Goal: Information Seeking & Learning: Find contact information

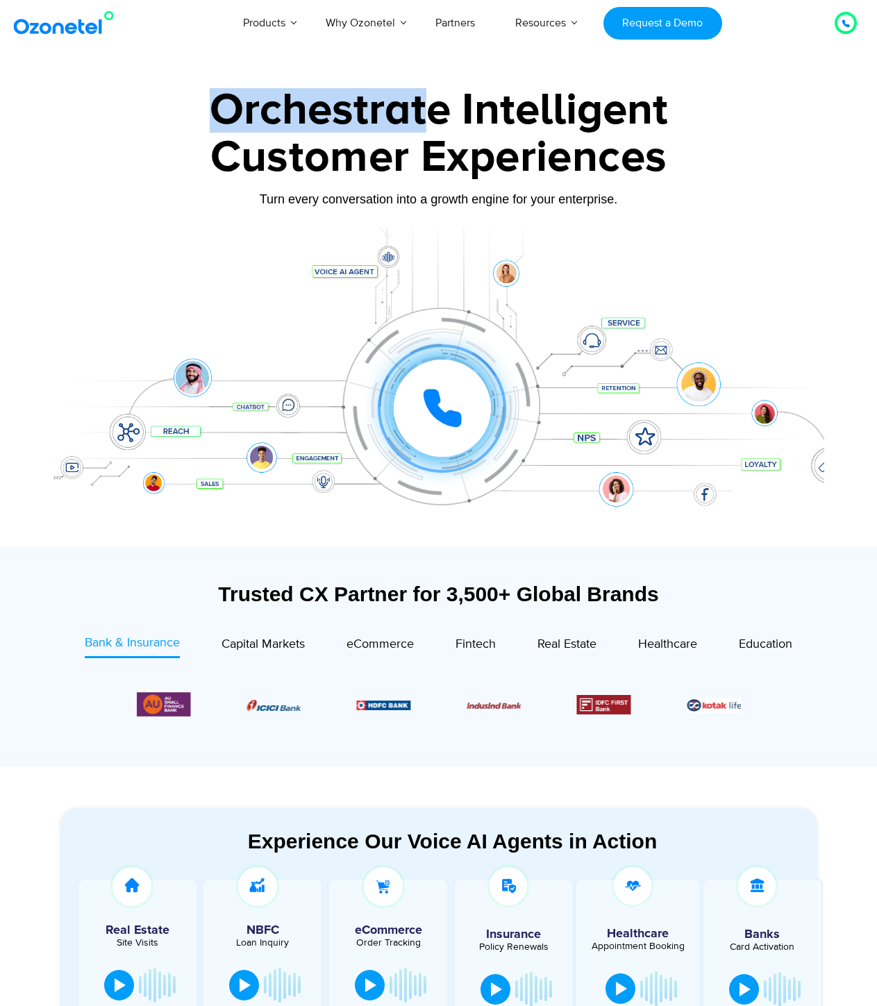
drag, startPoint x: 264, startPoint y: 113, endPoint x: 440, endPoint y: 117, distance: 175.6
click at [432, 118] on div "Orchestrate Intelligent" at bounding box center [438, 110] width 770 height 44
click at [447, 116] on div "Orchestrate Intelligent" at bounding box center [438, 110] width 770 height 44
click at [377, 115] on div "Orchestrate Intelligent" at bounding box center [438, 110] width 770 height 44
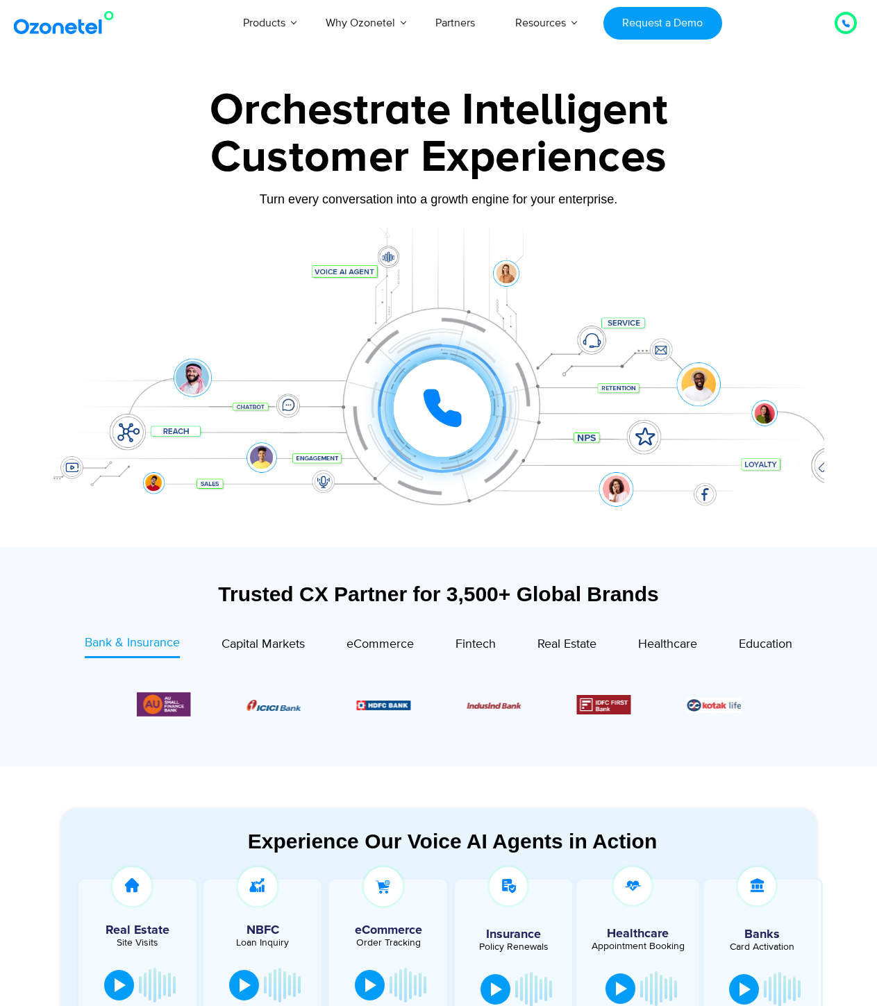
click at [546, 112] on div "Orchestrate Intelligent" at bounding box center [438, 110] width 770 height 44
click at [577, 144] on div "Customer Experiences" at bounding box center [438, 157] width 770 height 67
click at [60, 173] on div "Customer Experiences" at bounding box center [438, 157] width 770 height 67
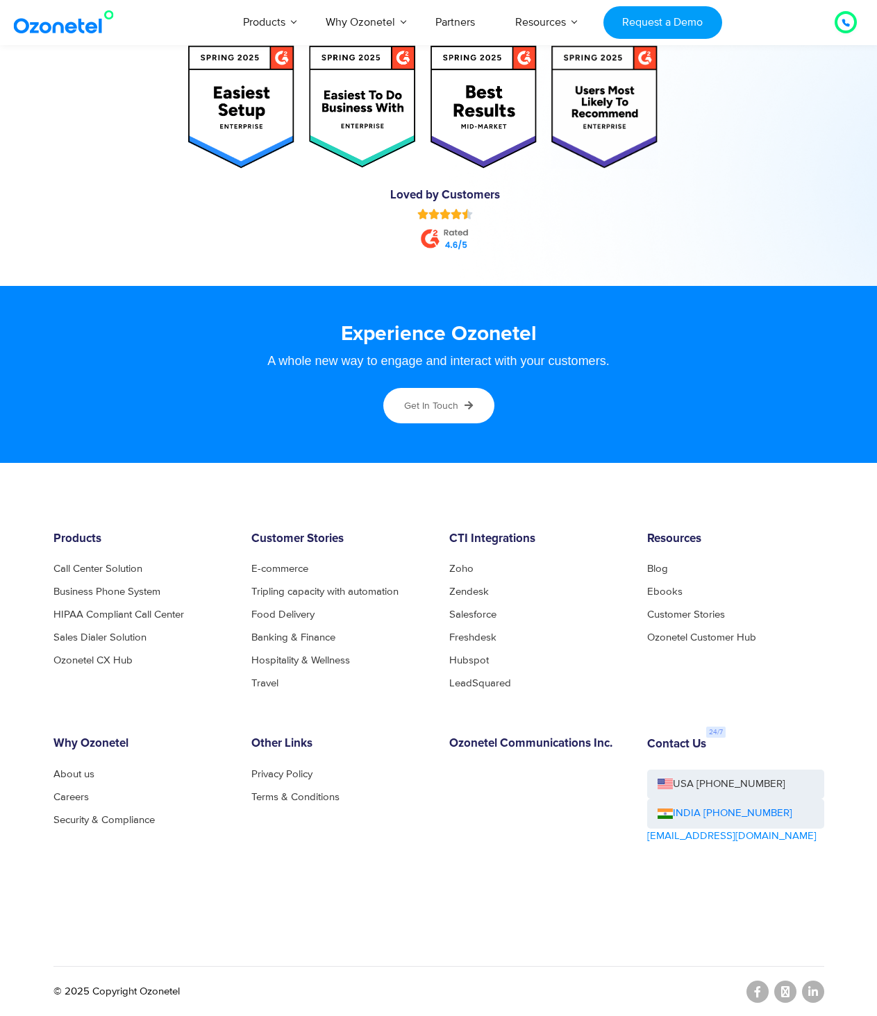
scroll to position [6954, 0]
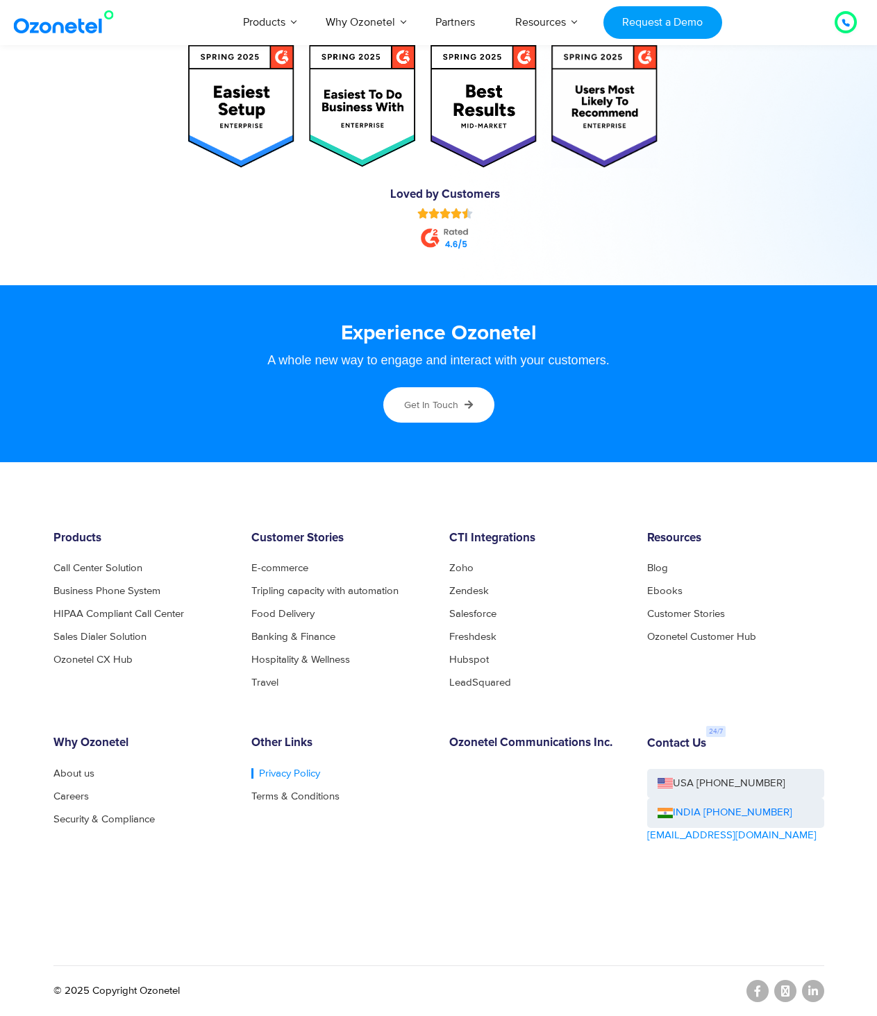
click at [291, 773] on link "Privacy Policy" at bounding box center [285, 773] width 69 height 10
click at [298, 797] on link "Terms & Conditions" at bounding box center [299, 796] width 96 height 10
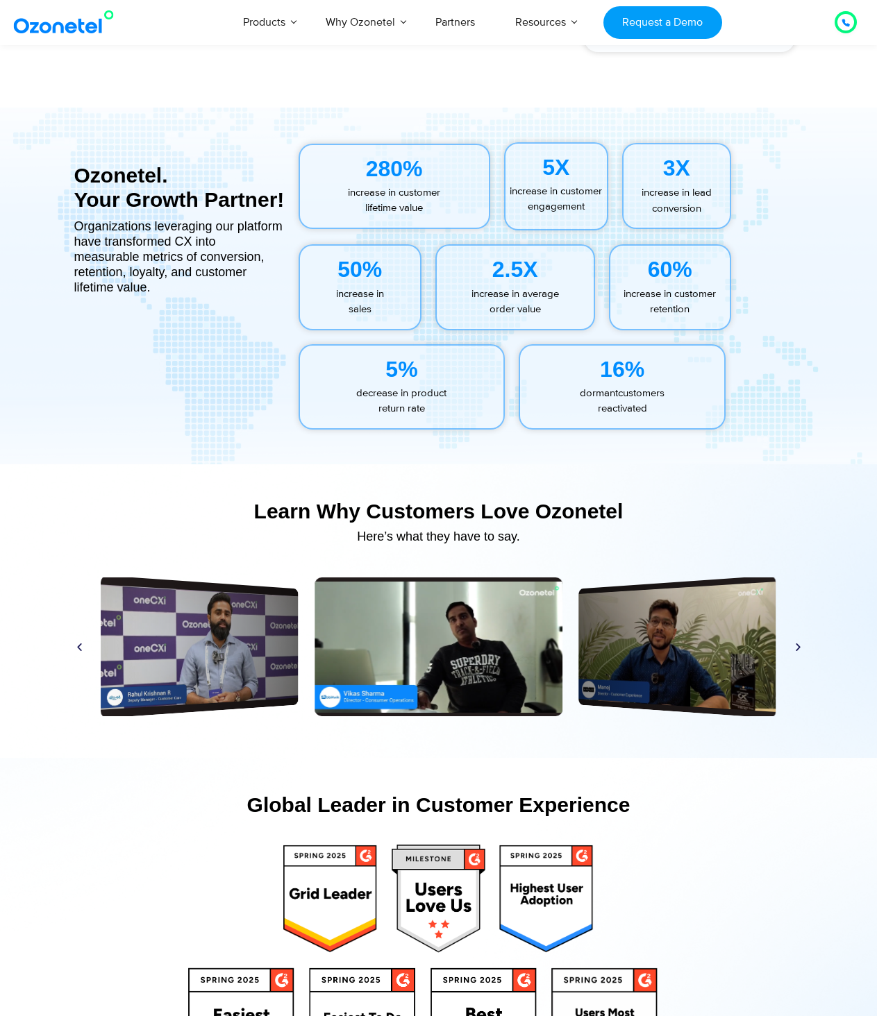
scroll to position [5103, 0]
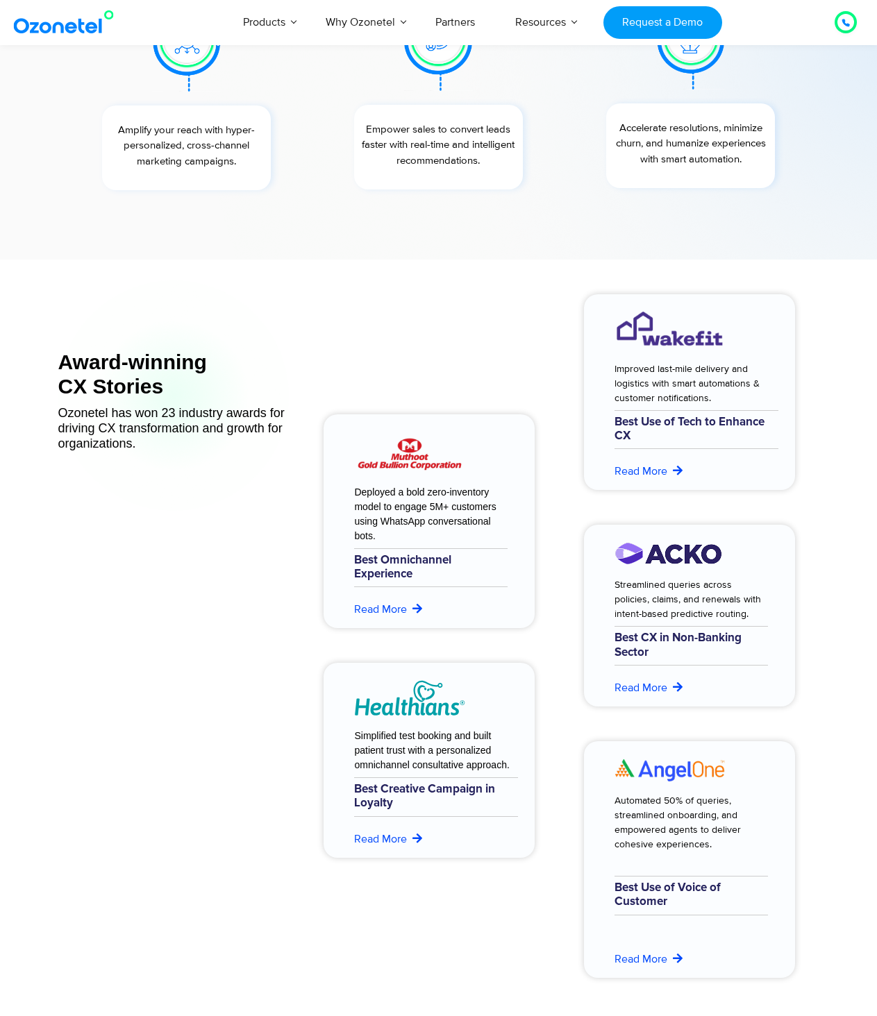
click at [332, 342] on div "Deployed a bold zero-inventory model to engage 5M+ customers using WhatsApp con…" at bounding box center [425, 646] width 219 height 718
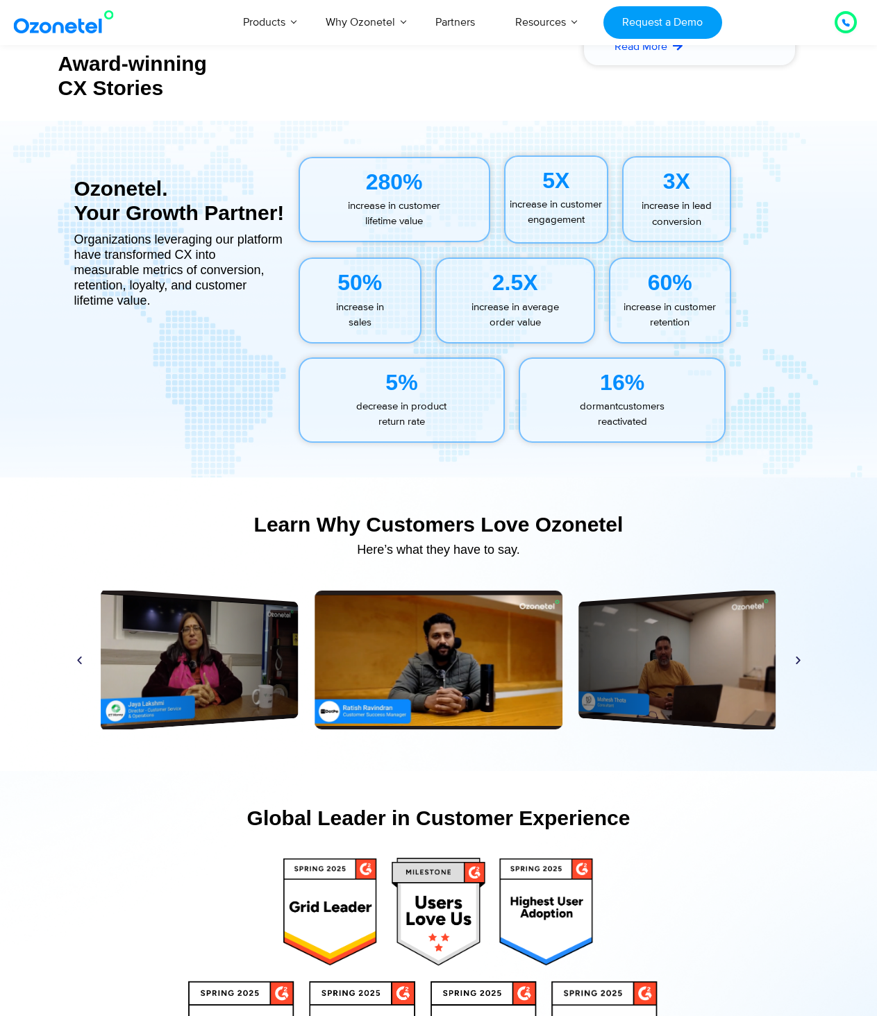
scroll to position [6954, 0]
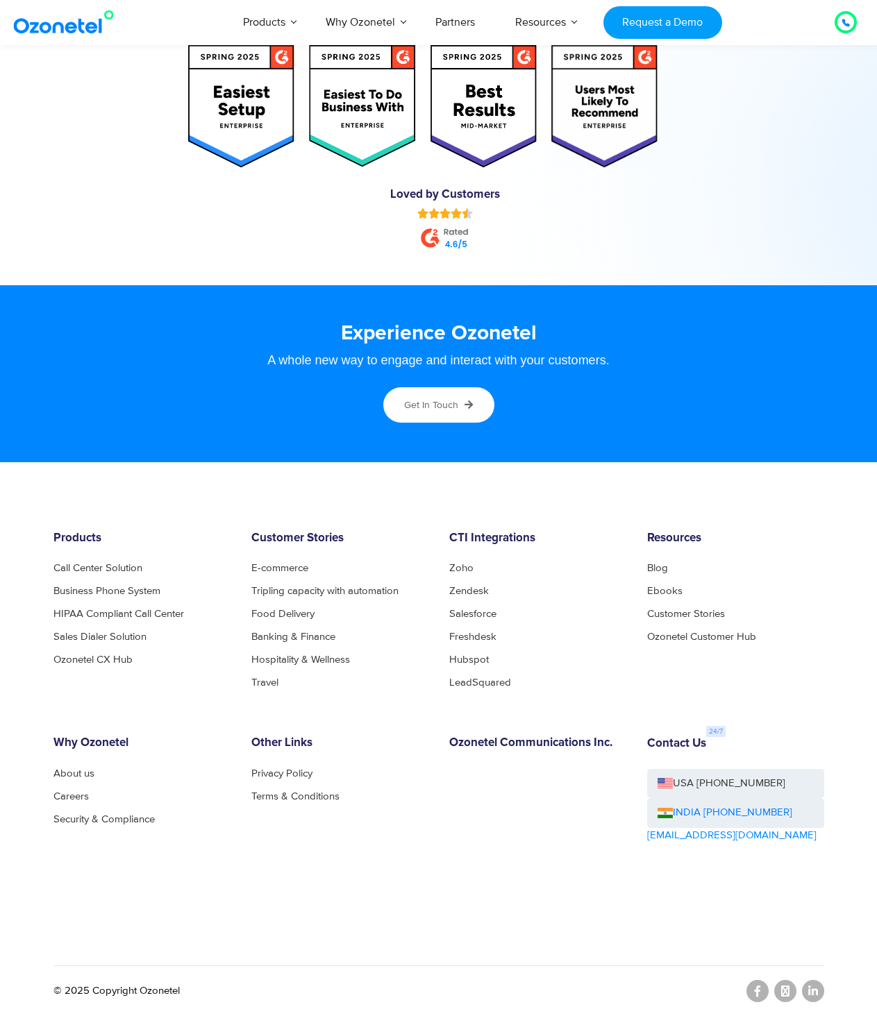
click at [437, 895] on div "Other Links Privacy Policy Terms & Conditions" at bounding box center [340, 819] width 198 height 167
click at [372, 874] on div "Other Links Privacy Policy Terms & Conditions" at bounding box center [340, 819] width 198 height 167
drag, startPoint x: 326, startPoint y: 841, endPoint x: 158, endPoint y: 795, distance: 173.4
click at [305, 840] on div "Other Links Privacy Policy Terms & Conditions" at bounding box center [340, 819] width 198 height 167
click at [85, 769] on link "About us" at bounding box center [77, 773] width 49 height 10
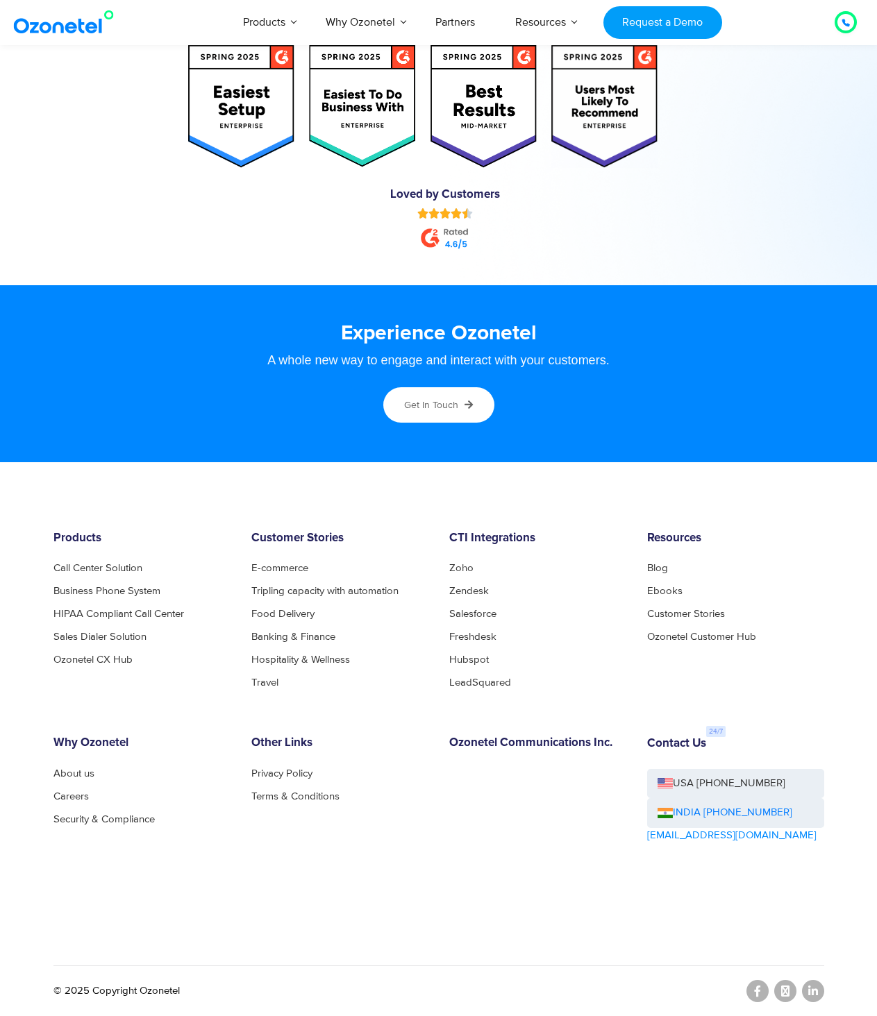
click at [785, 206] on div at bounding box center [727, 220] width 173 height 76
click at [790, 155] on div at bounding box center [735, 105] width 141 height 137
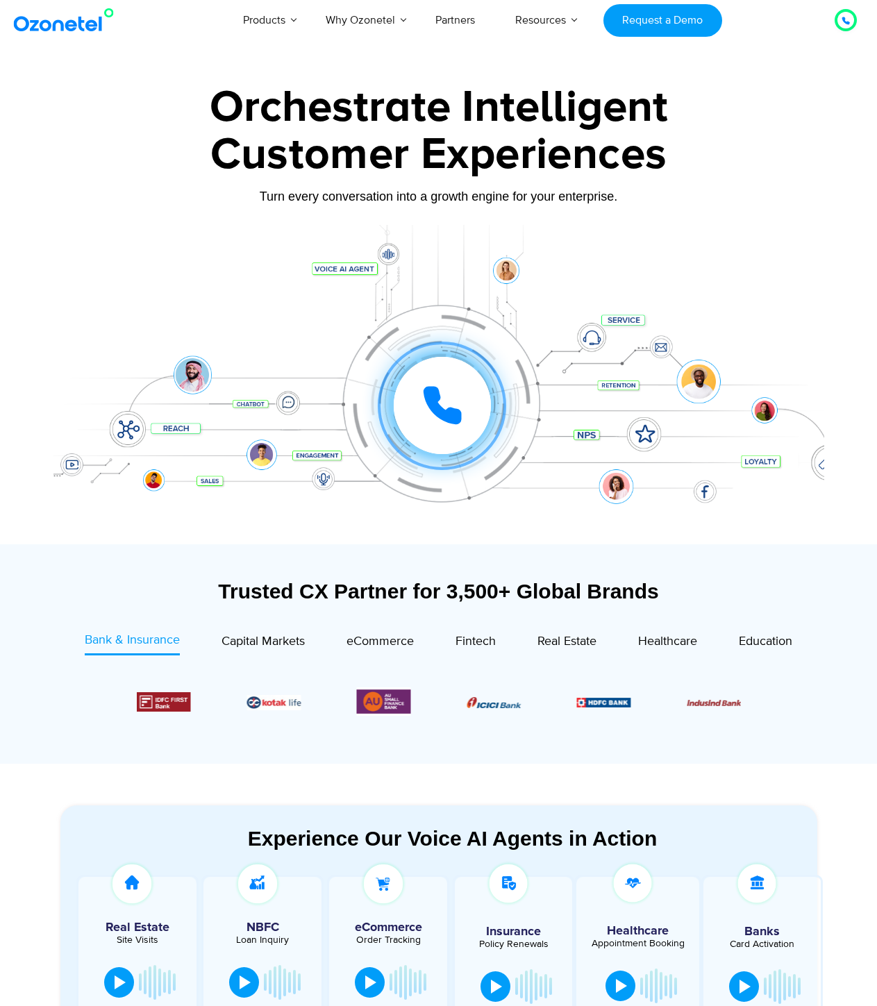
scroll to position [0, 0]
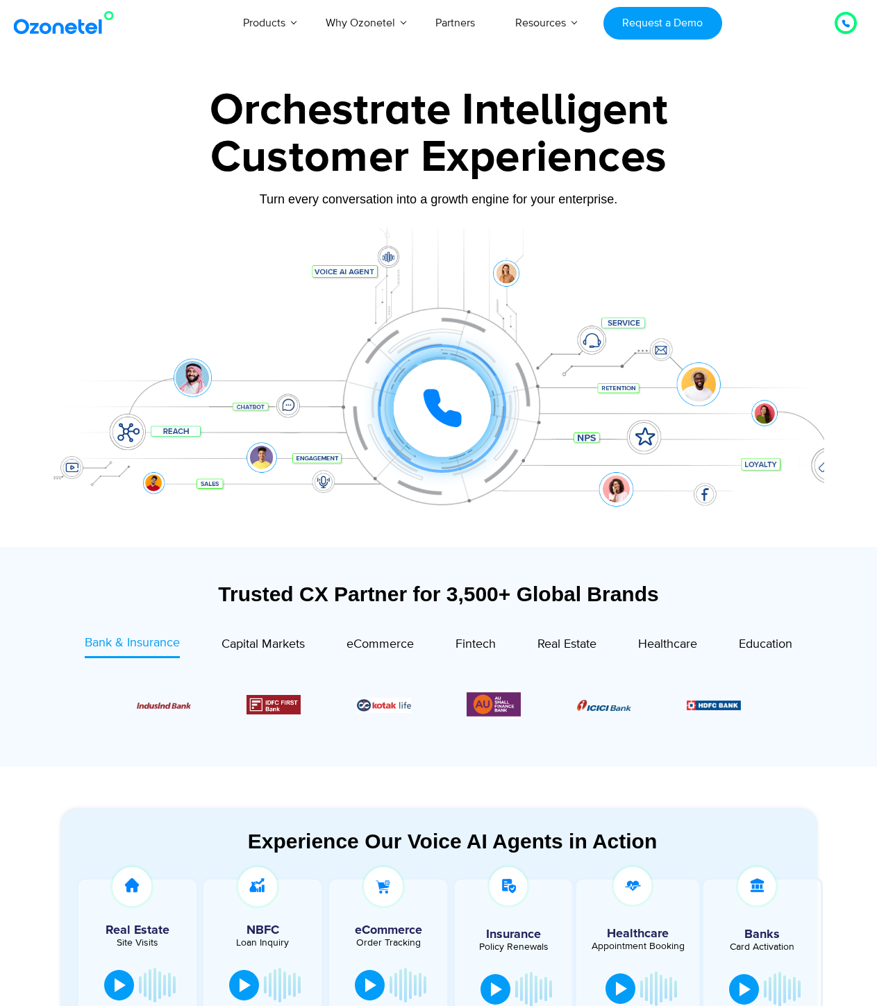
click at [734, 210] on div "Turn every conversation into a growth engine for your enterprise." at bounding box center [438, 209] width 770 height 8
drag, startPoint x: 93, startPoint y: 561, endPoint x: 285, endPoint y: 491, distance: 204.0
click at [93, 561] on section "Trusted CX Partner for 3,500+ Global Brands Bank & Insurance Capital Markets" at bounding box center [438, 656] width 756 height 205
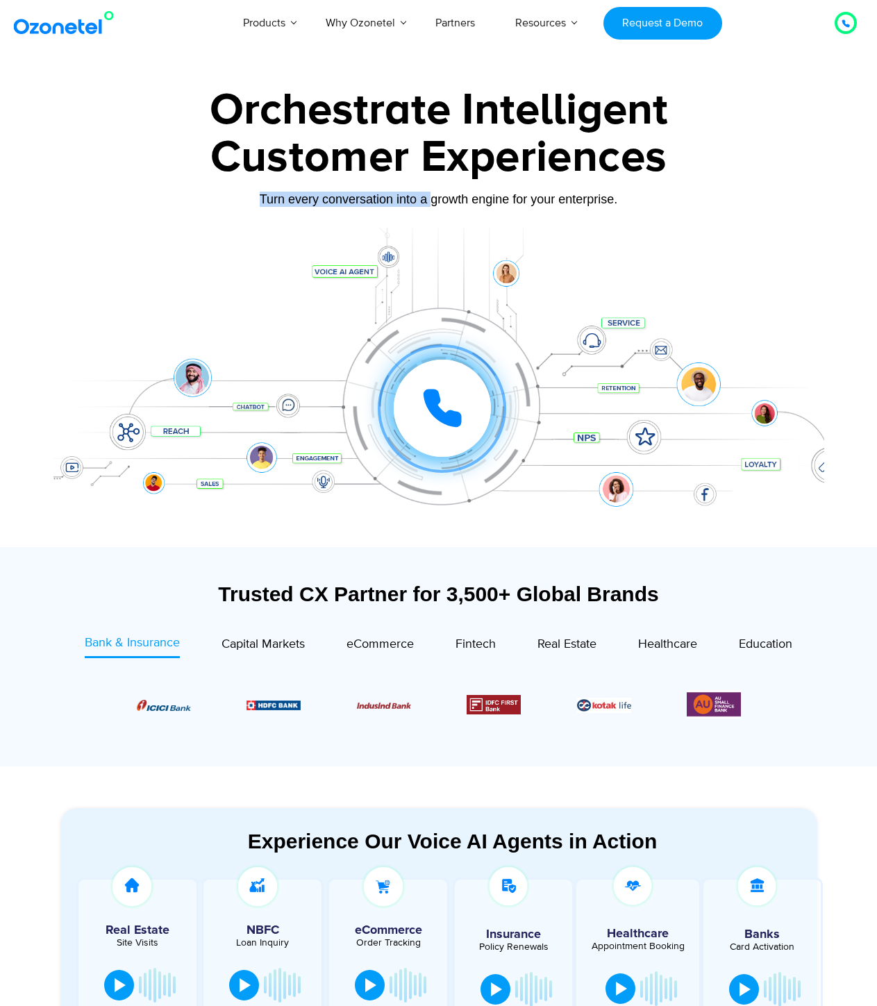
drag, startPoint x: 276, startPoint y: 200, endPoint x: 434, endPoint y: 202, distance: 157.6
click at [434, 202] on div "Turn every conversation into a growth engine for your enterprise." at bounding box center [438, 199] width 770 height 15
click at [438, 200] on div "Turn every conversation into a growth engine for your enterprise." at bounding box center [438, 199] width 770 height 15
click at [493, 196] on div "Turn every conversation into a growth engine for your enterprise." at bounding box center [438, 199] width 770 height 15
drag, startPoint x: 419, startPoint y: 202, endPoint x: 495, endPoint y: 201, distance: 76.3
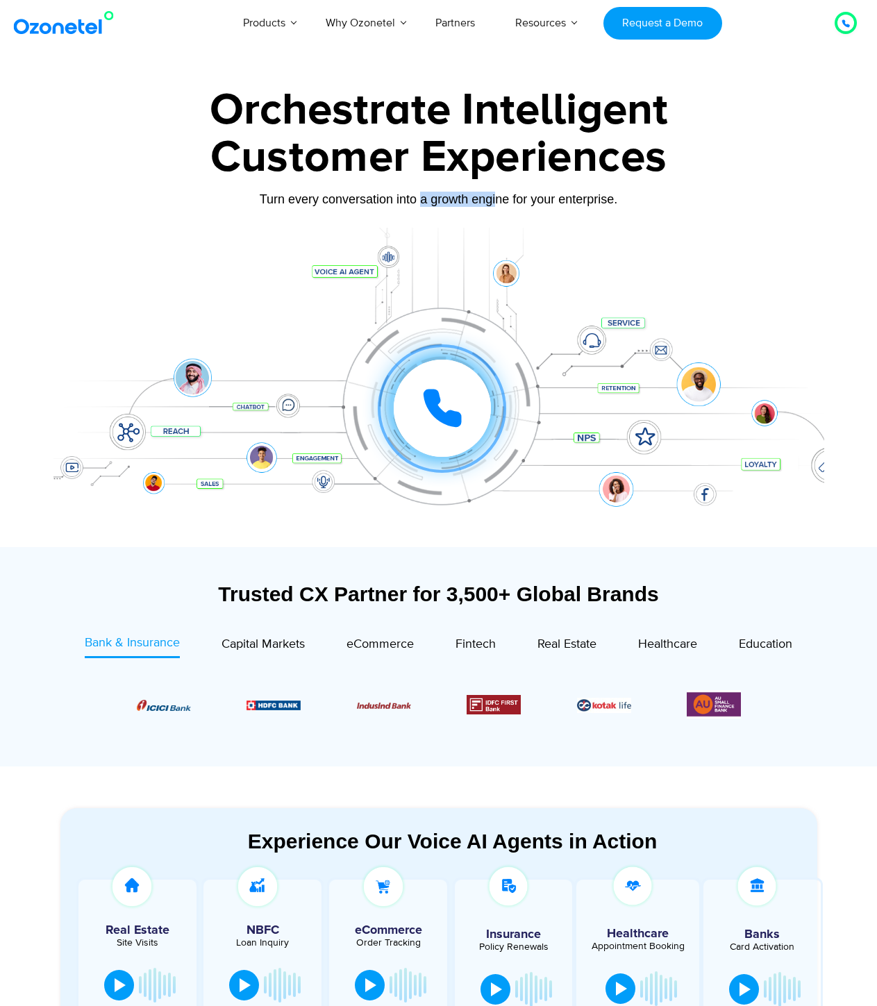
click at [495, 201] on div "Turn every conversation into a growth engine for your enterprise." at bounding box center [438, 199] width 770 height 15
click at [561, 205] on div "Turn every conversation into a growth engine for your enterprise." at bounding box center [438, 199] width 770 height 15
click at [641, 201] on div "Turn every conversation into a growth engine for your enterprise." at bounding box center [438, 199] width 770 height 15
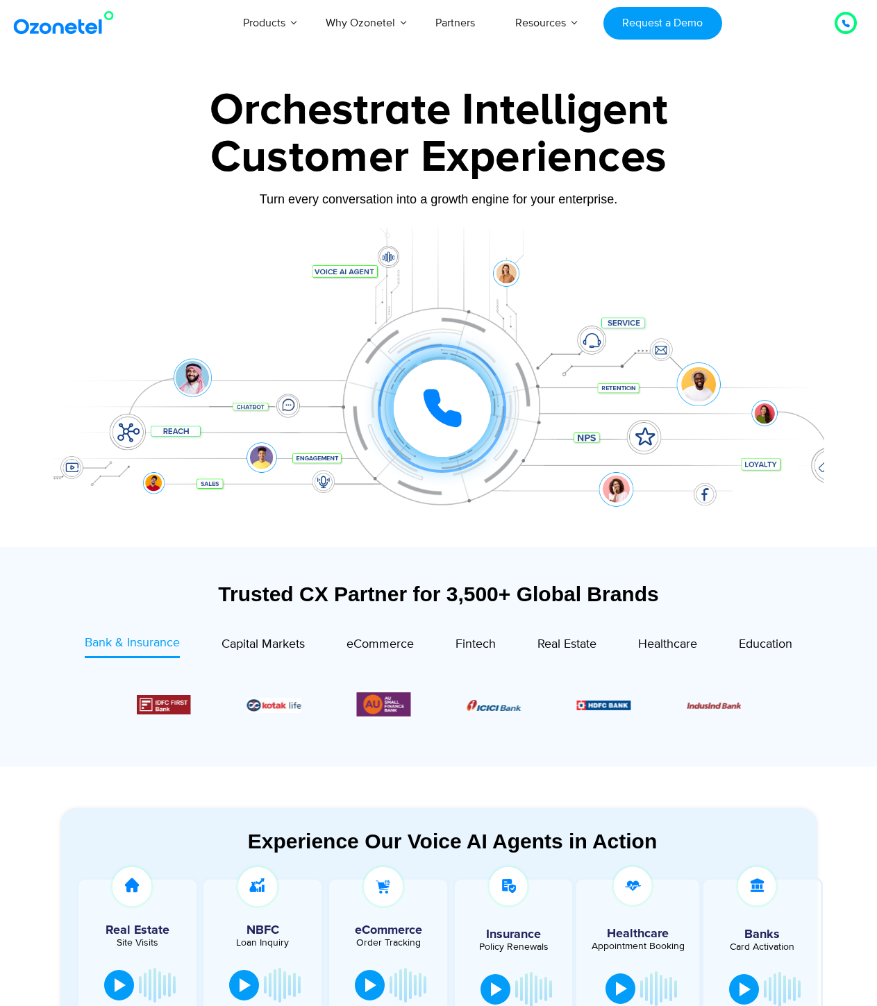
click at [749, 185] on div "Customer Experiences" at bounding box center [438, 157] width 770 height 67
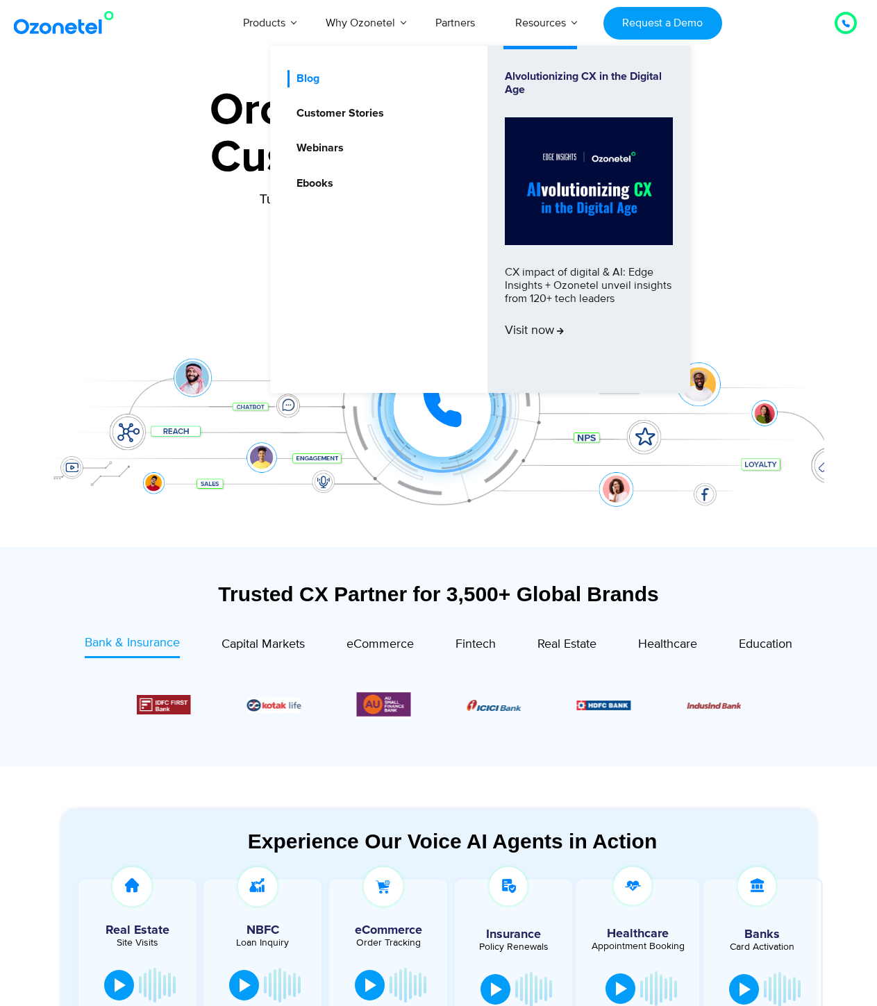
click at [314, 84] on link "Blog" at bounding box center [304, 78] width 34 height 17
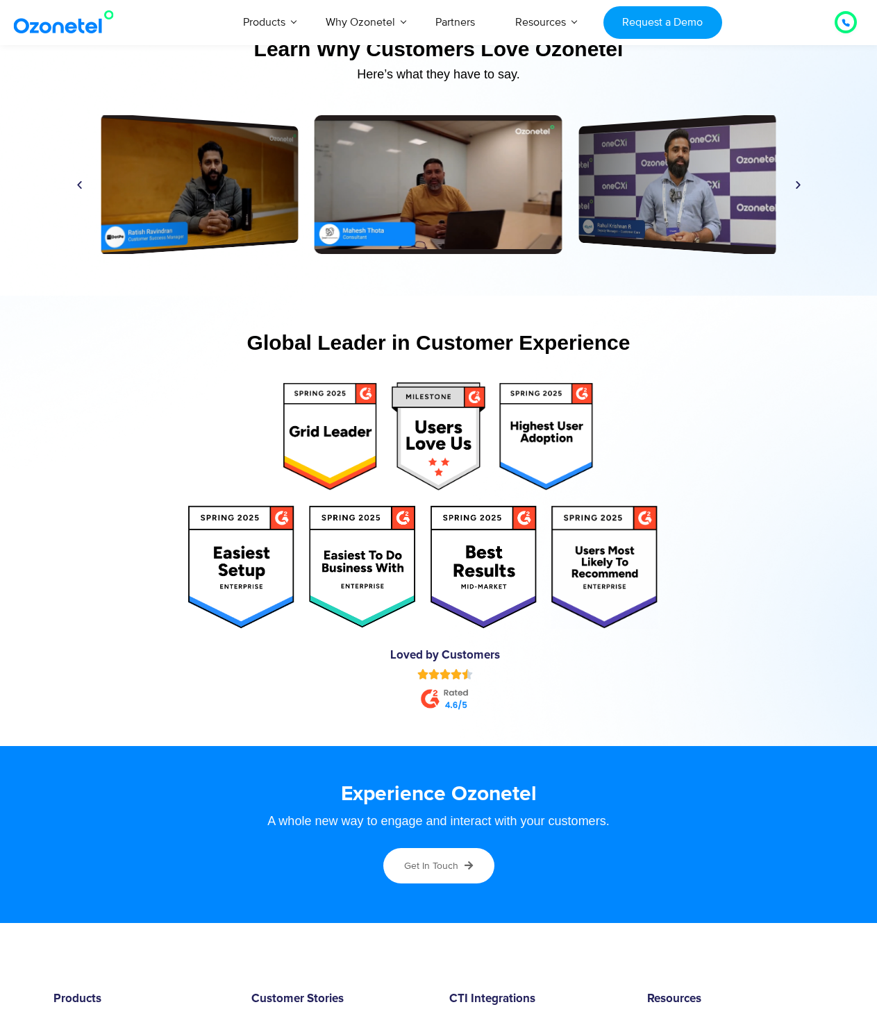
scroll to position [6954, 0]
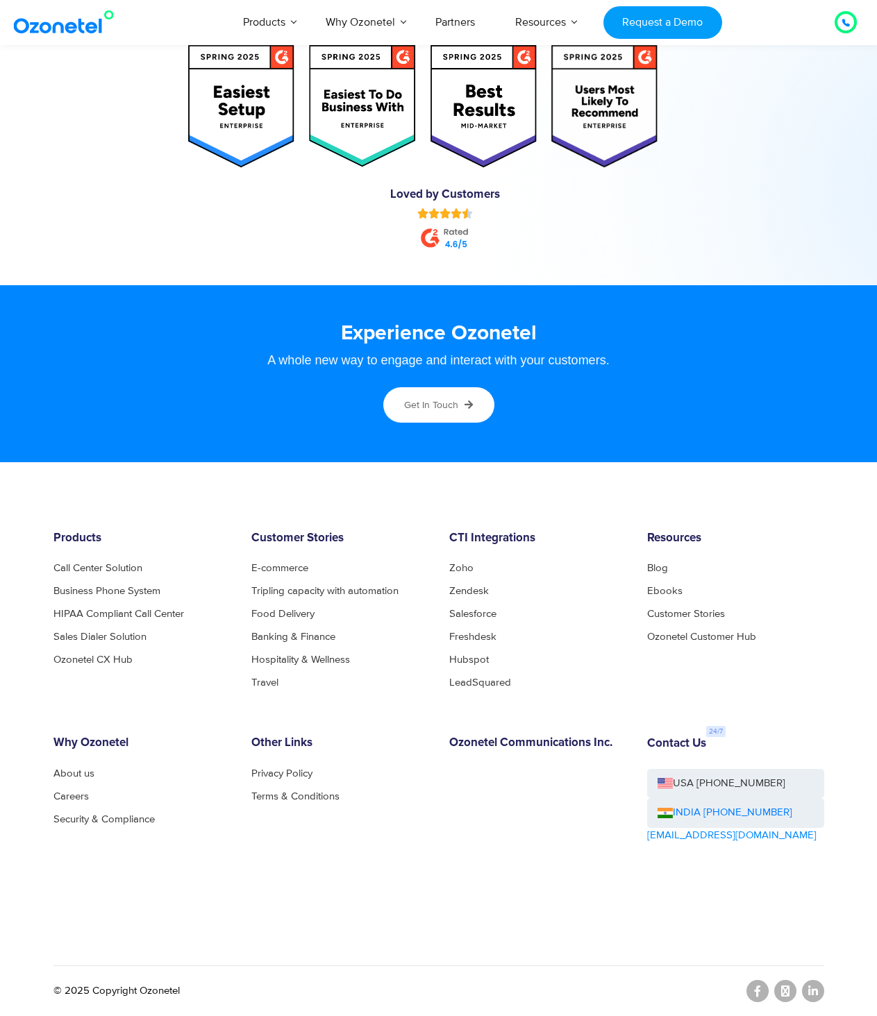
click at [260, 914] on div "Products Call Center Solution Business Phone System HIPAA Compliant Call Center…" at bounding box center [438, 742] width 791 height 420
click at [628, 449] on section "Experience Ozonetel A whole new way to engage and interact with your customers.…" at bounding box center [438, 373] width 877 height 177
click at [630, 453] on section "Experience Ozonetel A whole new way to engage and interact with your customers.…" at bounding box center [438, 373] width 877 height 177
click at [209, 230] on div at bounding box center [154, 220] width 188 height 76
click at [812, 233] on div at bounding box center [727, 220] width 173 height 76
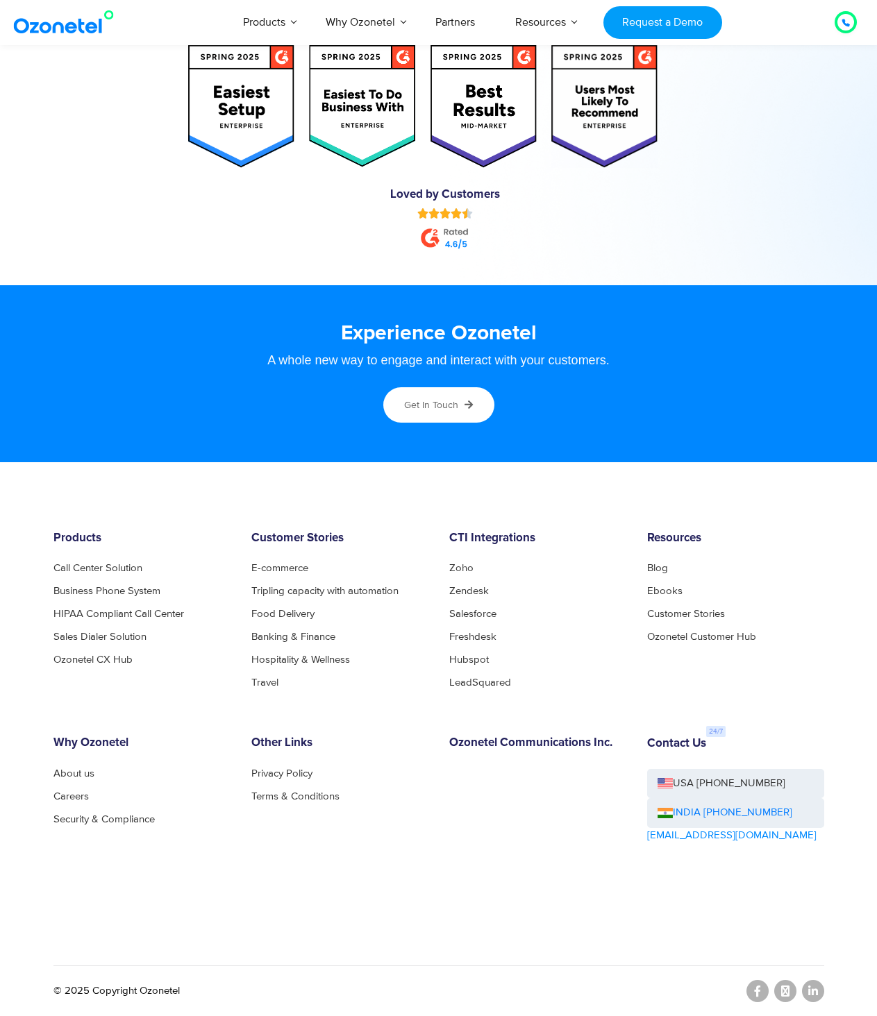
drag, startPoint x: 190, startPoint y: 394, endPoint x: 221, endPoint y: 203, distance: 194.1
click at [190, 394] on div "Get in touch" at bounding box center [438, 407] width 743 height 40
click at [692, 344] on h3 "Experience Ozonetel" at bounding box center [438, 333] width 743 height 27
drag, startPoint x: 814, startPoint y: 814, endPoint x: 701, endPoint y: 815, distance: 113.1
click at [701, 815] on div "INDIA [PHONE_NUMBER]" at bounding box center [735, 813] width 177 height 30
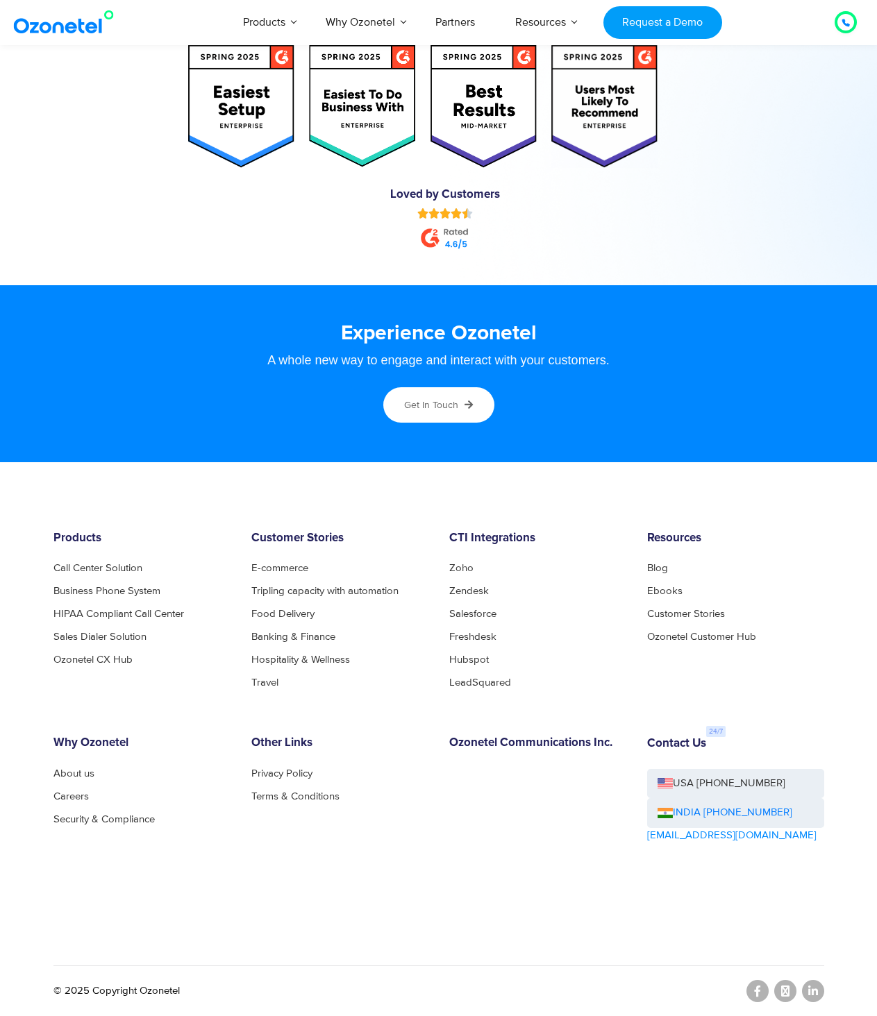
copy link "+1800-123-150150"
drag, startPoint x: 817, startPoint y: 175, endPoint x: 830, endPoint y: 212, distance: 39.1
click at [817, 176] on div "Global Leader in Customer Experience Loved by Customers" at bounding box center [438, 60] width 770 height 409
drag, startPoint x: 801, startPoint y: 215, endPoint x: 848, endPoint y: 237, distance: 51.9
click at [801, 215] on div at bounding box center [727, 220] width 173 height 76
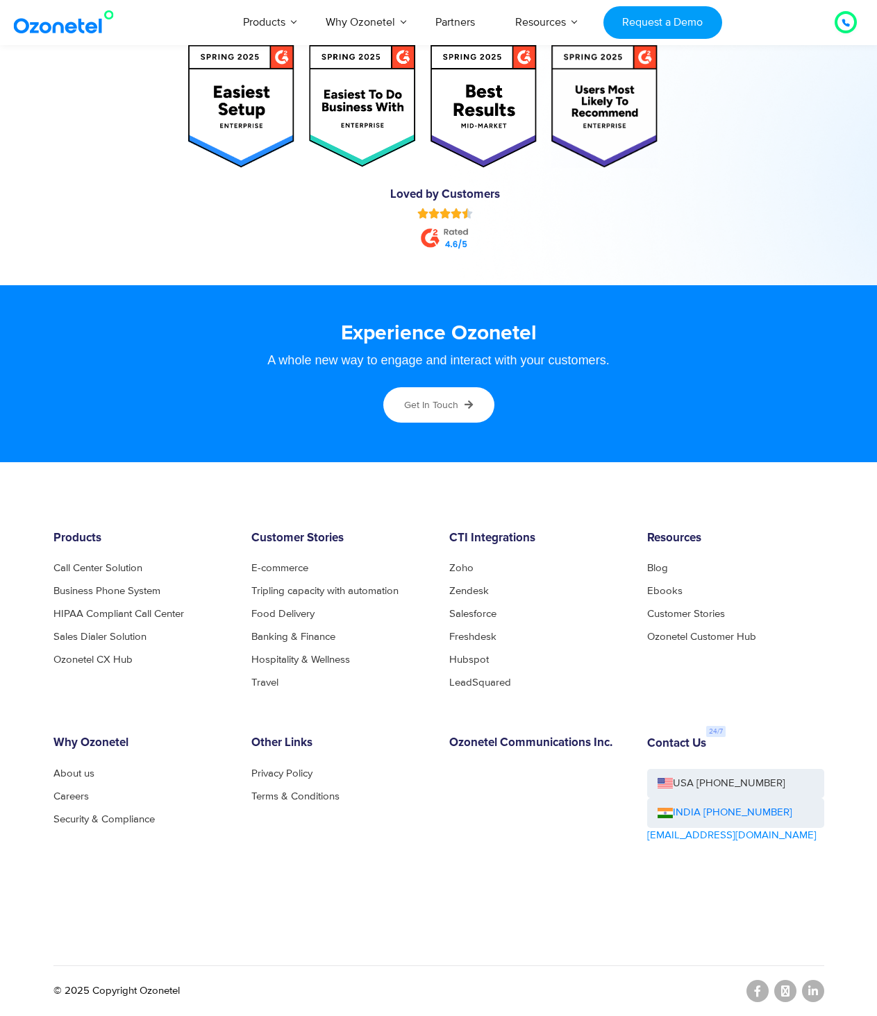
drag, startPoint x: 794, startPoint y: 132, endPoint x: 838, endPoint y: 191, distance: 73.4
click at [794, 133] on div at bounding box center [735, 105] width 141 height 137
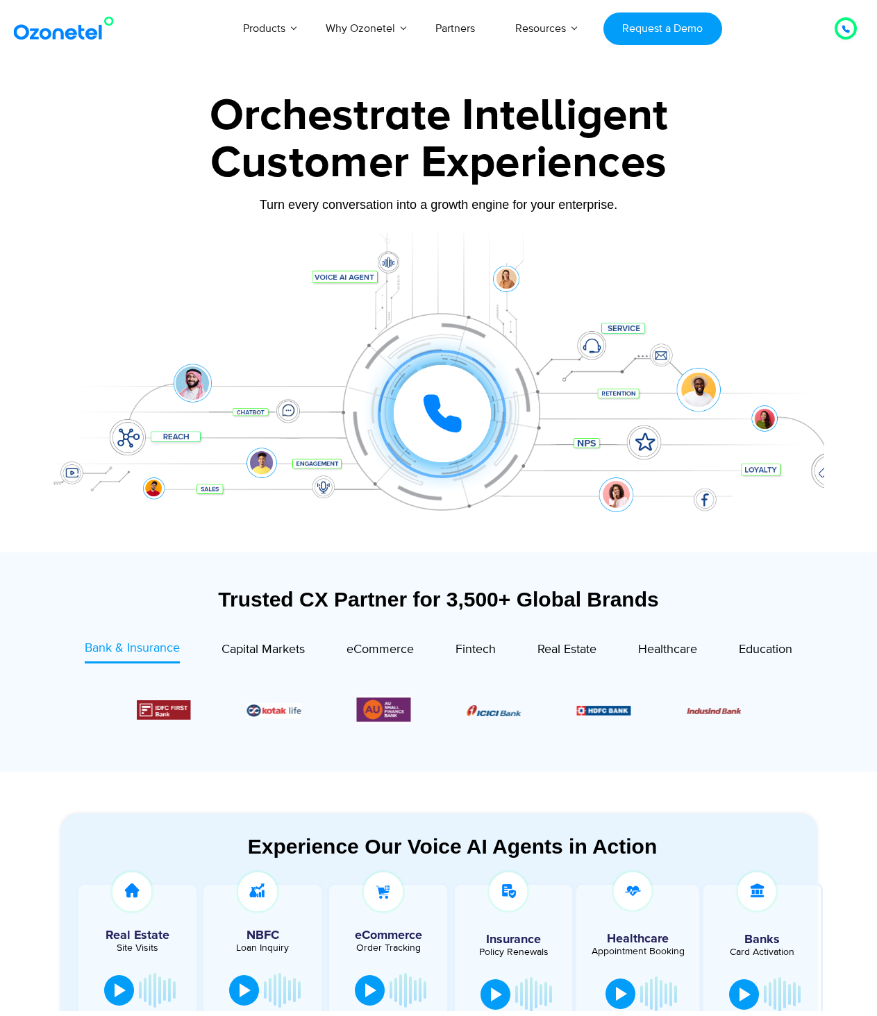
scroll to position [463, 0]
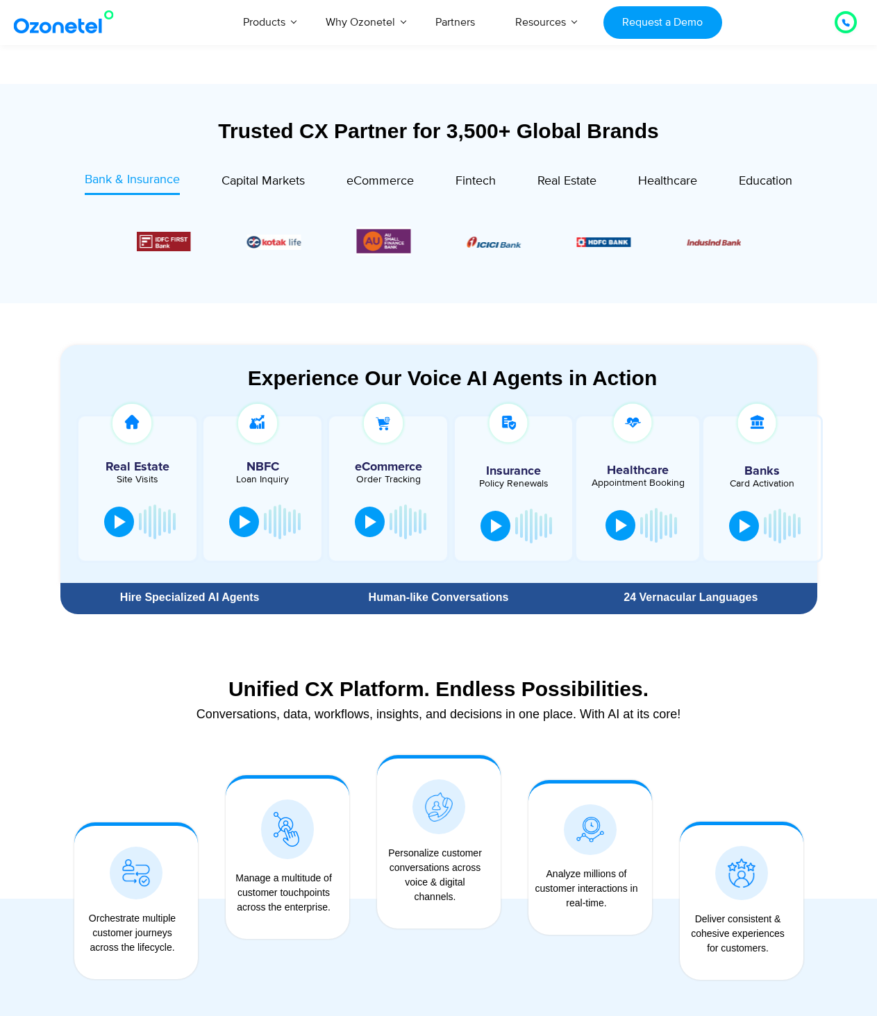
drag, startPoint x: 536, startPoint y: 737, endPoint x: 528, endPoint y: 738, distance: 7.8
click at [536, 737] on section "Unified CX Platform. Endless Possibilities. Conversations, data, workflows, ins…" at bounding box center [438, 695] width 756 height 92
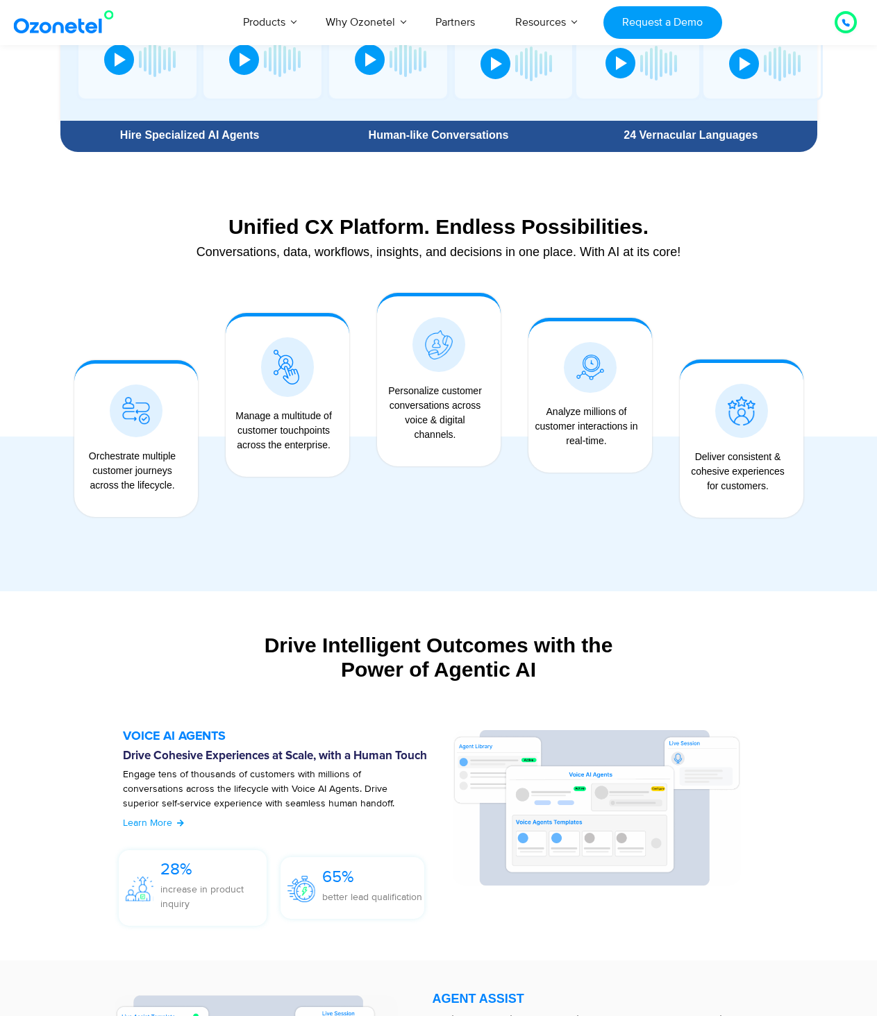
drag, startPoint x: 437, startPoint y: 671, endPoint x: 555, endPoint y: 678, distance: 118.2
click at [555, 678] on div "Drive Intelligent Outcomes with the Power of Agentic AI" at bounding box center [438, 657] width 756 height 49
copy div "Agentic AI"
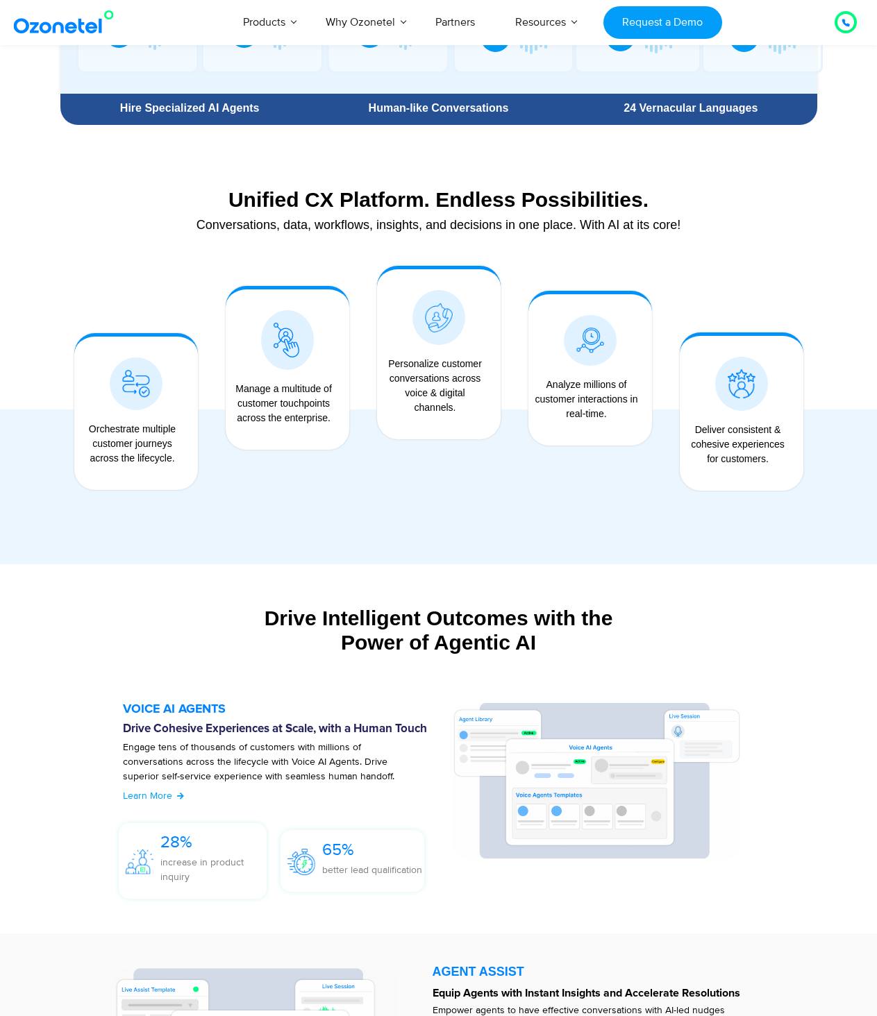
scroll to position [1388, 0]
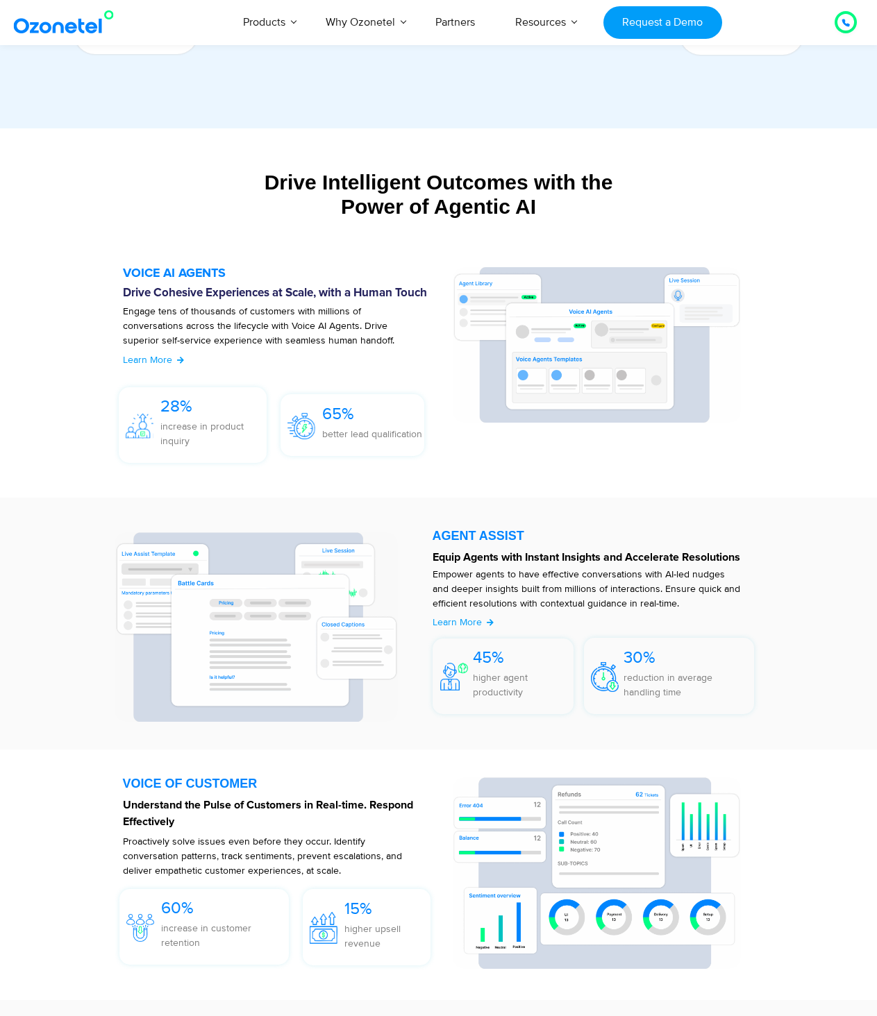
drag, startPoint x: 509, startPoint y: 559, endPoint x: 573, endPoint y: 574, distance: 65.5
click at [509, 559] on strong "Equip Agents with Instant Insights and Accelerate Resolutions" at bounding box center [585, 557] width 307 height 11
click at [506, 559] on strong "Equip Agents with Instant Insights and Accelerate Resolutions" at bounding box center [585, 557] width 307 height 11
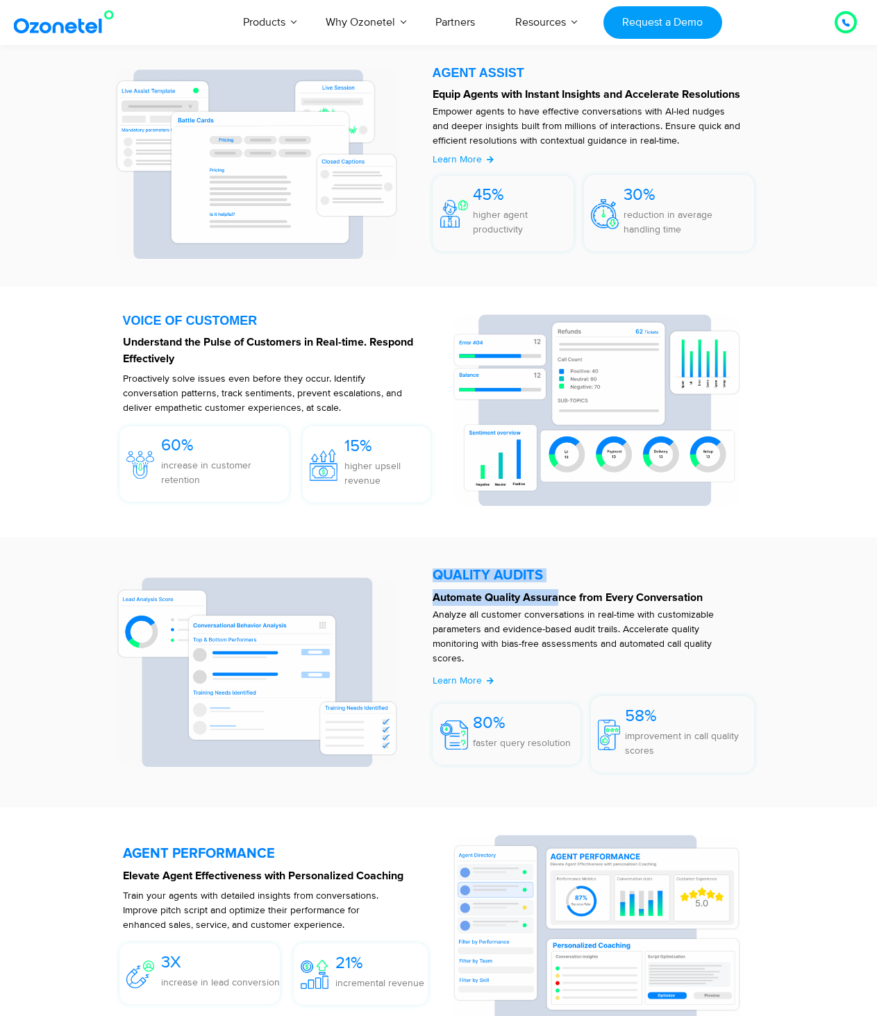
drag, startPoint x: 419, startPoint y: 600, endPoint x: 558, endPoint y: 601, distance: 138.8
click at [558, 601] on div "QUALITY AUDITS Automate Quality Assurance from Every Conversation Analyze all c…" at bounding box center [438, 672] width 659 height 214
click at [557, 601] on strong "Automate Quality Assurance from Every Conversation" at bounding box center [567, 597] width 270 height 11
drag, startPoint x: 557, startPoint y: 599, endPoint x: 432, endPoint y: 599, distance: 124.9
click at [432, 599] on strong "Automate Quality Assurance from Every Conversation" at bounding box center [567, 597] width 270 height 11
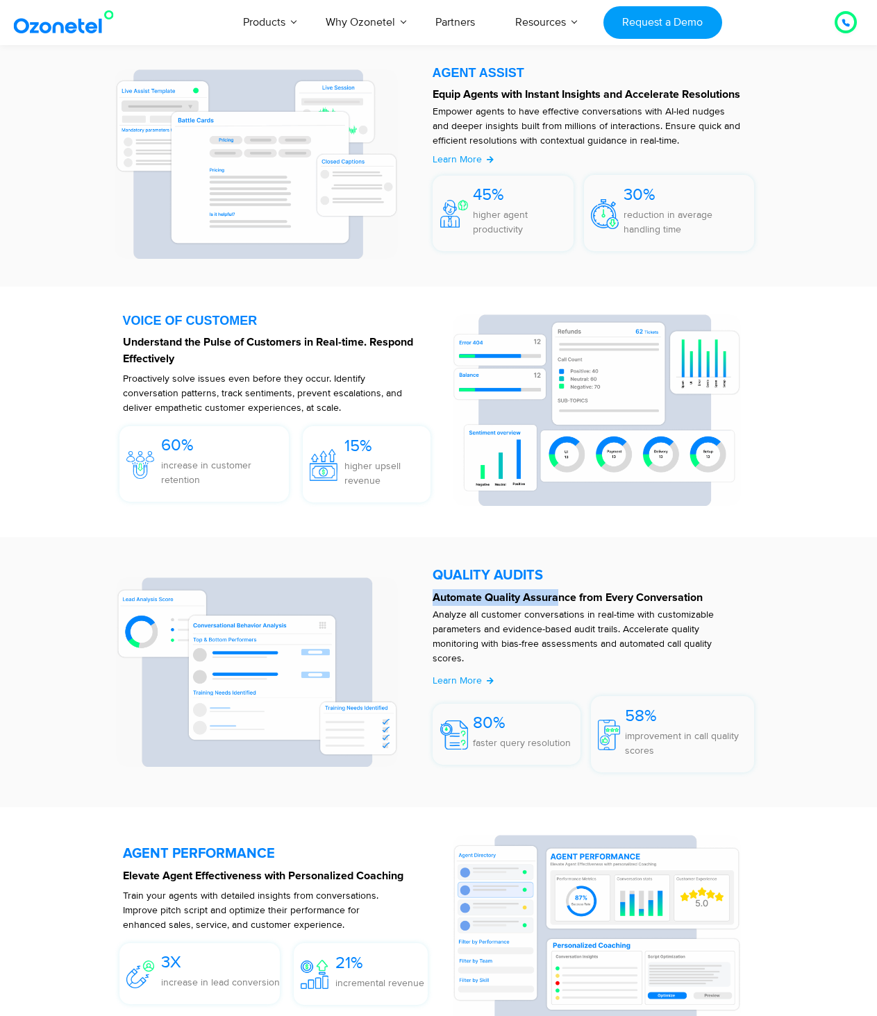
copy strong "Automate Quality Assura"
drag, startPoint x: 484, startPoint y: 586, endPoint x: 401, endPoint y: 582, distance: 82.7
click at [484, 586] on div at bounding box center [596, 672] width 343 height 214
drag, startPoint x: 428, startPoint y: 576, endPoint x: 744, endPoint y: 564, distance: 316.7
click at [527, 570] on div "QUALITY AUDITS Automate Quality Assurance from Every Conversation Analyze all c…" at bounding box center [596, 672] width 343 height 214
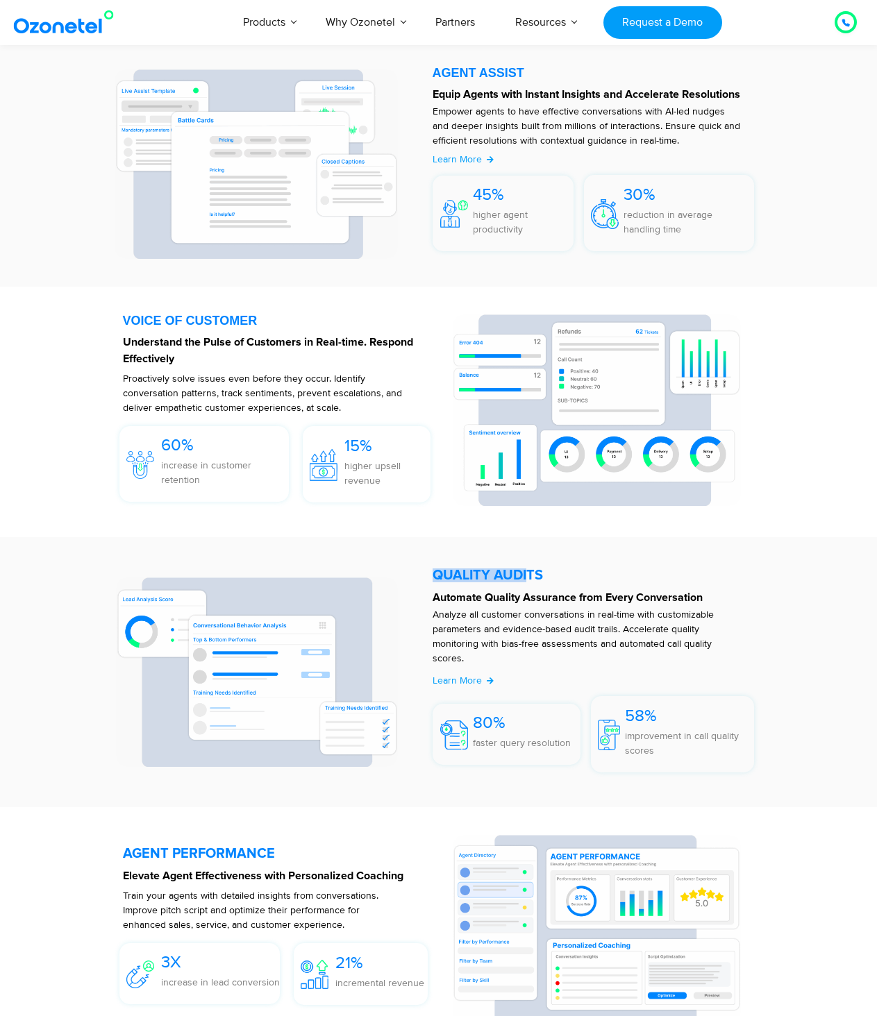
copy div "QUALITY AUDI"
click at [653, 630] on p "Analyze all customer conversations in real-time with customizable parameters an…" at bounding box center [586, 636] width 308 height 58
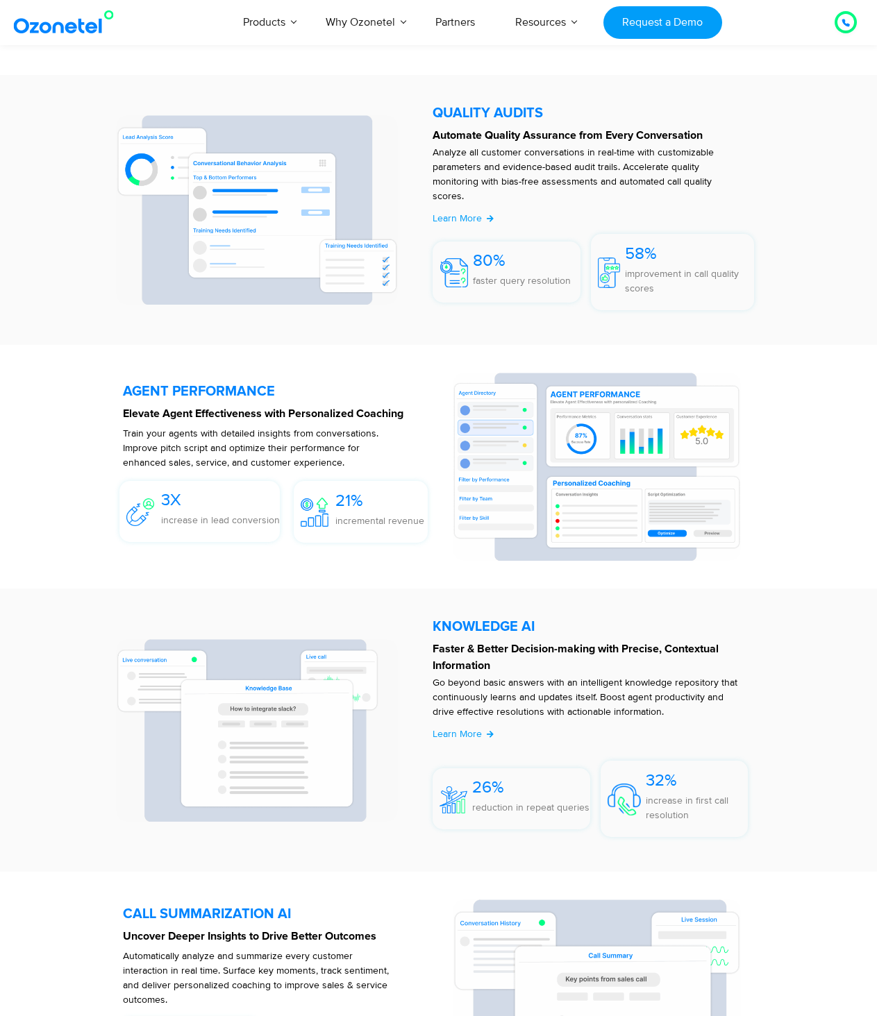
drag, startPoint x: 546, startPoint y: 688, endPoint x: 525, endPoint y: 691, distance: 21.6
click at [545, 691] on p "Go beyond basic answers with an intelligent knowledge repository that continuou…" at bounding box center [586, 697] width 308 height 44
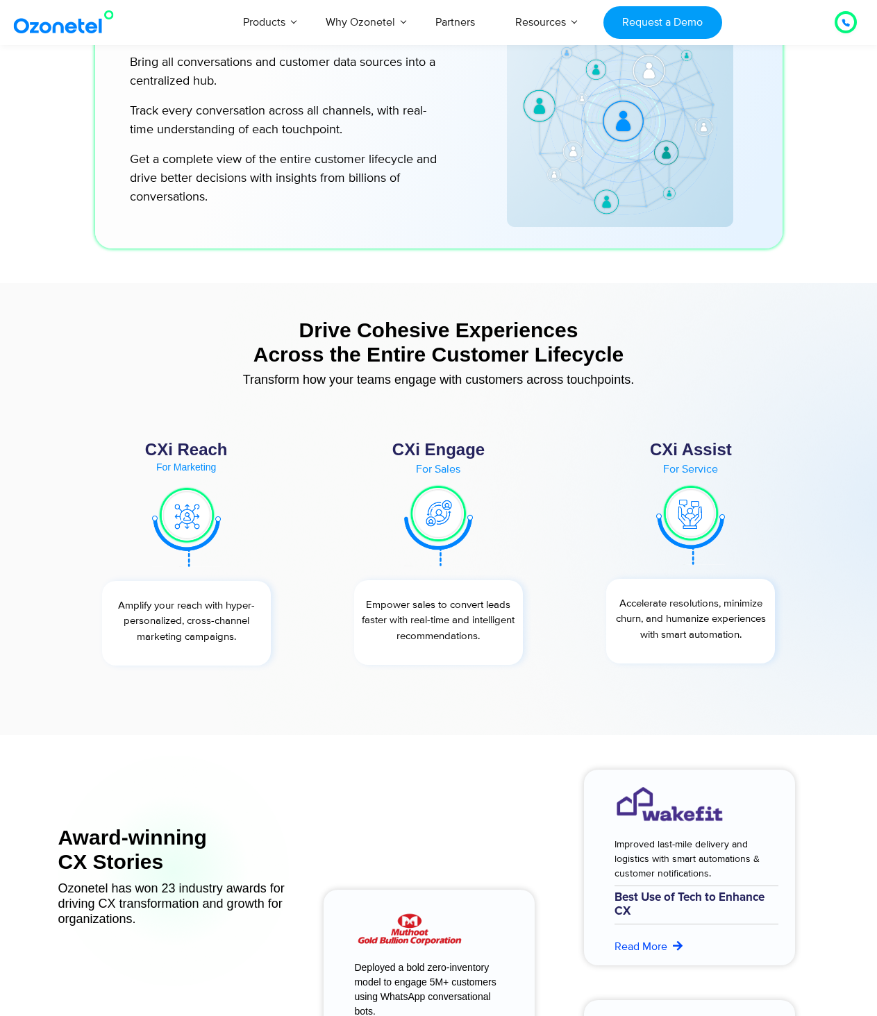
scroll to position [3701, 0]
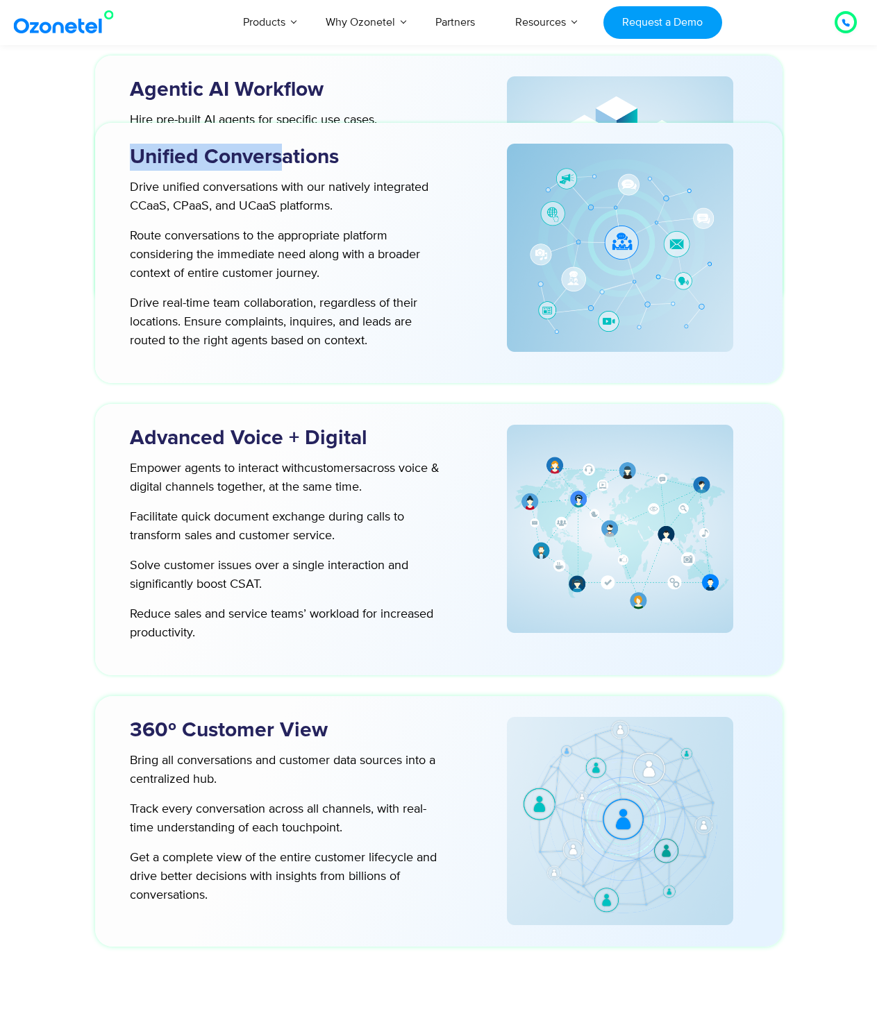
drag, startPoint x: 206, startPoint y: 167, endPoint x: 282, endPoint y: 169, distance: 75.7
click at [282, 169] on section "Unified Conversations Drive unified conversations with our natively integrated …" at bounding box center [438, 253] width 687 height 260
copy h3 "Unified Convers"
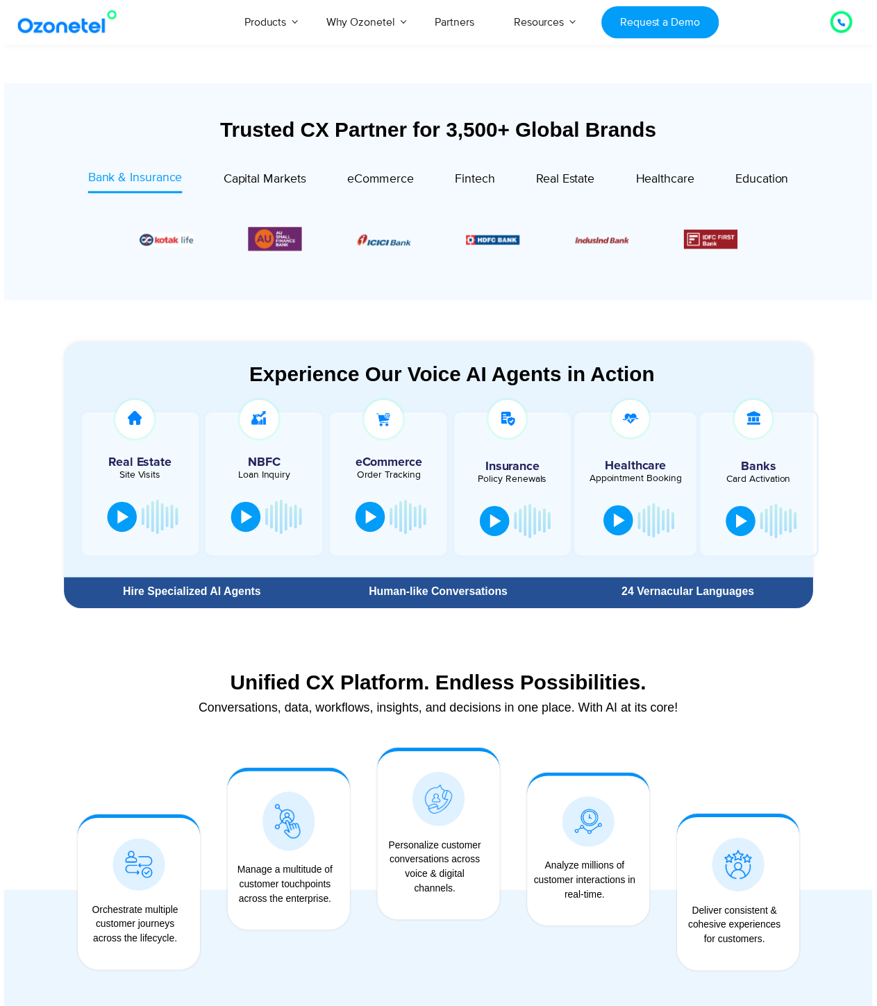
scroll to position [0, 0]
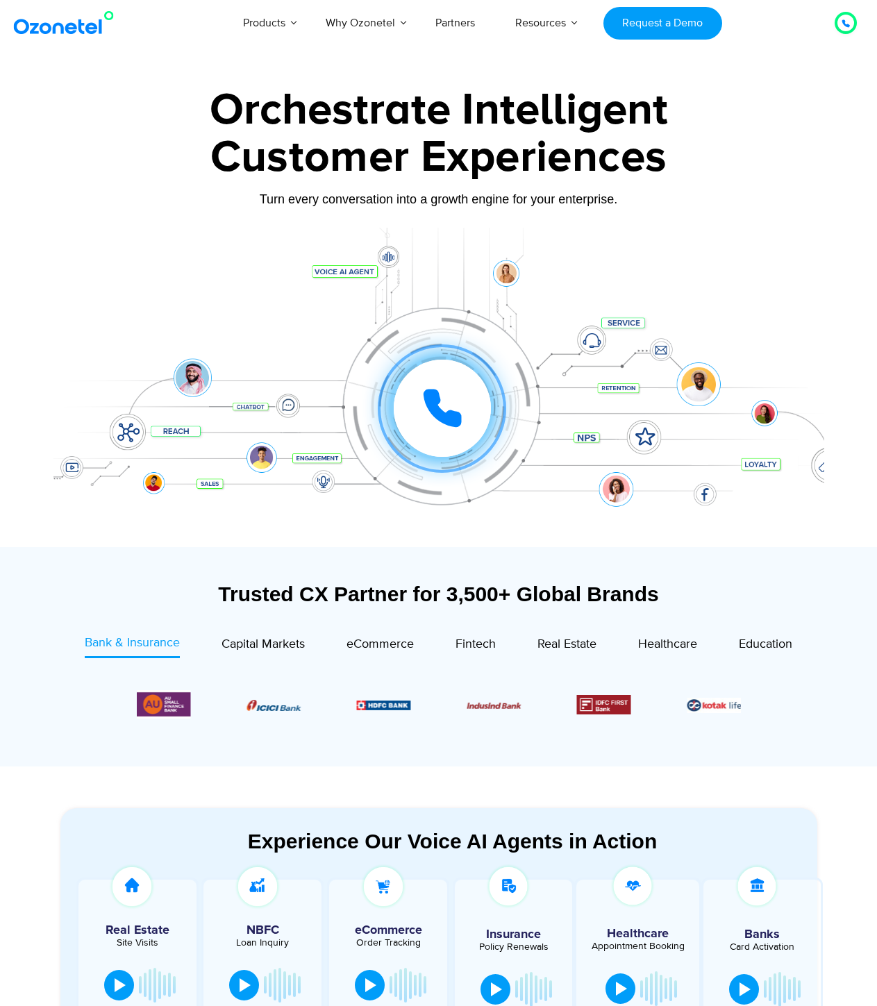
click at [724, 217] on div "Orchestrate Intelligent Customer Experiences Turn every conversation into a gro…" at bounding box center [438, 317] width 770 height 459
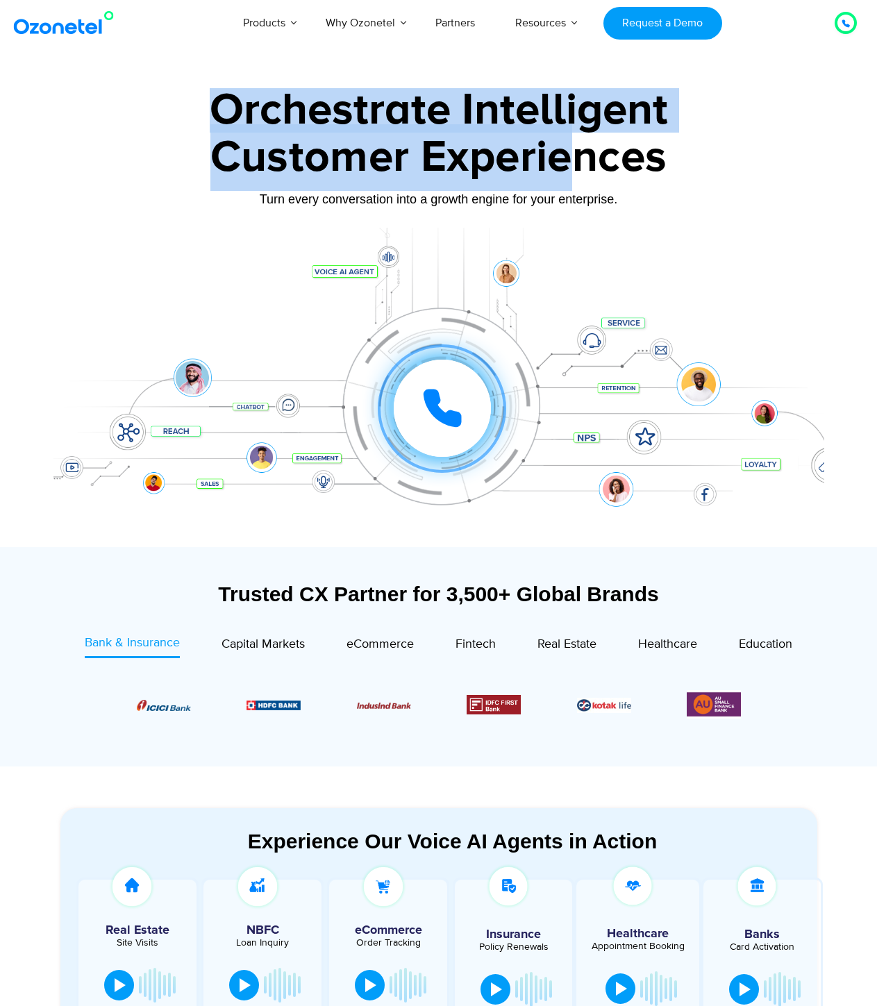
drag, startPoint x: 214, startPoint y: 110, endPoint x: 620, endPoint y: 155, distance: 409.2
click at [581, 142] on div "Orchestrate Intelligent Customer Experiences Turn every conversation into a gro…" at bounding box center [438, 317] width 770 height 459
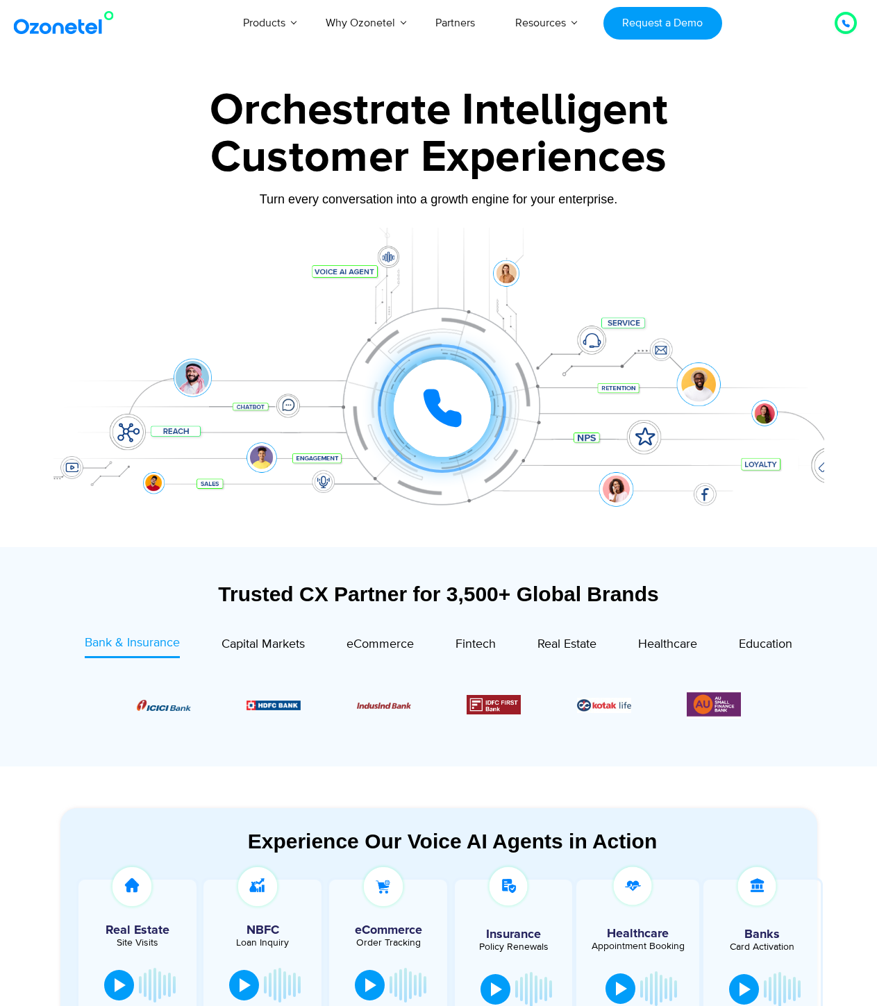
drag, startPoint x: 673, startPoint y: 173, endPoint x: 631, endPoint y: 228, distance: 68.8
click at [671, 175] on div "Customer Experiences" at bounding box center [438, 157] width 770 height 67
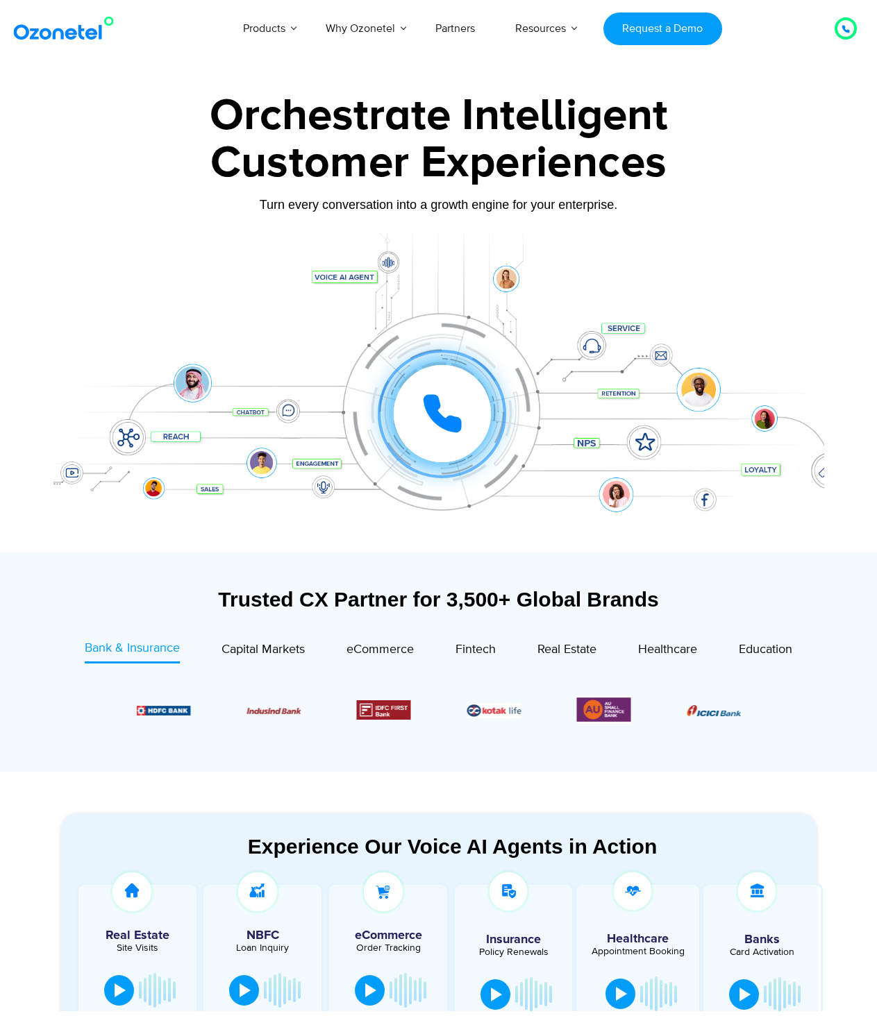
scroll to position [463, 0]
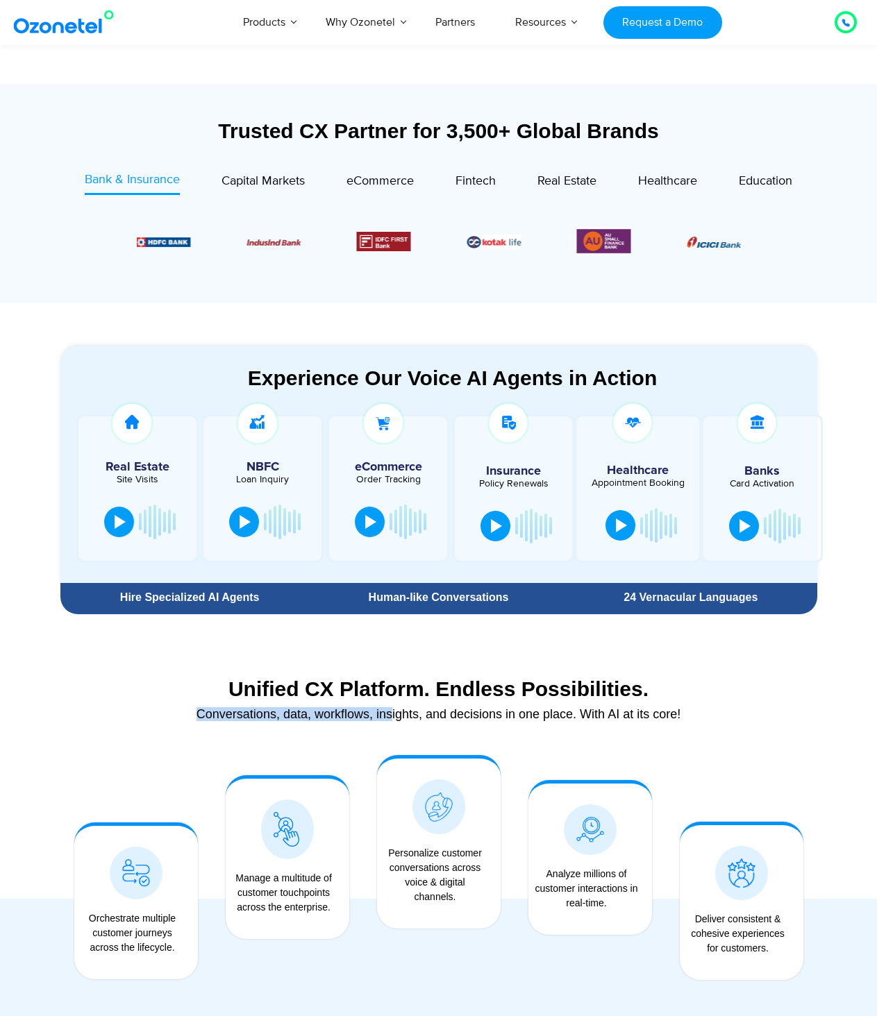
drag, startPoint x: 192, startPoint y: 712, endPoint x: 391, endPoint y: 734, distance: 201.1
click at [391, 734] on section "Unified CX Platform. Endless Possibilities. Conversations, data, workflows, ins…" at bounding box center [438, 695] width 756 height 92
click at [393, 729] on div "Unified CX Platform. Endless Possibilities. Conversations, data, workflows, ins…" at bounding box center [438, 702] width 756 height 65
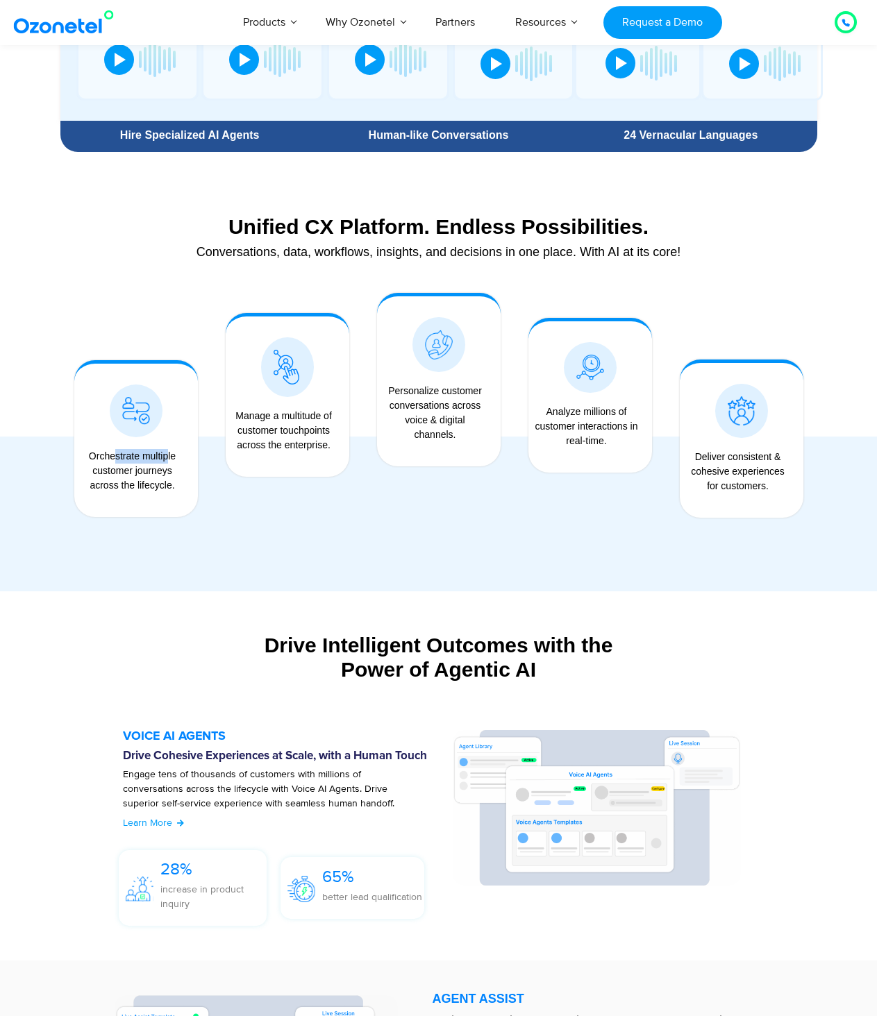
drag, startPoint x: 83, startPoint y: 451, endPoint x: 149, endPoint y: 457, distance: 66.2
click at [149, 457] on div "Orchestrate multiple customer journeys across the lifecycle." at bounding box center [132, 471] width 103 height 44
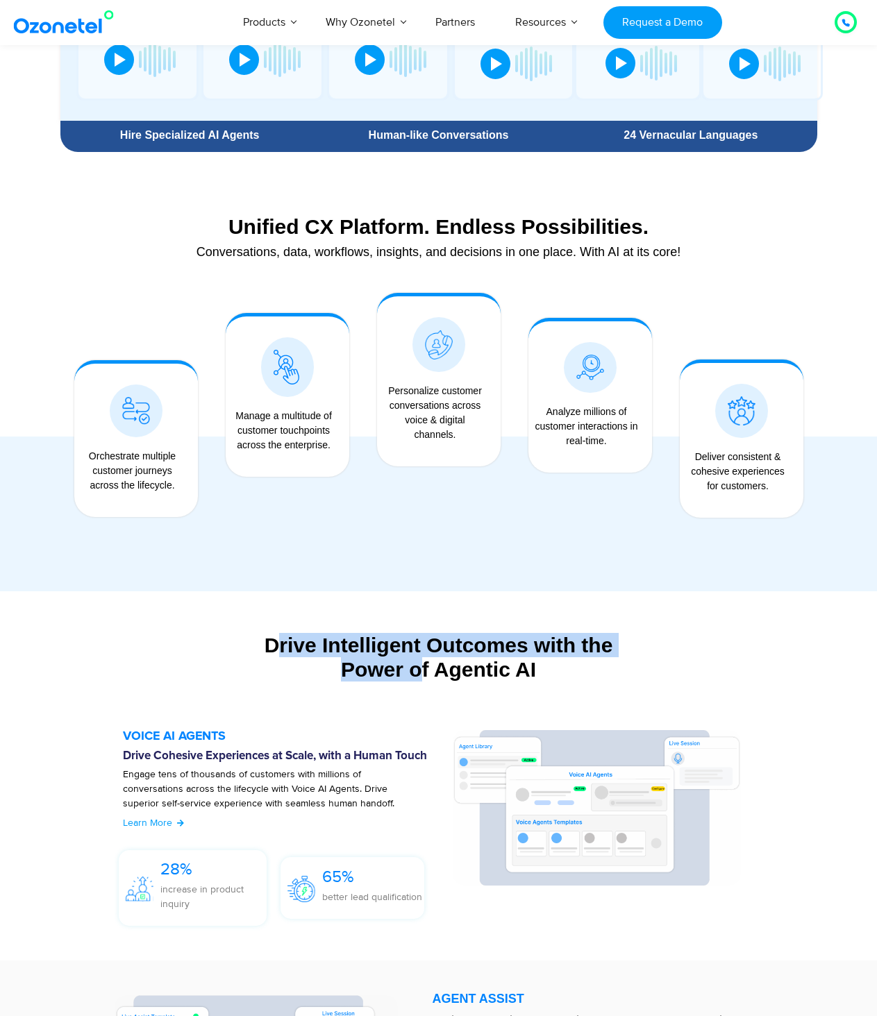
drag, startPoint x: 272, startPoint y: 636, endPoint x: 407, endPoint y: 663, distance: 137.9
click at [407, 663] on div "Drive Intelligent Outcomes with the Power of Agentic AI" at bounding box center [438, 657] width 756 height 49
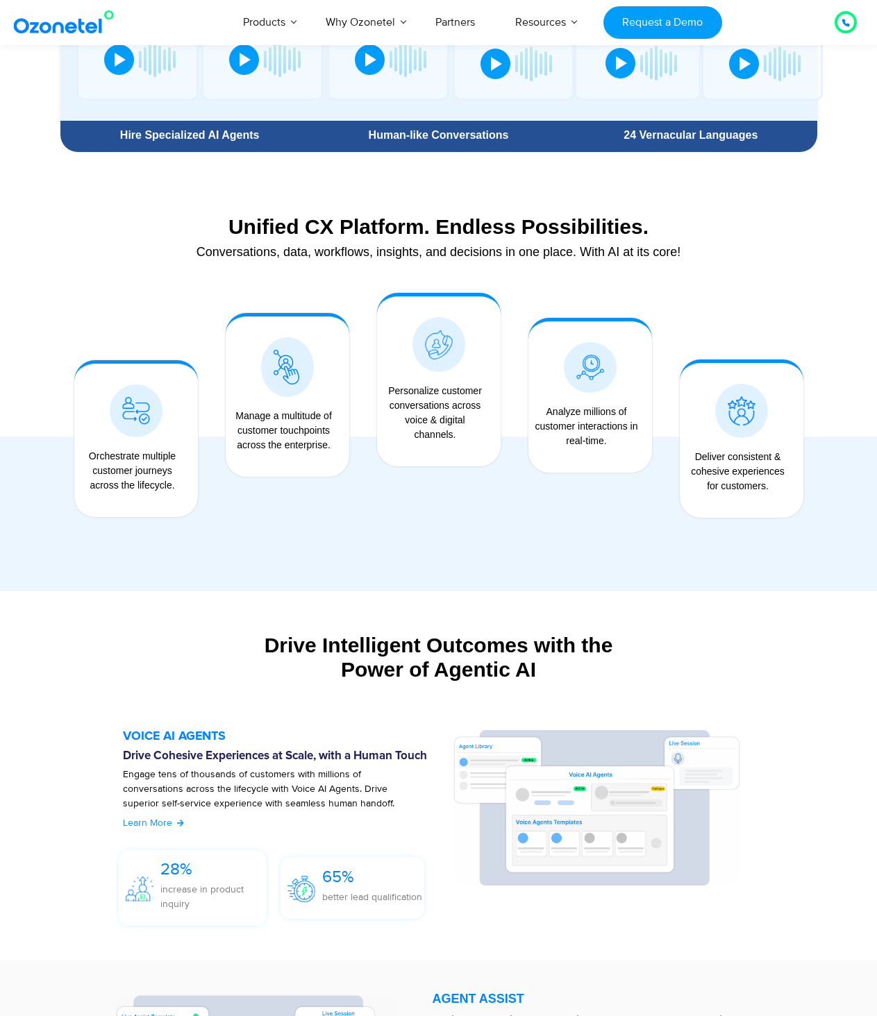
drag, startPoint x: 539, startPoint y: 667, endPoint x: 542, endPoint y: 679, distance: 12.3
click at [538, 666] on div "Drive Intelligent Outcomes with the Power of Agentic AI" at bounding box center [438, 657] width 756 height 49
drag, startPoint x: 546, startPoint y: 677, endPoint x: 243, endPoint y: 636, distance: 305.5
click at [243, 636] on div "Drive Intelligent Outcomes with the Power of Agentic AI" at bounding box center [438, 657] width 756 height 49
copy div "Drive Intelligent Outcomes with the Power of Agentic AI"
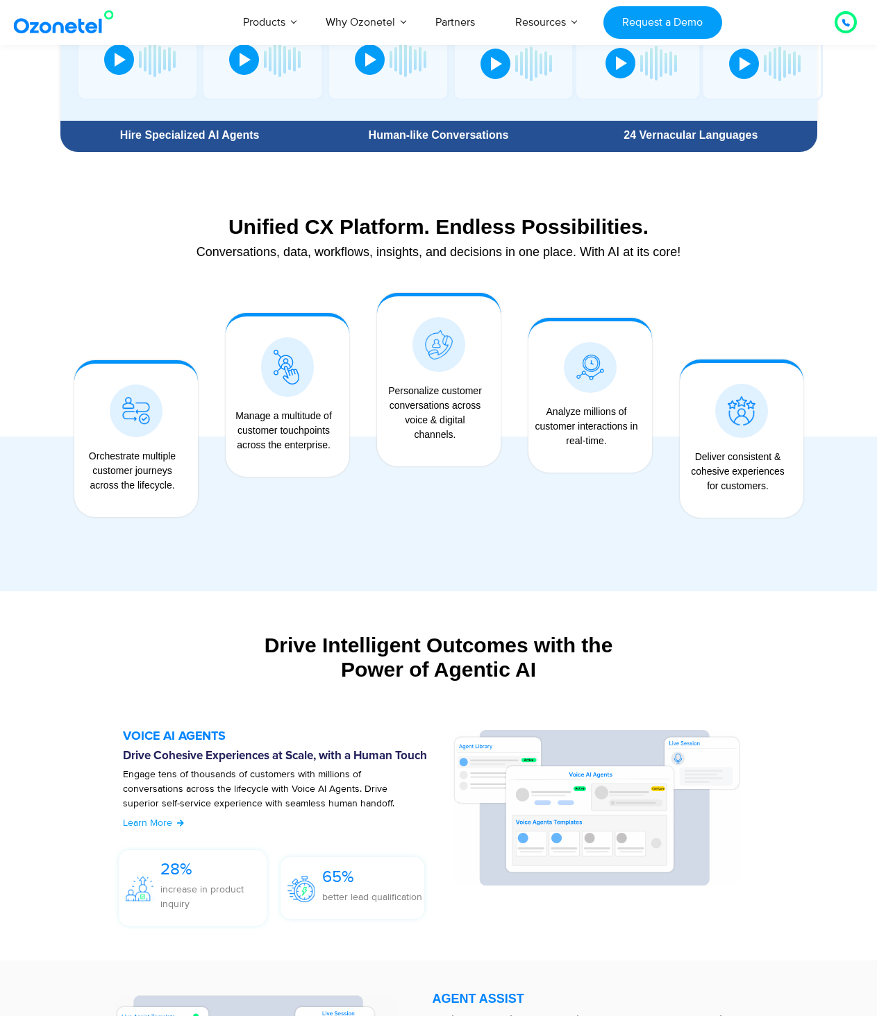
scroll to position [1388, 0]
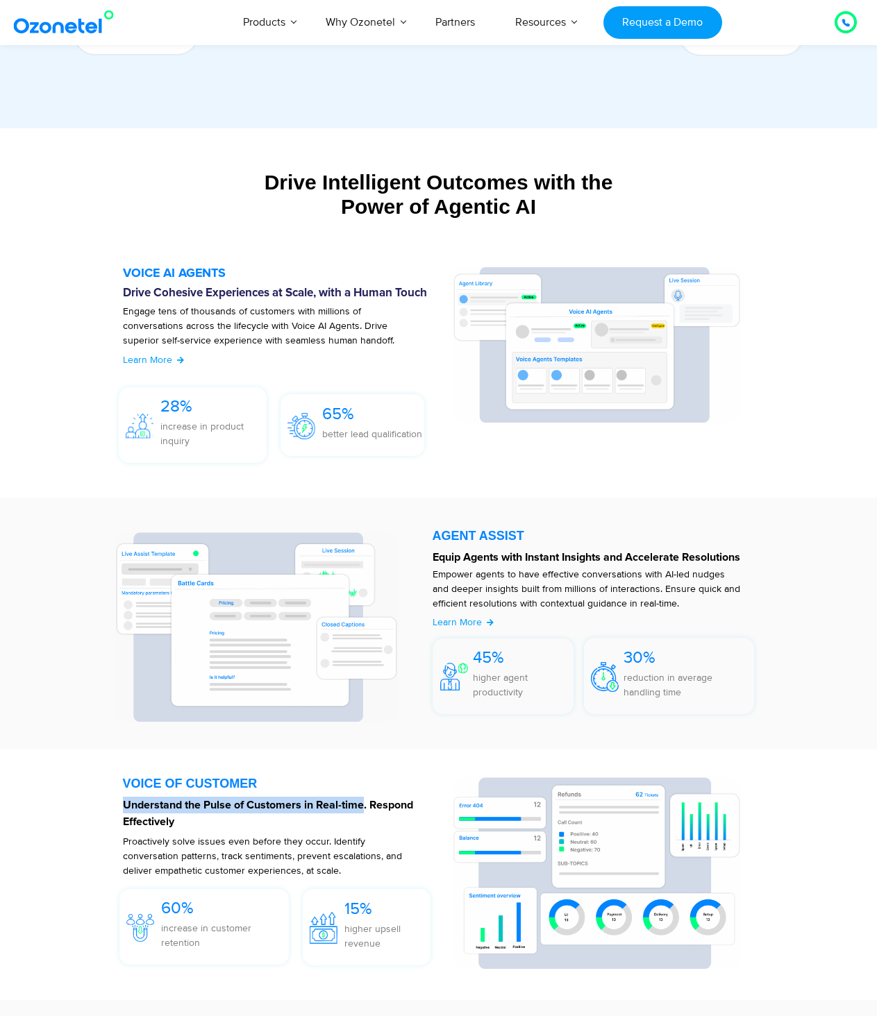
drag, startPoint x: 109, startPoint y: 803, endPoint x: 364, endPoint y: 802, distance: 255.4
click at [364, 802] on div "VOICE OF CUSTOMER Understand the Pulse of Customers in Real-time. Respond Effec…" at bounding box center [280, 874] width 343 height 195
copy strong "Understand the Pulse of Customers in Real-time"
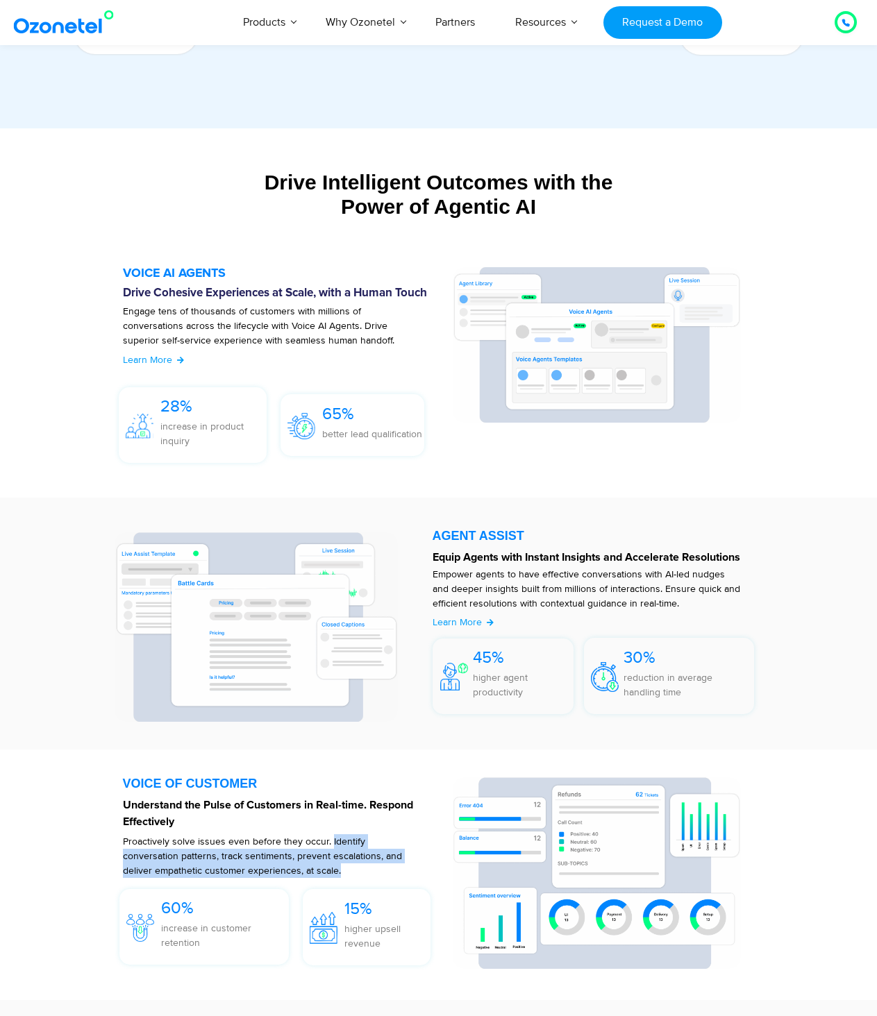
drag, startPoint x: 339, startPoint y: 871, endPoint x: 329, endPoint y: 841, distance: 31.6
click at [329, 841] on p "Proactively solve issues even before they occur. Identify conversation patterns…" at bounding box center [263, 856] width 280 height 44
copy p "Identify conversation patterns, track sentiments, prevent escalations, and deli…"
click at [607, 576] on p "Empower agents to have effective conversations with AI-led nudges and deeper in…" at bounding box center [586, 589] width 308 height 44
click at [573, 563] on p "Equip Agents with Instant Insights and Accelerate Resolutions" at bounding box center [593, 557] width 322 height 17
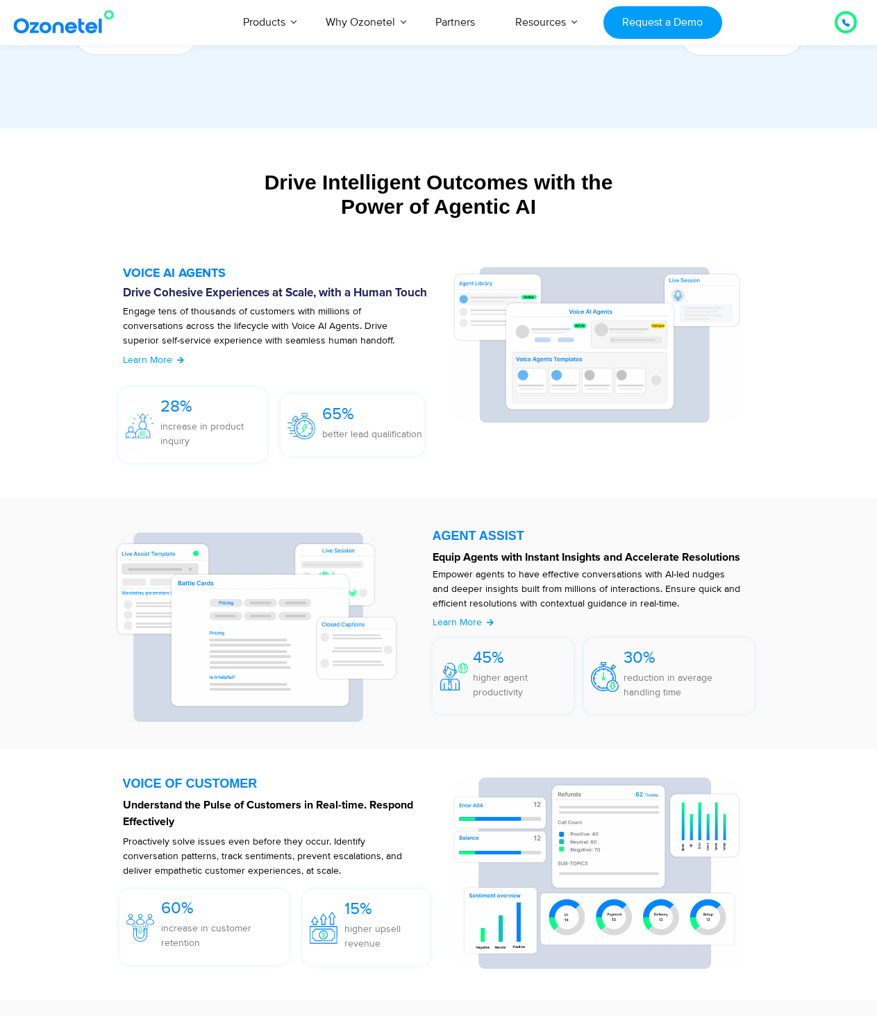
click at [453, 579] on p "Empower agents to have effective conversations with AI-led nudges and deeper in…" at bounding box center [586, 589] width 308 height 44
click at [435, 574] on p "Empower agents to have effective conversations with AI-led nudges and deeper in…" at bounding box center [586, 589] width 308 height 44
copy p "Empower"
drag, startPoint x: 573, startPoint y: 558, endPoint x: 657, endPoint y: 580, distance: 86.7
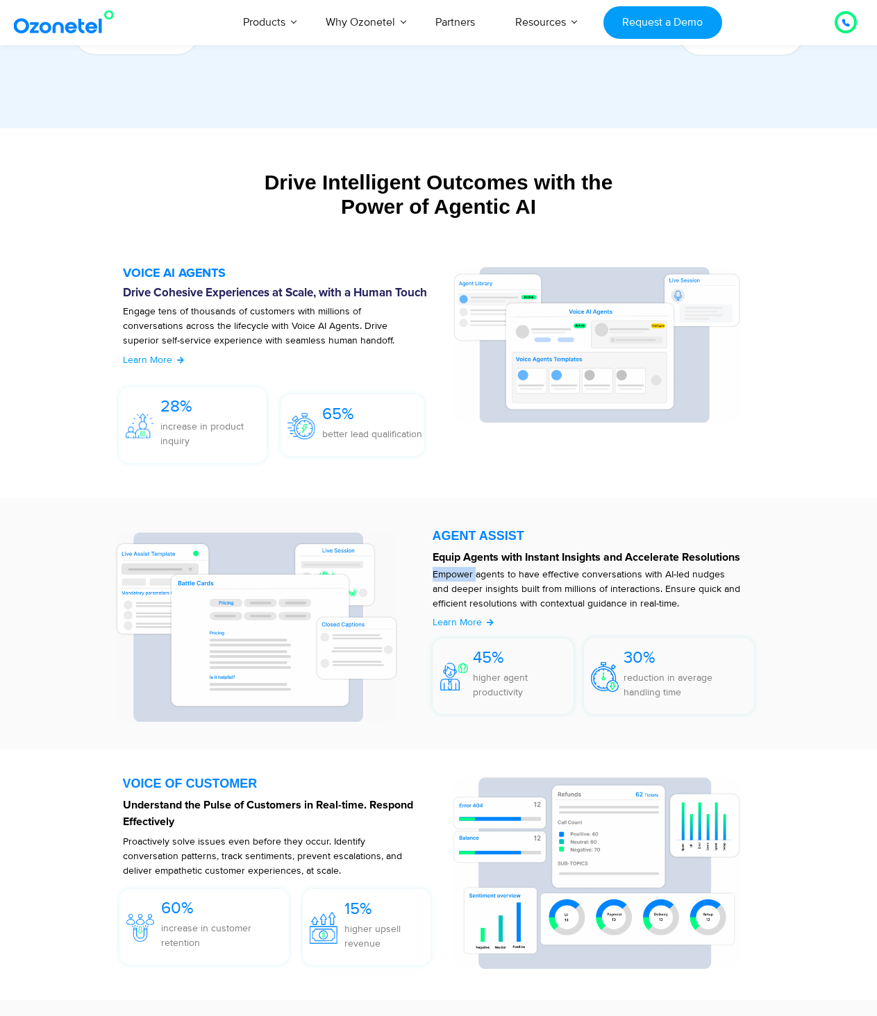
click at [573, 558] on strong "Equip Agents with Instant Insights and Accelerate Resolutions" at bounding box center [585, 557] width 307 height 11
click at [659, 580] on p "Empower agents to have effective conversations with AI-led nudges and deeper in…" at bounding box center [586, 589] width 308 height 44
drag, startPoint x: 507, startPoint y: 570, endPoint x: 691, endPoint y: 617, distance: 189.9
click at [636, 588] on p "Empower agents to have effective conversations with AI-led nudges and deeper in…" at bounding box center [586, 589] width 308 height 44
copy p "to have effective conversations with AI-led nudges and deeper insights built fr…"
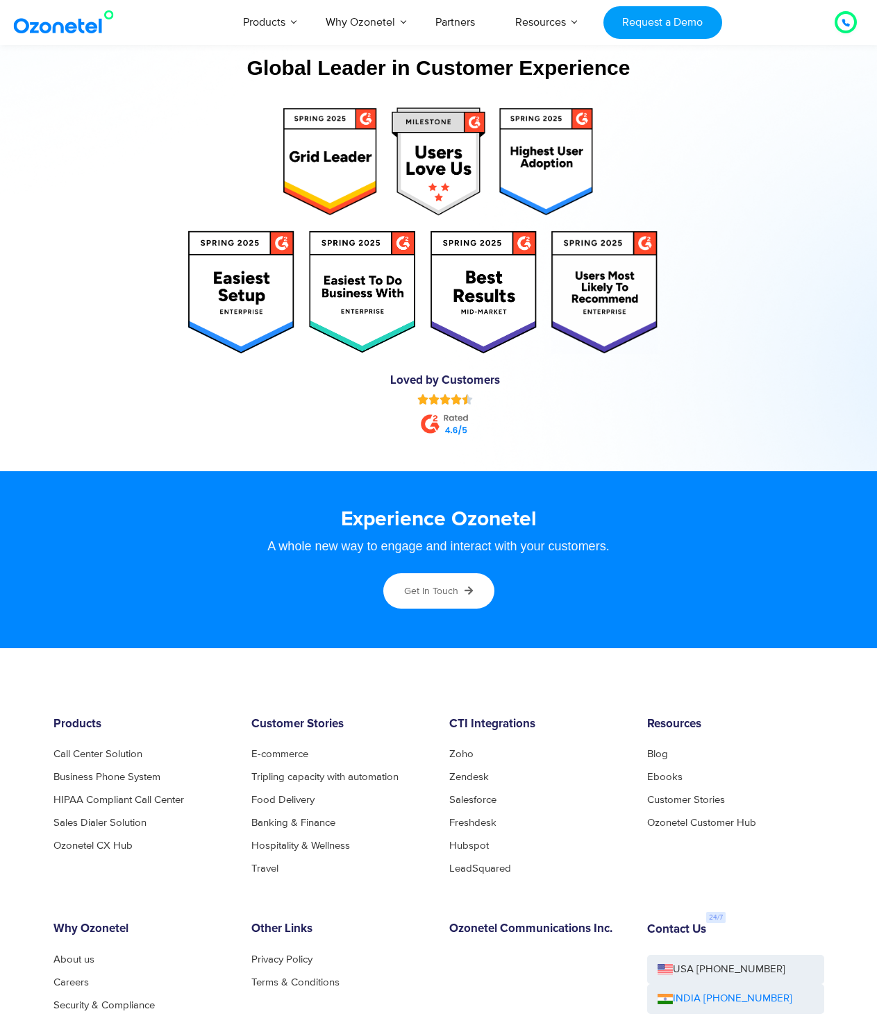
scroll to position [6954, 0]
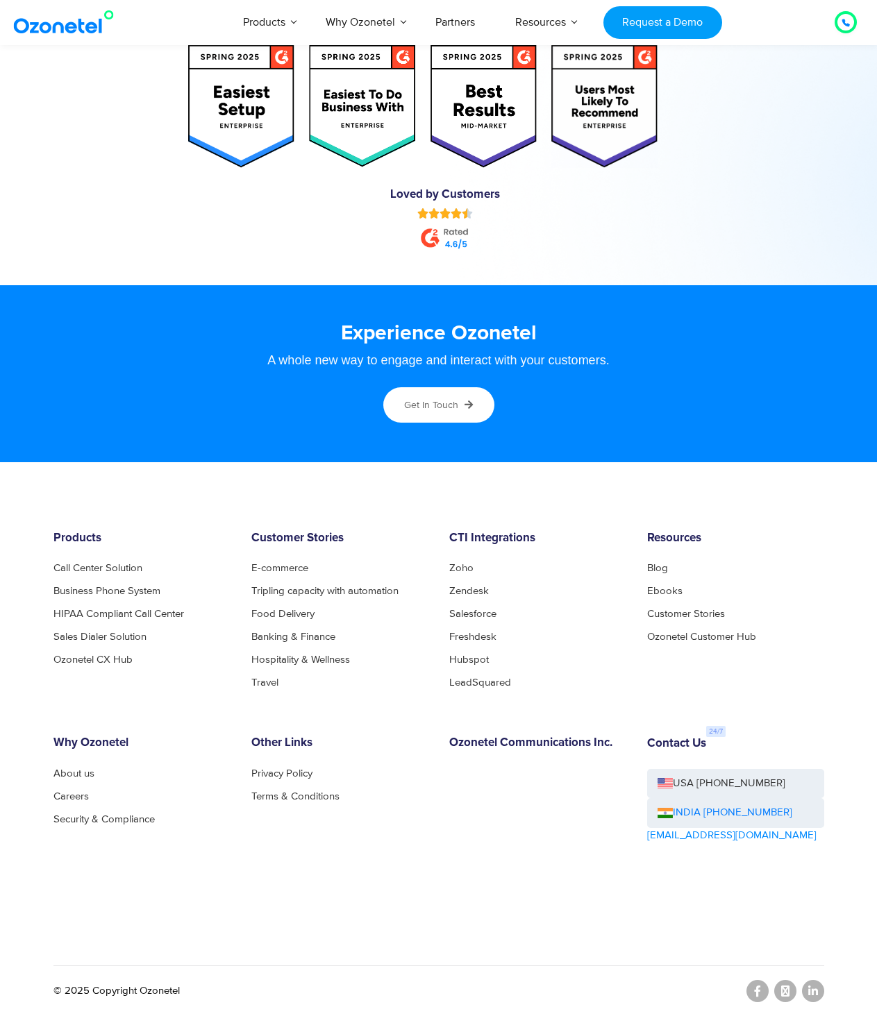
click at [103, 856] on div "Why Ozonetel About us Careers Security & Compliance" at bounding box center [142, 819] width 198 height 167
click at [264, 852] on div "Other Links Privacy Policy Terms & Conditions" at bounding box center [340, 819] width 198 height 167
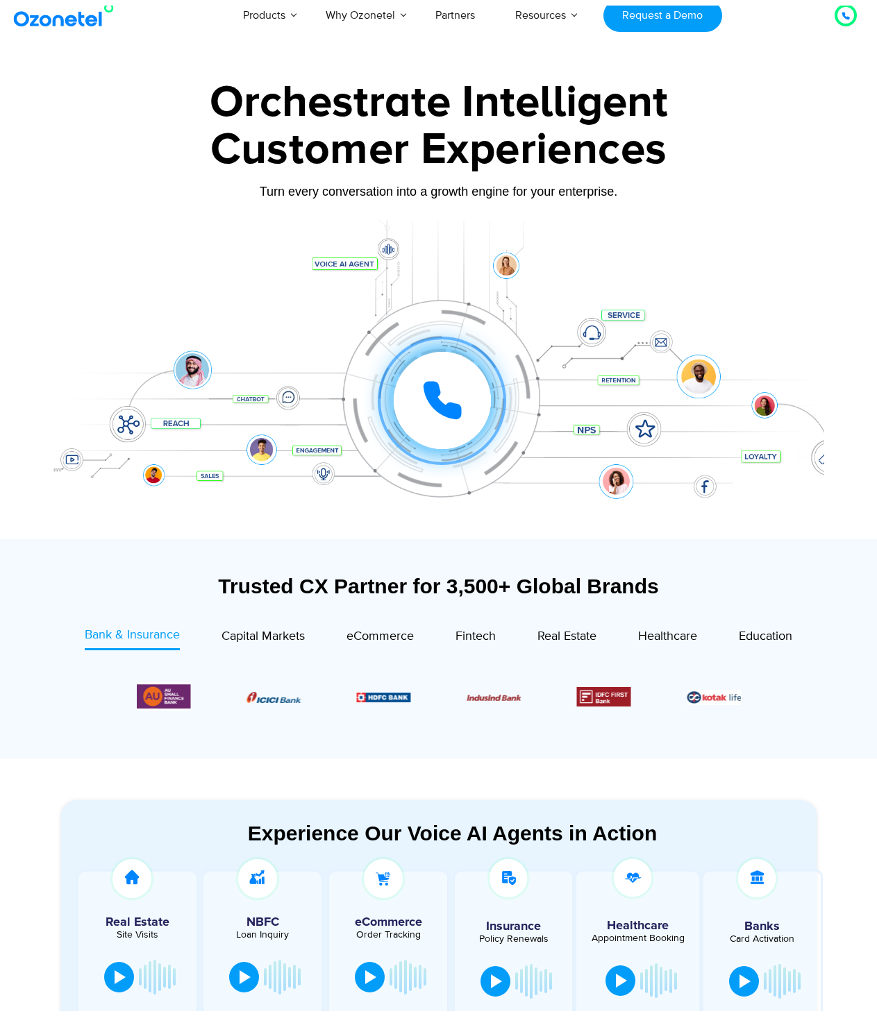
scroll to position [476, 0]
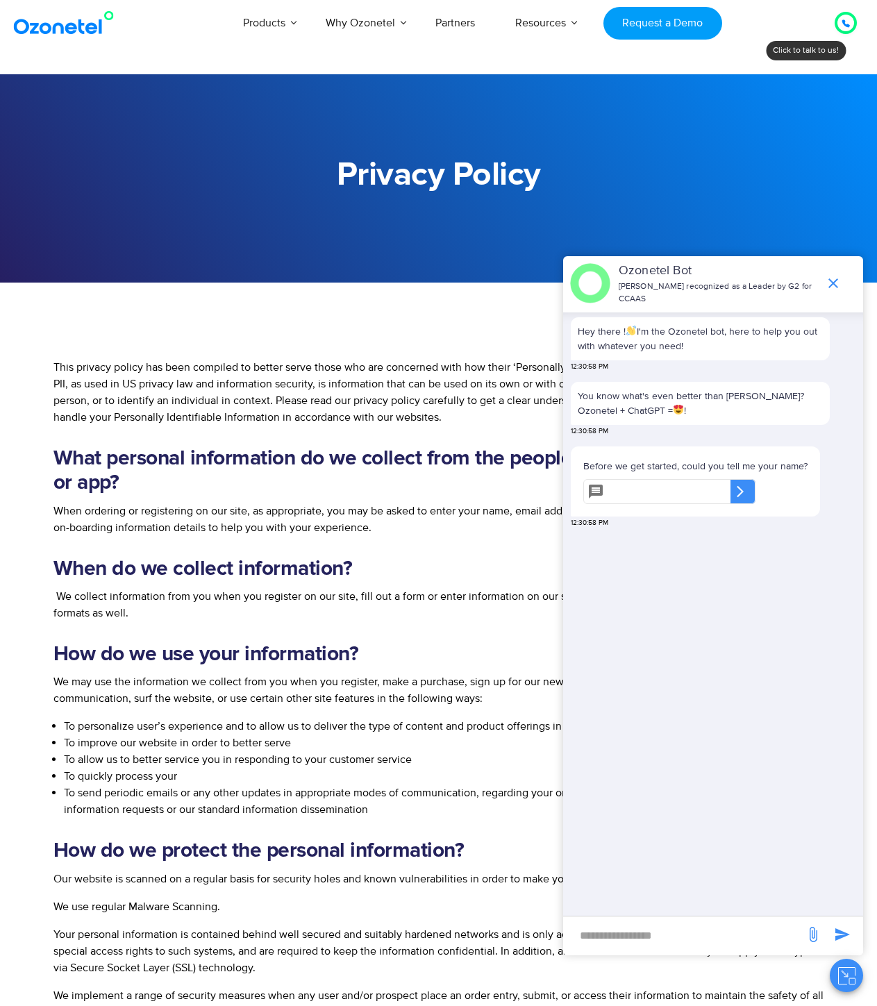
click at [834, 281] on icon "end chat or minimize" at bounding box center [833, 283] width 17 height 17
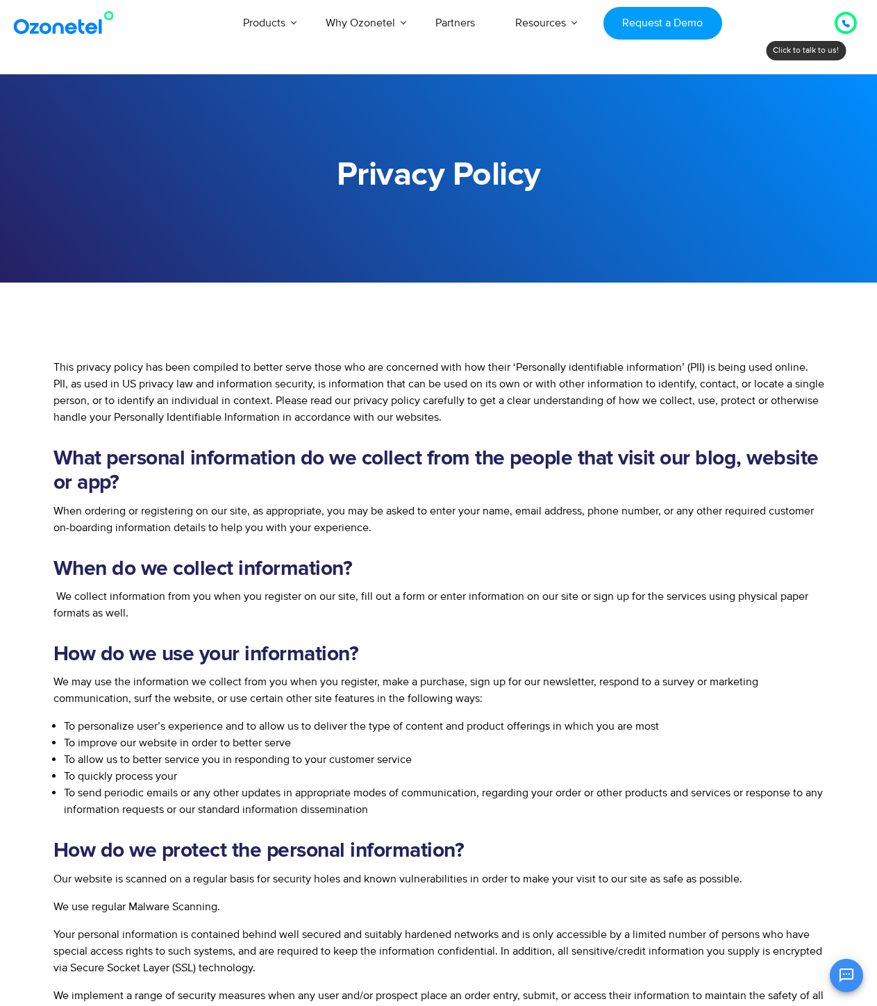
click at [328, 396] on p "This privacy policy has been compiled to better serve those who are concerned w…" at bounding box center [438, 392] width 770 height 67
click at [354, 391] on p "This privacy policy has been compiled to better serve those who are concerned w…" at bounding box center [438, 392] width 770 height 67
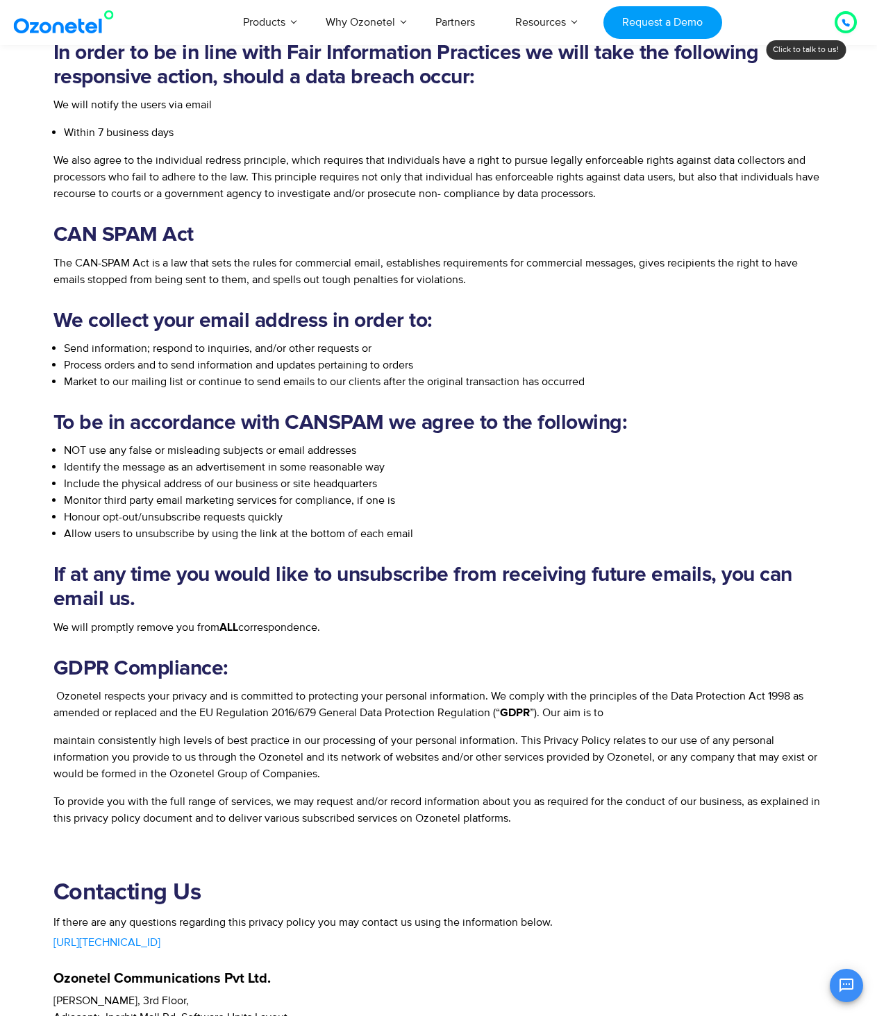
scroll to position [3356, 0]
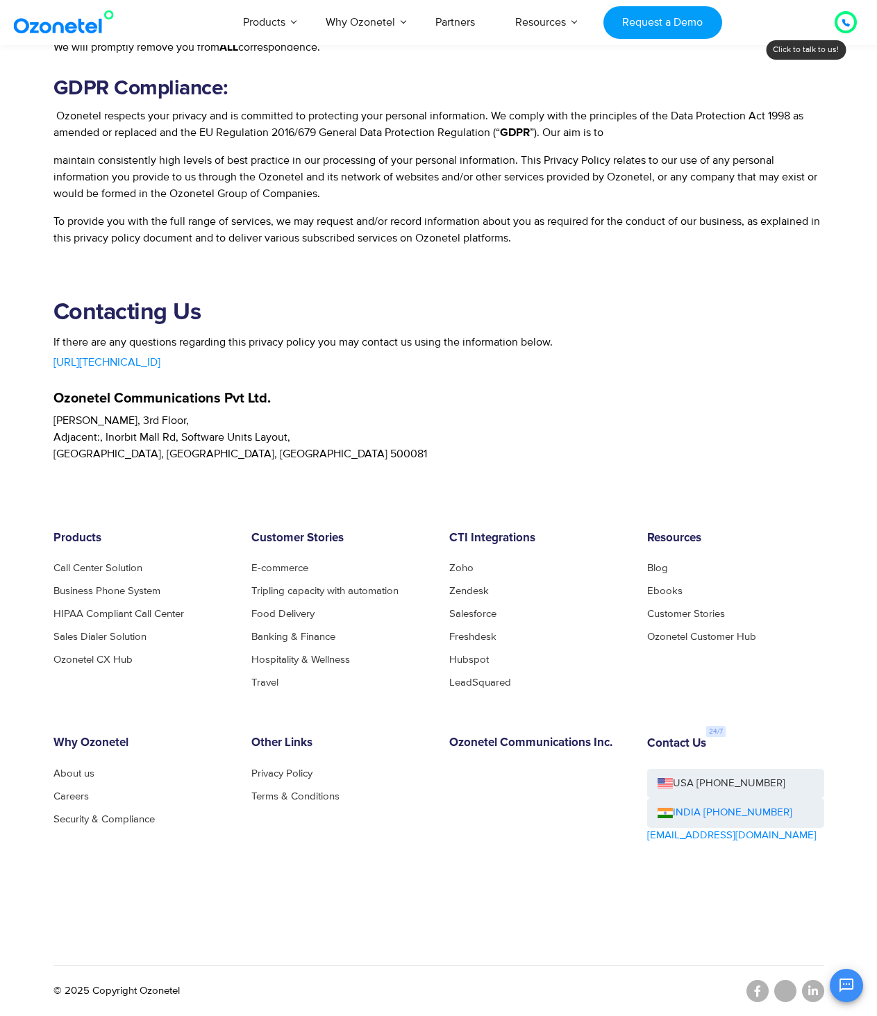
click at [510, 337] on div "Contacting Us If there are any questions regarding this privacy policy you may …" at bounding box center [438, 380] width 770 height 163
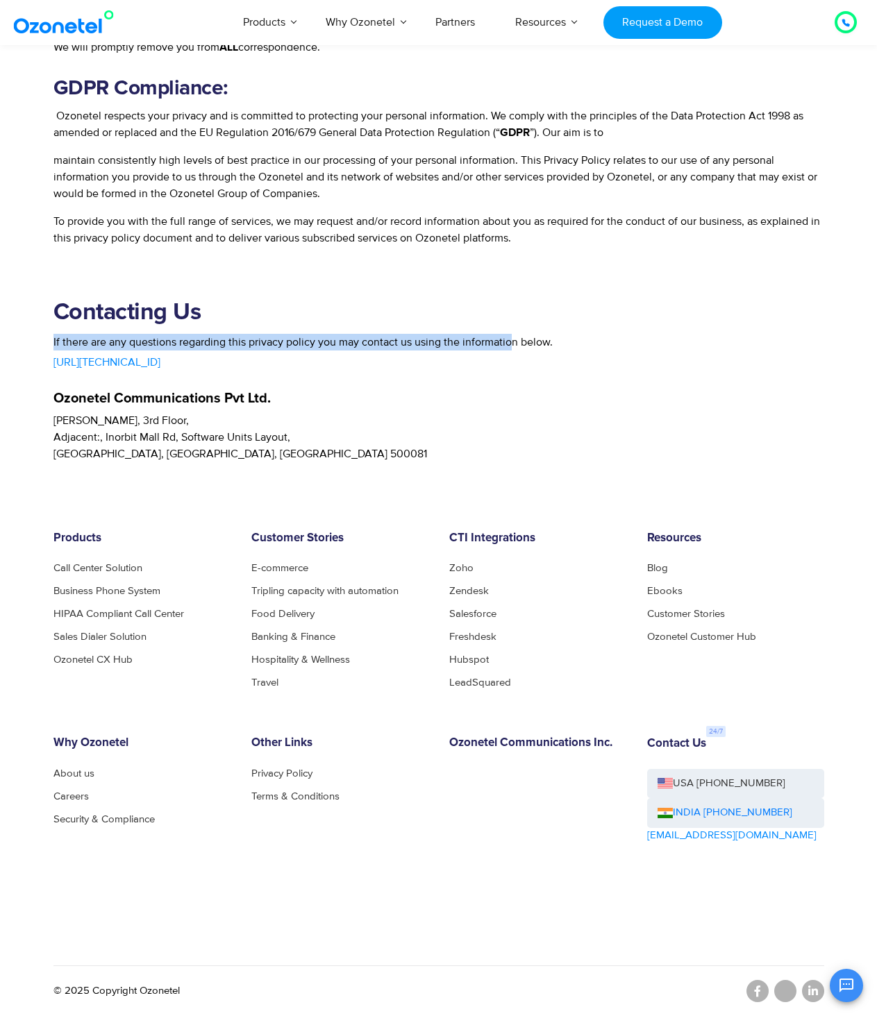
scroll to position [2893, 0]
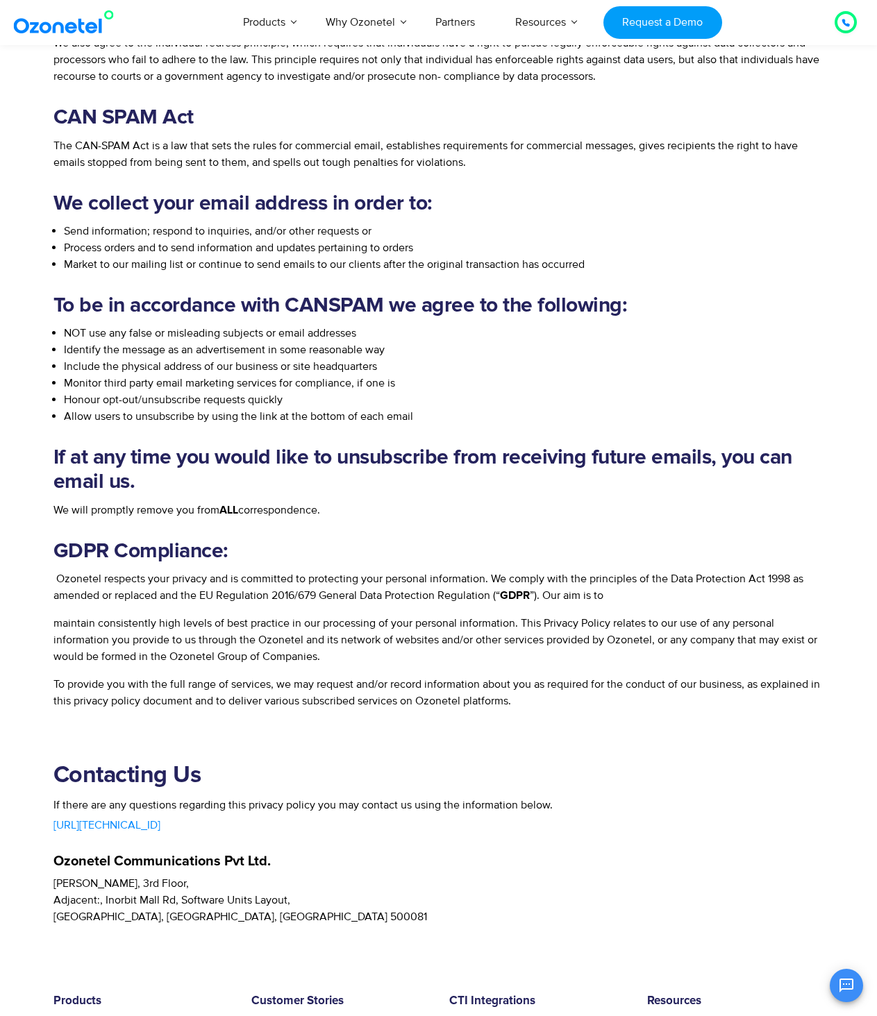
click at [316, 698] on p "To provide you with the full range of services, we may request and/or record in…" at bounding box center [438, 692] width 770 height 33
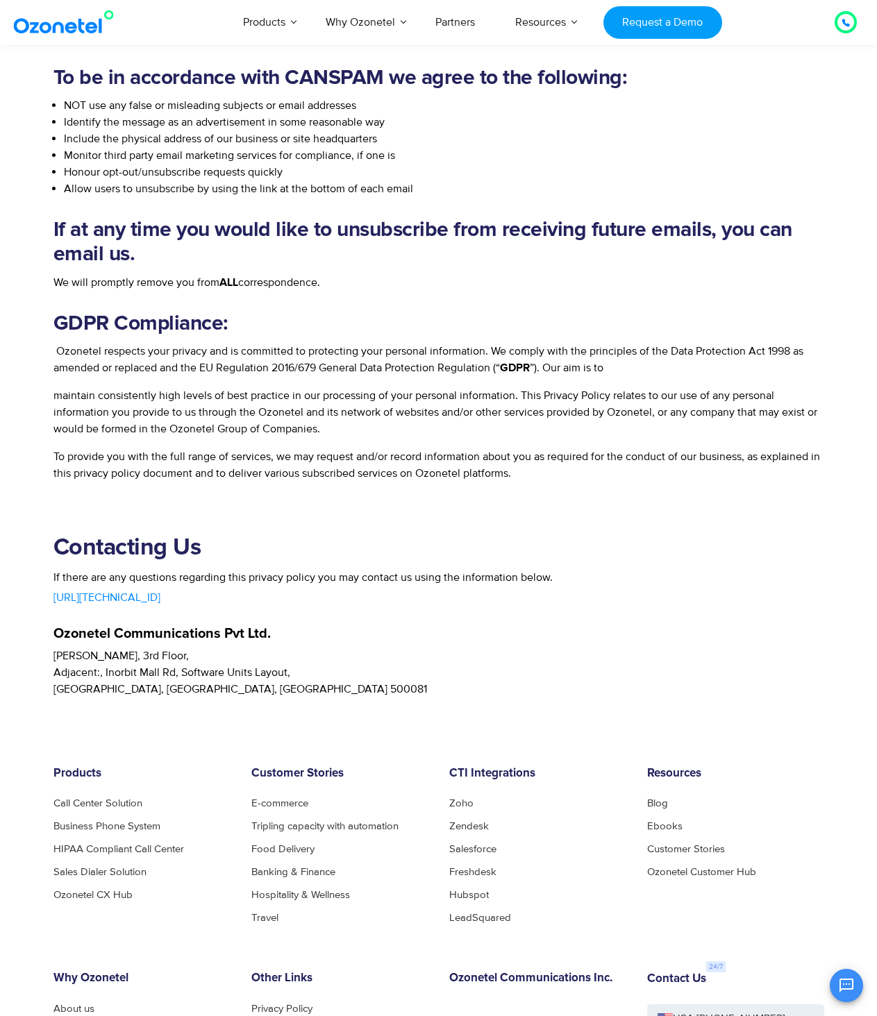
scroll to position [3356, 0]
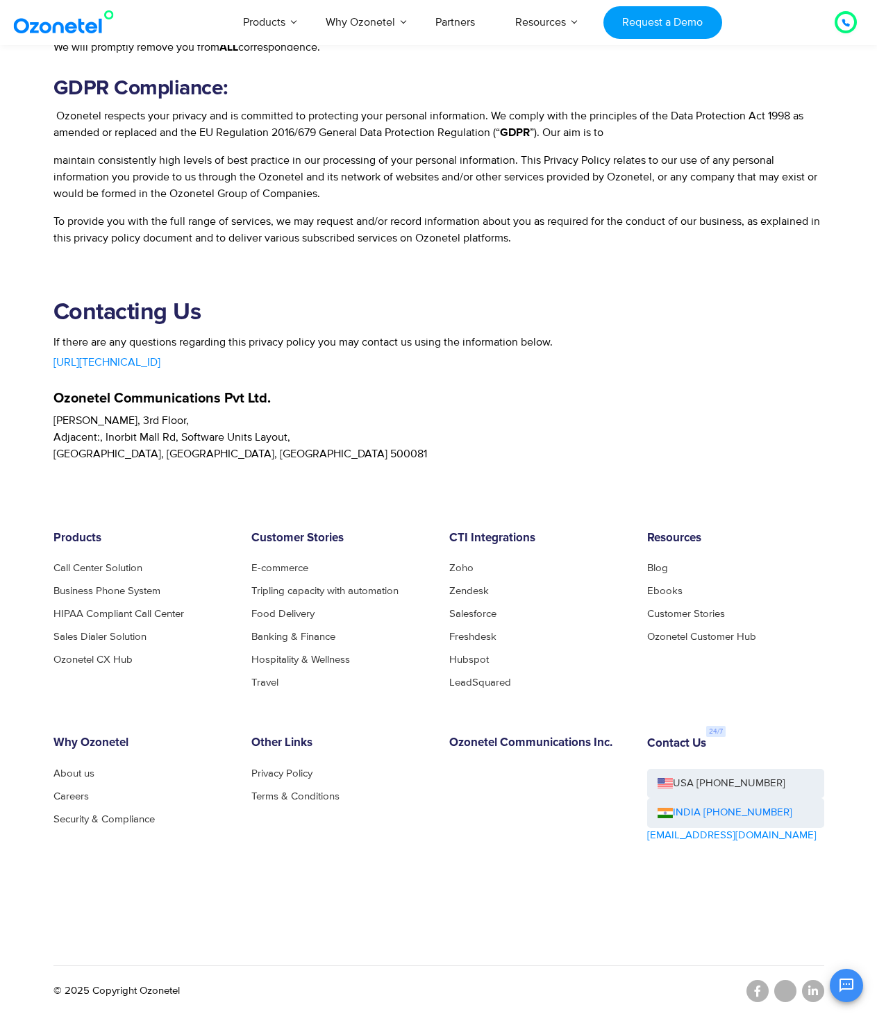
click at [595, 403] on h5 "Ozonetel Communications Pvt Ltd." at bounding box center [438, 398] width 770 height 14
click at [468, 466] on footer "Products Call Center Solution Business Phone System HIPAA Compliant Call Center…" at bounding box center [438, 739] width 877 height 554
drag, startPoint x: 338, startPoint y: 465, endPoint x: 185, endPoint y: 479, distance: 154.0
click at [337, 470] on footer "Products Call Center Solution Business Phone System HIPAA Compliant Call Center…" at bounding box center [438, 739] width 877 height 554
click at [457, 433] on p "Sanali Spazio, 3rd Floor, Adjacent:, Inorbit Mall Rd, Software Units Layout, Ma…" at bounding box center [438, 437] width 770 height 50
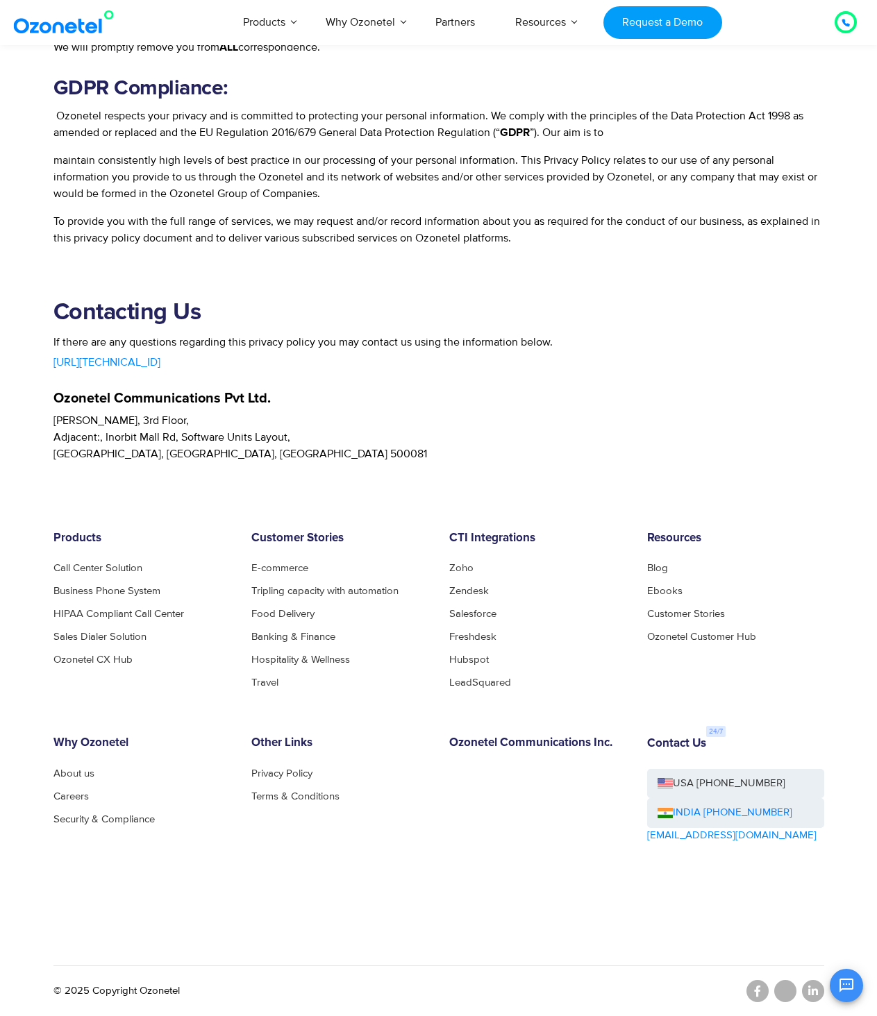
drag, startPoint x: 534, startPoint y: 266, endPoint x: 521, endPoint y: 307, distance: 43.7
click at [535, 266] on section "Contacting Us If there are any questions regarding this privacy policy you may …" at bounding box center [438, 359] width 877 height 205
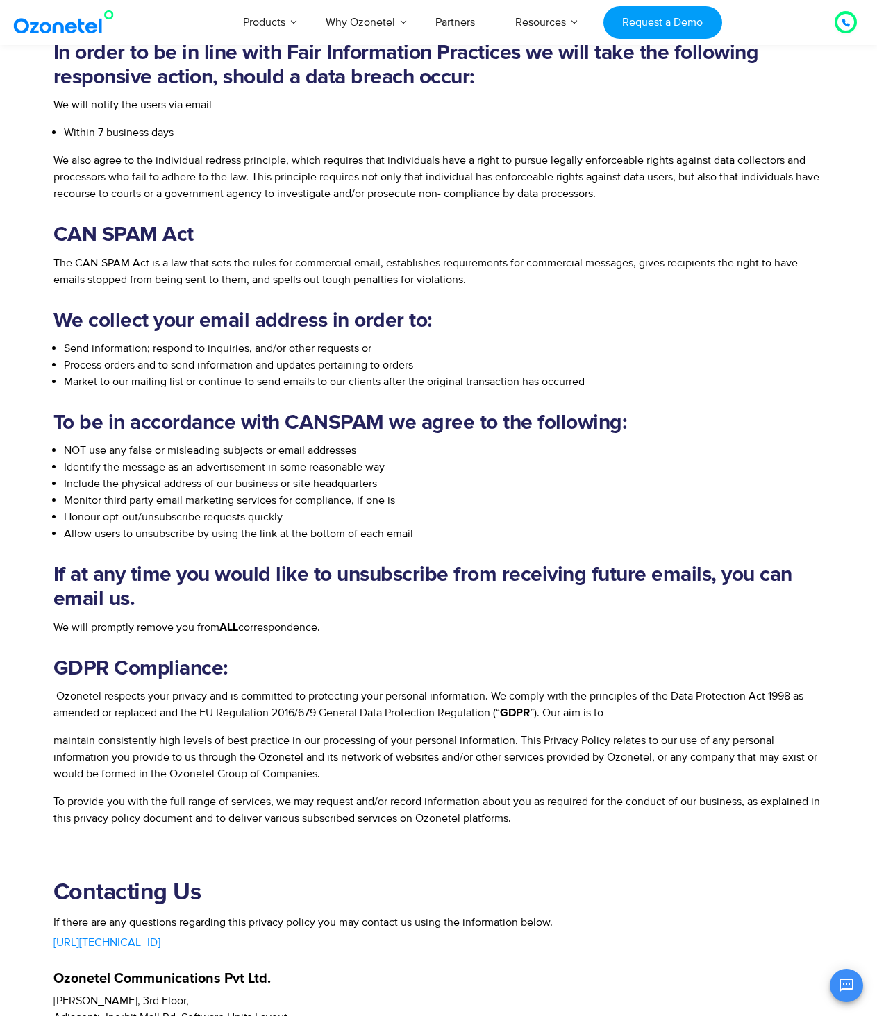
scroll to position [2313, 0]
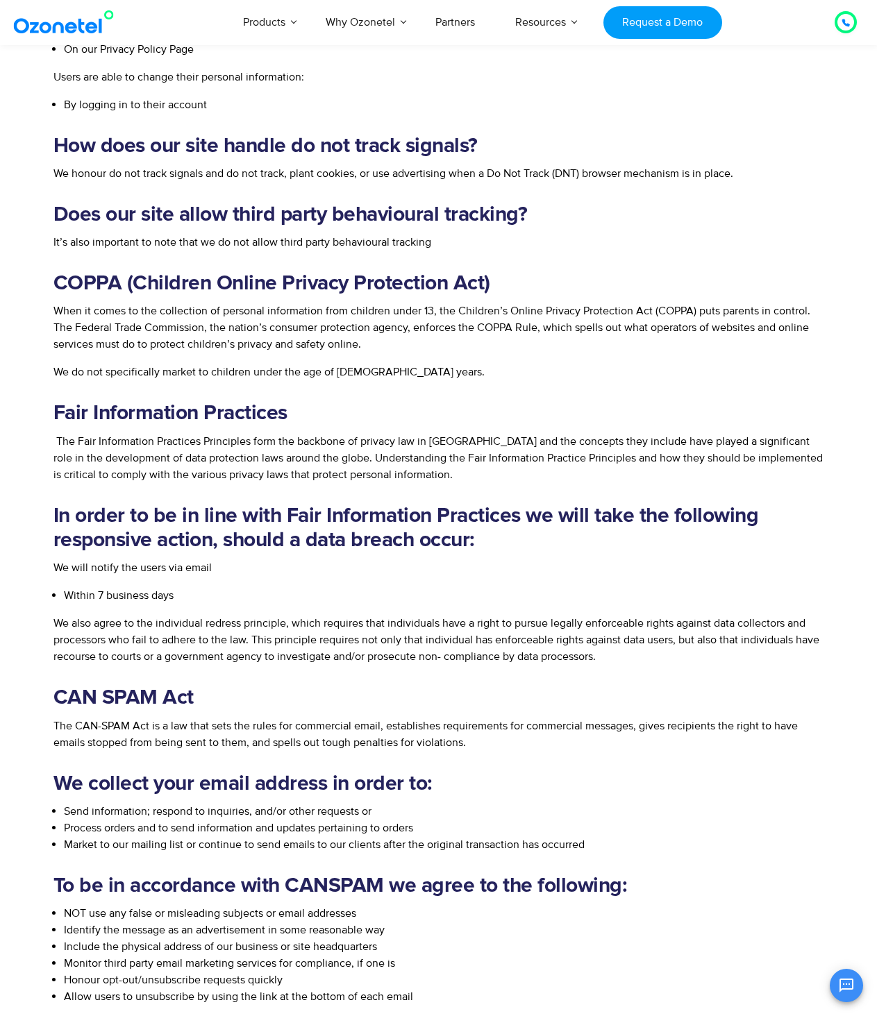
click at [450, 453] on p "The Fair Information Practices Principles form the backbone of privacy law in t…" at bounding box center [438, 458] width 770 height 50
drag, startPoint x: 441, startPoint y: 305, endPoint x: 514, endPoint y: 308, distance: 72.2
click at [514, 308] on p "When it comes to the collection of personal information from children under 13,…" at bounding box center [438, 328] width 770 height 50
click at [533, 309] on p "When it comes to the collection of personal information from children under 13,…" at bounding box center [438, 328] width 770 height 50
click at [511, 312] on p "When it comes to the collection of personal information from children under 13,…" at bounding box center [438, 328] width 770 height 50
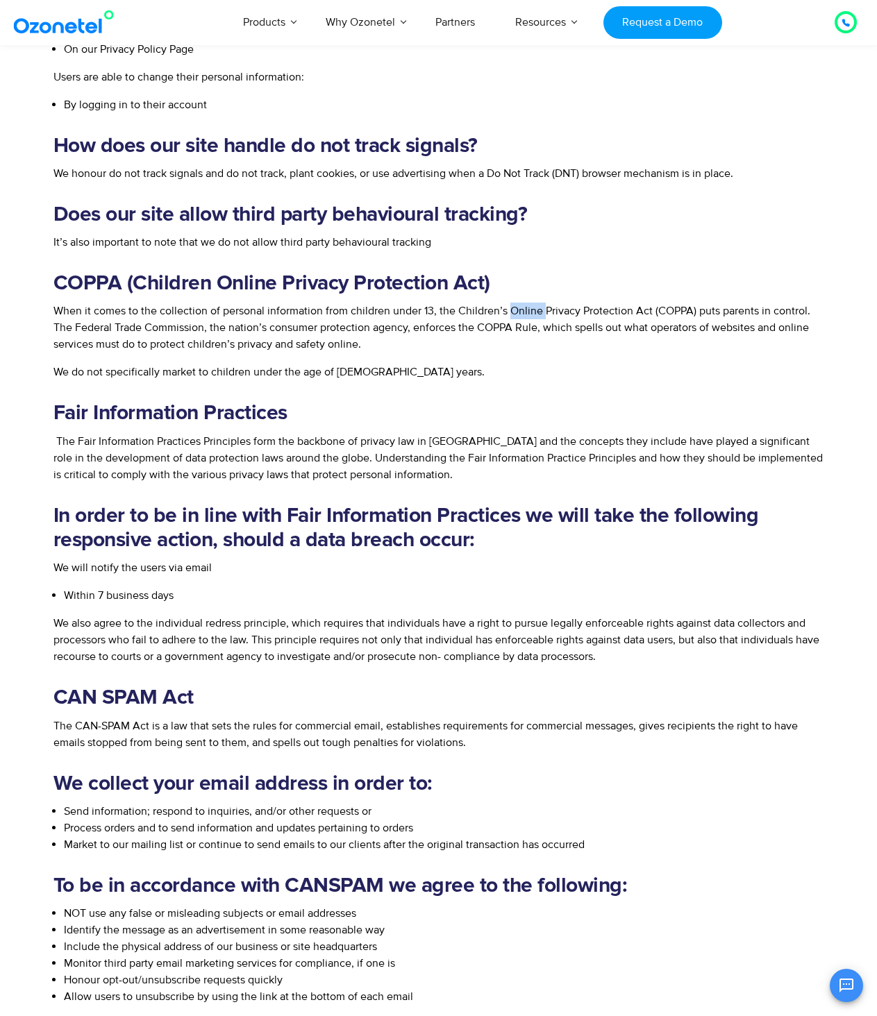
click at [511, 312] on p "When it comes to the collection of personal information from children under 13,…" at bounding box center [438, 328] width 770 height 50
click at [559, 311] on p "When it comes to the collection of personal information from children under 13,…" at bounding box center [438, 328] width 770 height 50
drag, startPoint x: 534, startPoint y: 313, endPoint x: 588, endPoint y: 312, distance: 53.4
click at [588, 312] on p "When it comes to the collection of personal information from children under 13,…" at bounding box center [438, 328] width 770 height 50
click at [627, 317] on p "When it comes to the collection of personal information from children under 13,…" at bounding box center [438, 328] width 770 height 50
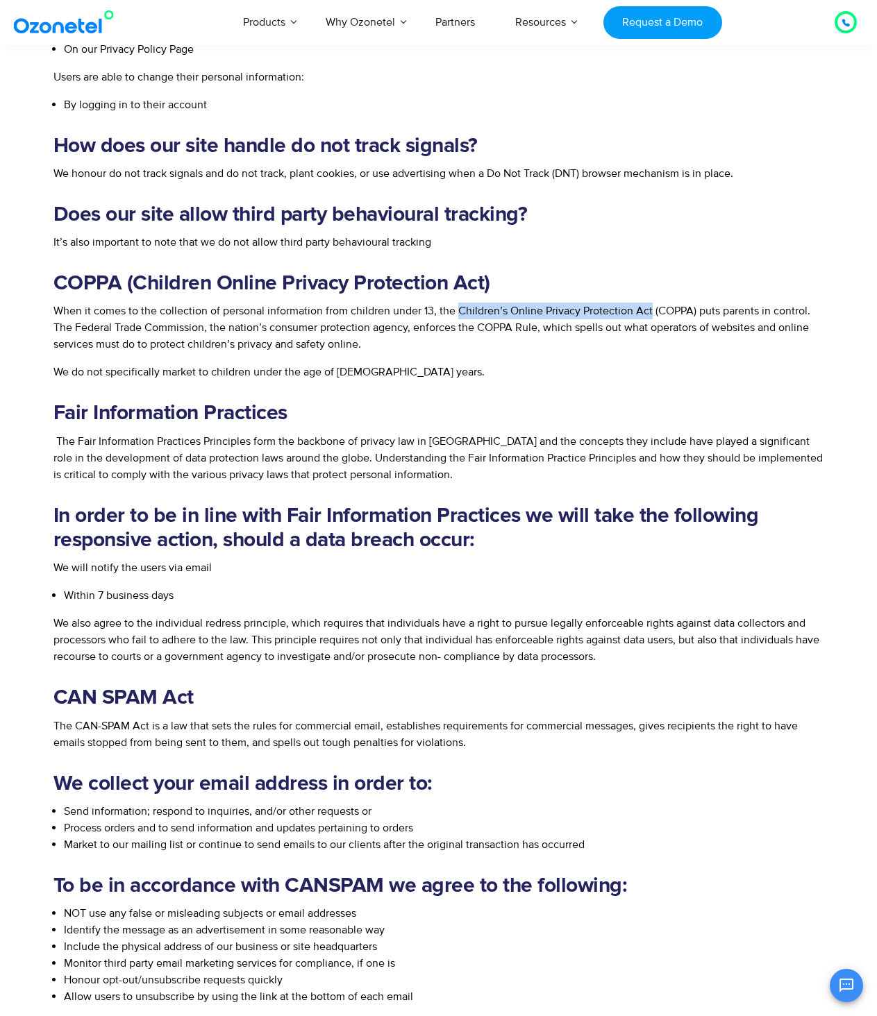
drag, startPoint x: 648, startPoint y: 309, endPoint x: 456, endPoint y: 306, distance: 191.6
click at [456, 306] on p "When it comes to the collection of personal information from children under 13,…" at bounding box center [438, 328] width 770 height 50
click at [496, 314] on p "When it comes to the collection of personal information from children under 13,…" at bounding box center [438, 328] width 770 height 50
click at [515, 324] on p "When it comes to the collection of personal information from children under 13,…" at bounding box center [438, 328] width 770 height 50
click at [611, 344] on p "When it comes to the collection of personal information from children under 13,…" at bounding box center [438, 328] width 770 height 50
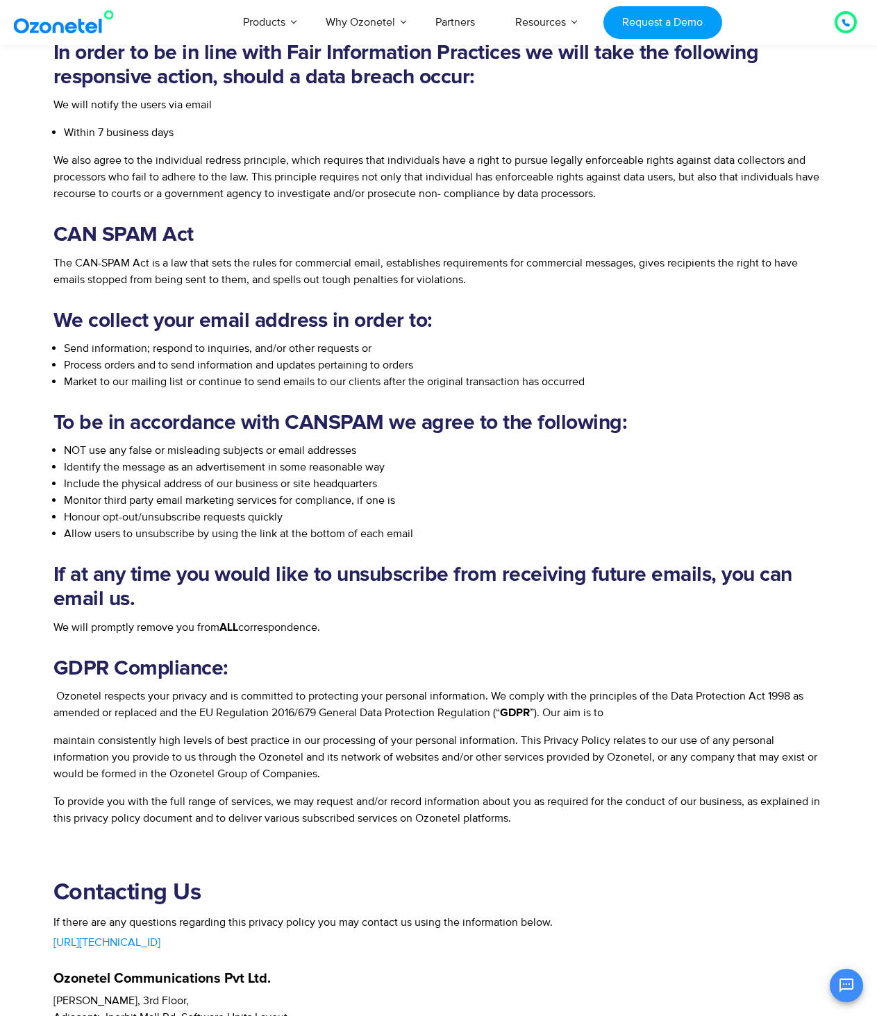
scroll to position [3239, 0]
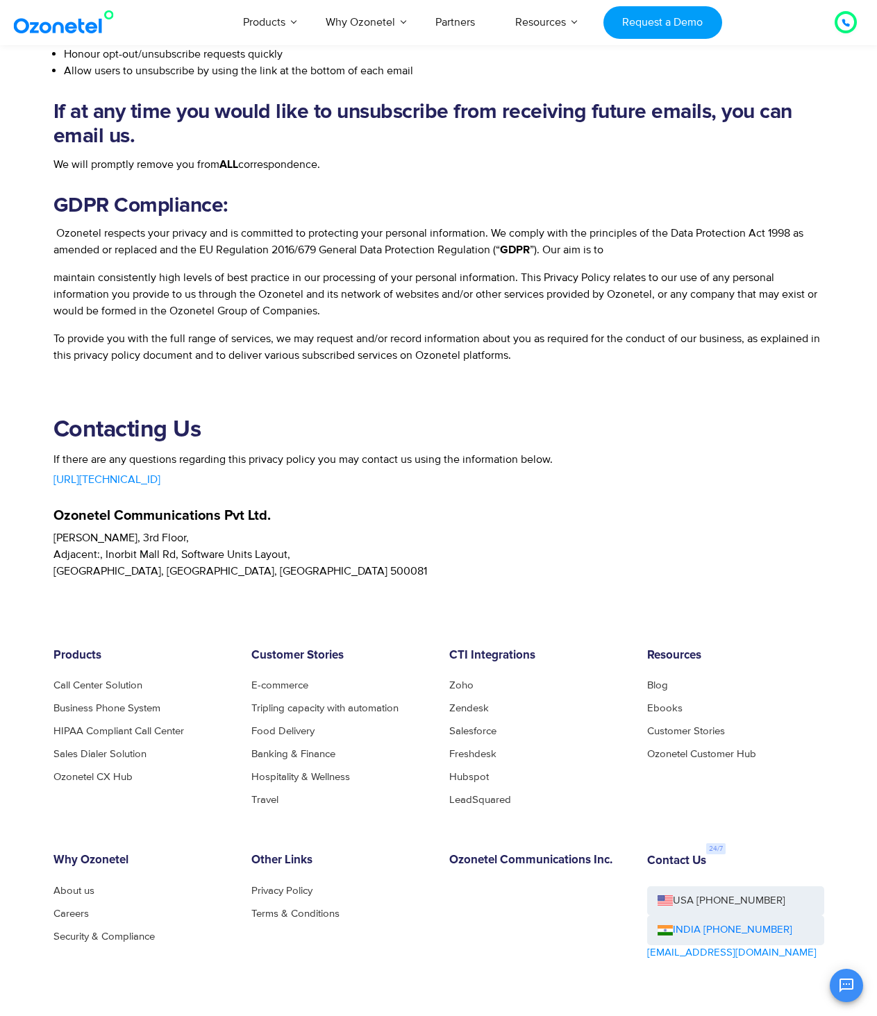
click at [416, 484] on div "http://10.230.20.107:8080/" at bounding box center [438, 479] width 770 height 17
drag, startPoint x: 319, startPoint y: 462, endPoint x: 429, endPoint y: 465, distance: 110.4
click at [429, 465] on p "If there are any questions regarding this privacy policy you may contact us usi…" at bounding box center [438, 459] width 770 height 17
click at [424, 466] on p "If there are any questions regarding this privacy policy you may contact us usi…" at bounding box center [438, 459] width 770 height 17
click at [487, 493] on div "Ozonetel Communications Pvt Ltd." at bounding box center [438, 505] width 770 height 35
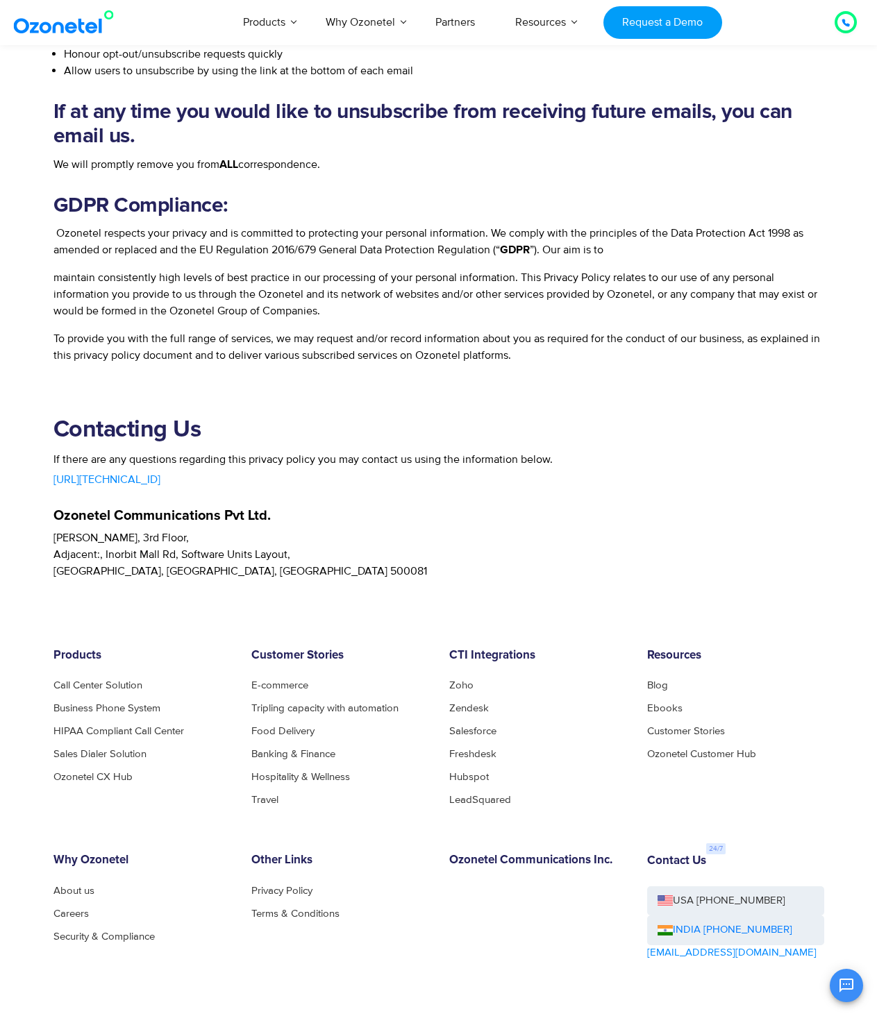
click at [487, 464] on p "If there are any questions regarding this privacy policy you may contact us usi…" at bounding box center [438, 459] width 770 height 17
click at [434, 465] on p "If there are any questions regarding this privacy policy you may contact us usi…" at bounding box center [438, 459] width 770 height 17
click at [381, 494] on div "Ozonetel Communications Pvt Ltd." at bounding box center [438, 505] width 770 height 35
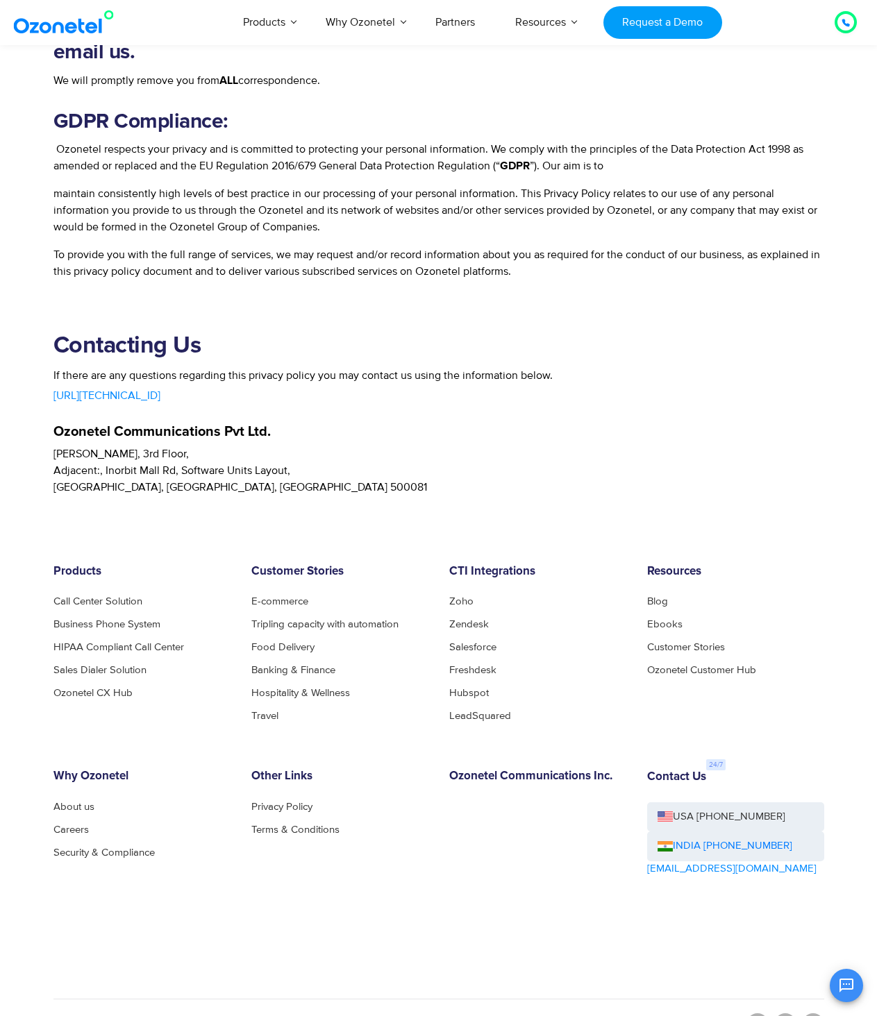
scroll to position [3356, 0]
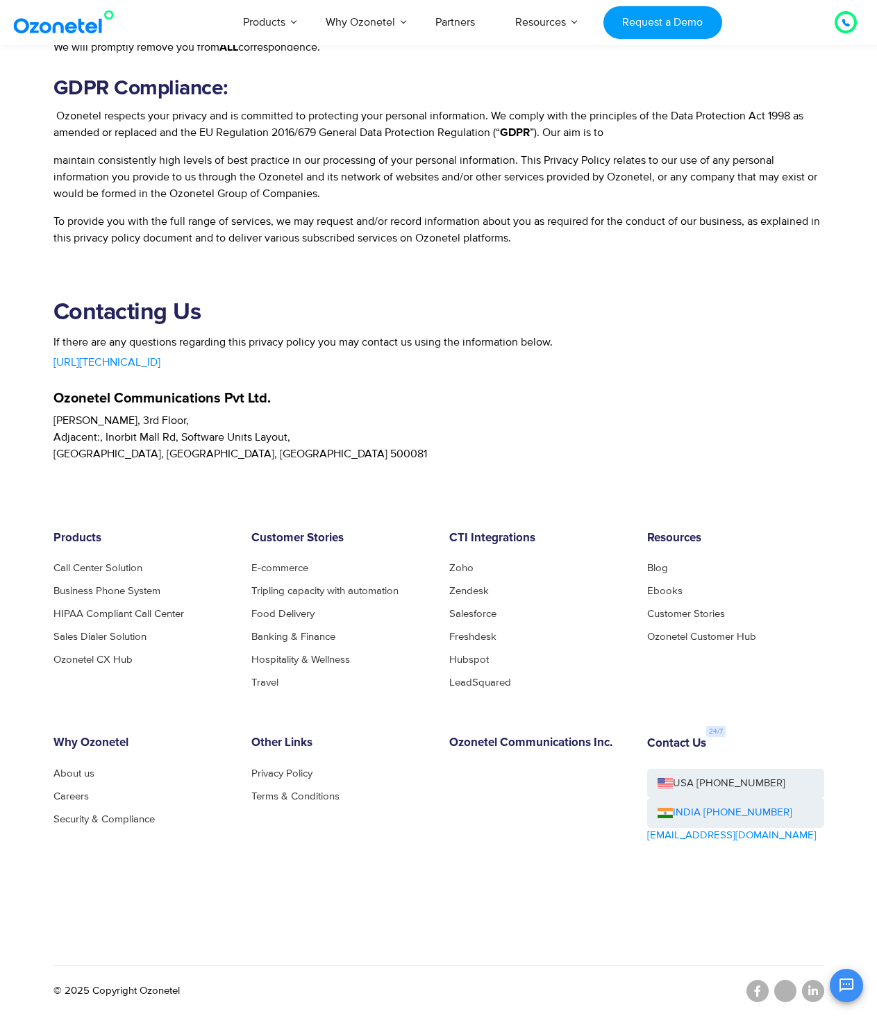
click at [378, 326] on h2 "Contacting Us" at bounding box center [438, 313] width 770 height 28
drag, startPoint x: 40, startPoint y: 423, endPoint x: 175, endPoint y: 427, distance: 134.7
click at [175, 427] on section "Contacting Us If there are any questions regarding this privacy policy you may …" at bounding box center [438, 359] width 877 height 205
click at [229, 429] on p "Sanali Spazio, 3rd Floor, Adjacent:, Inorbit Mall Rd, Software Units Layout, Ma…" at bounding box center [438, 437] width 770 height 50
click at [534, 461] on p "Sanali Spazio, 3rd Floor, Adjacent:, Inorbit Mall Rd, Software Units Layout, Ma…" at bounding box center [438, 437] width 770 height 50
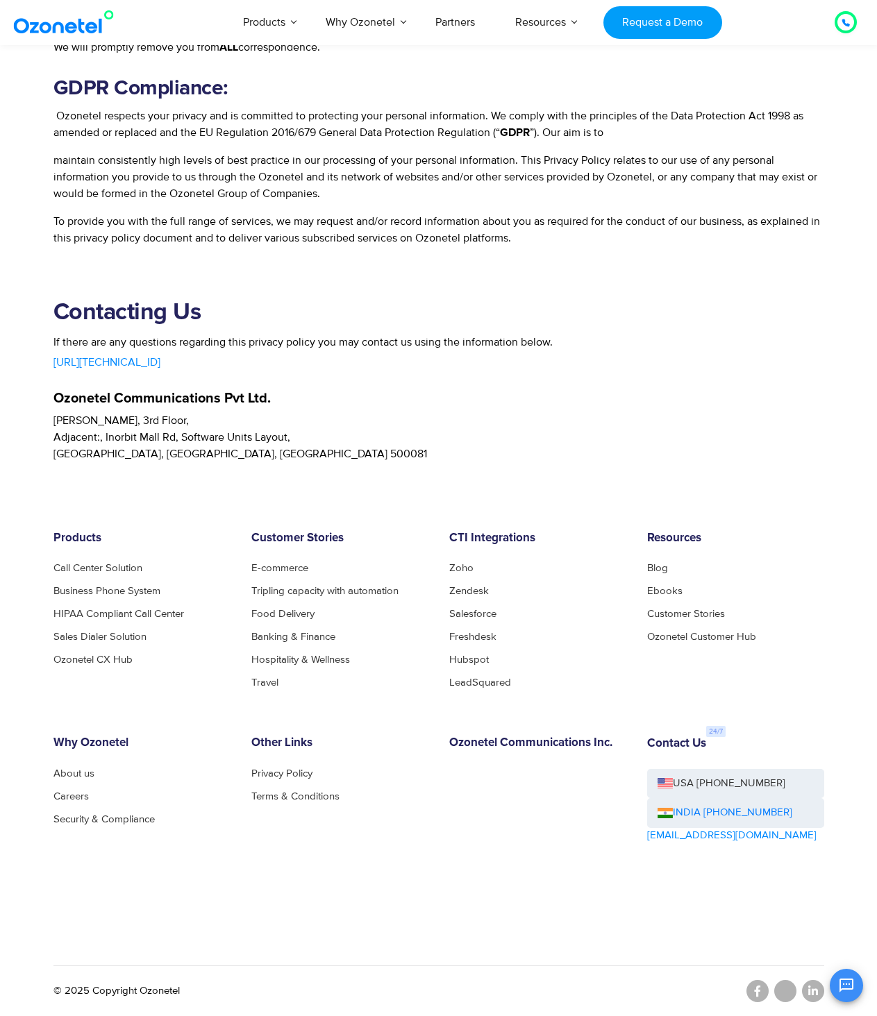
click at [542, 394] on h5 "Ozonetel Communications Pvt Ltd." at bounding box center [438, 398] width 770 height 14
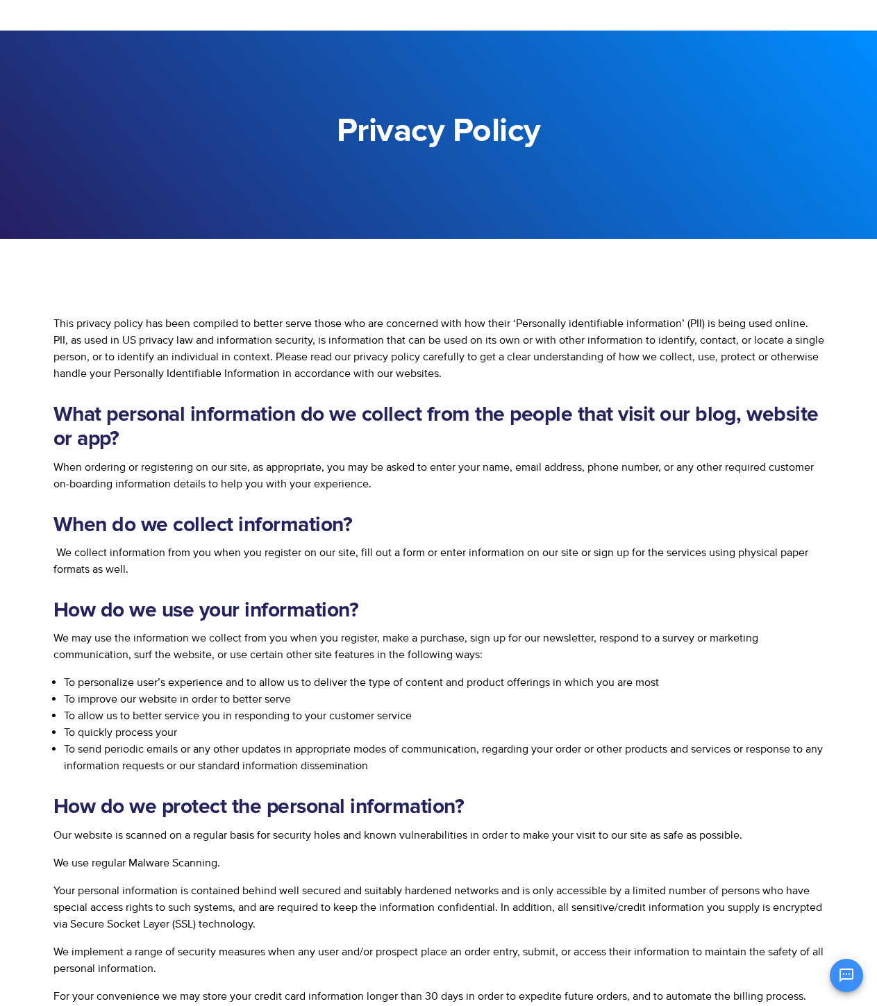
scroll to position [0, 0]
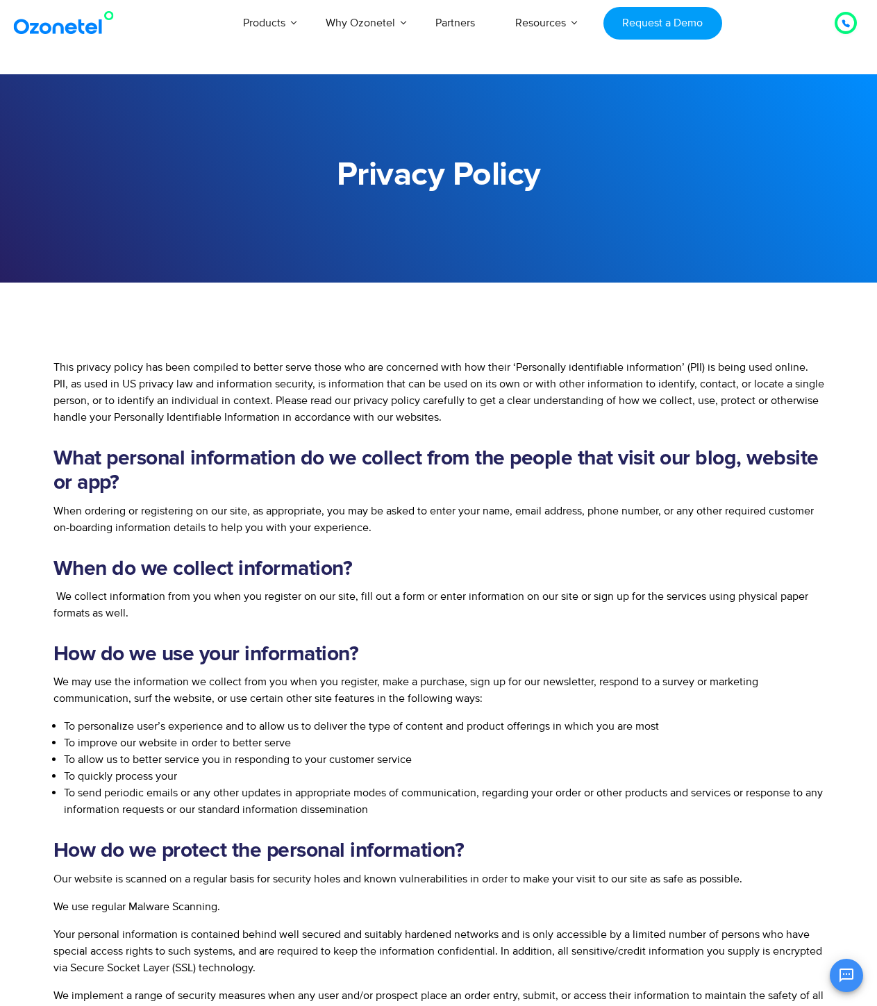
drag, startPoint x: 566, startPoint y: 686, endPoint x: 559, endPoint y: 669, distance: 18.4
click at [566, 686] on p "We may use the information we collect from you when you register, make a purcha…" at bounding box center [438, 689] width 770 height 33
click at [482, 567] on h2 "When do we collect information?" at bounding box center [438, 569] width 770 height 24
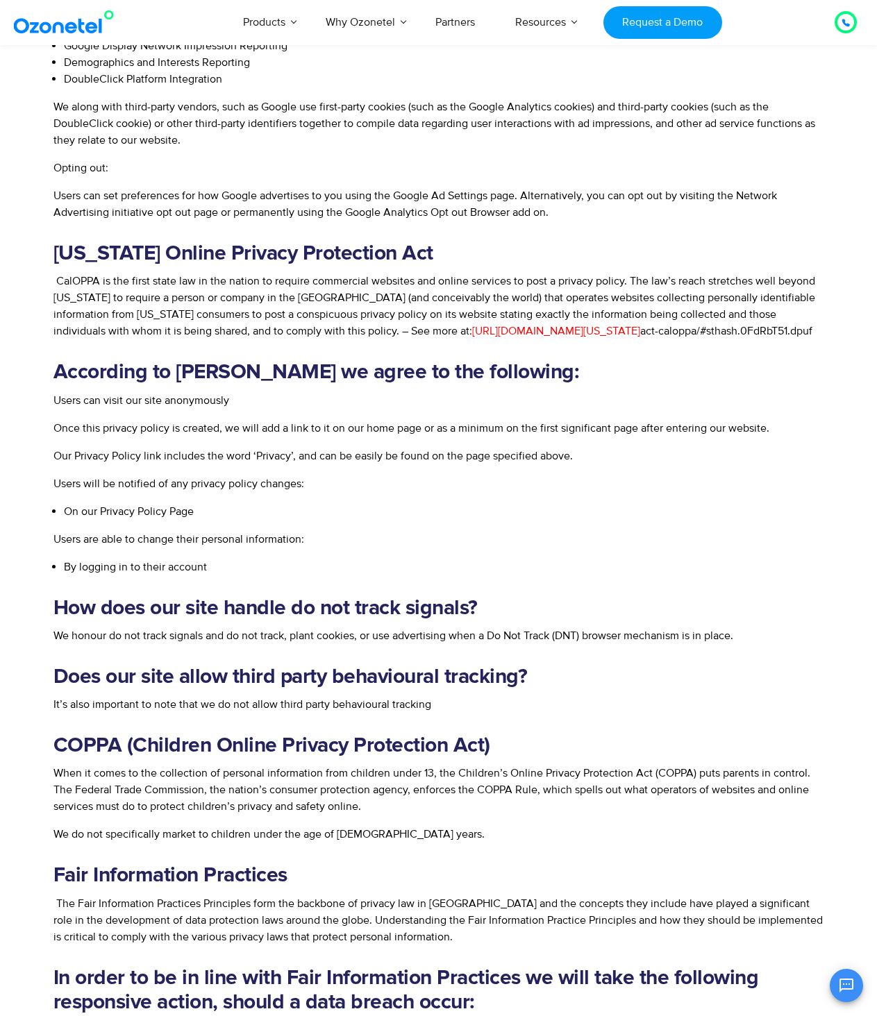
click at [561, 437] on div "This privacy policy has been compiled to better serve those who are concerned w…" at bounding box center [438, 130] width 770 height 3244
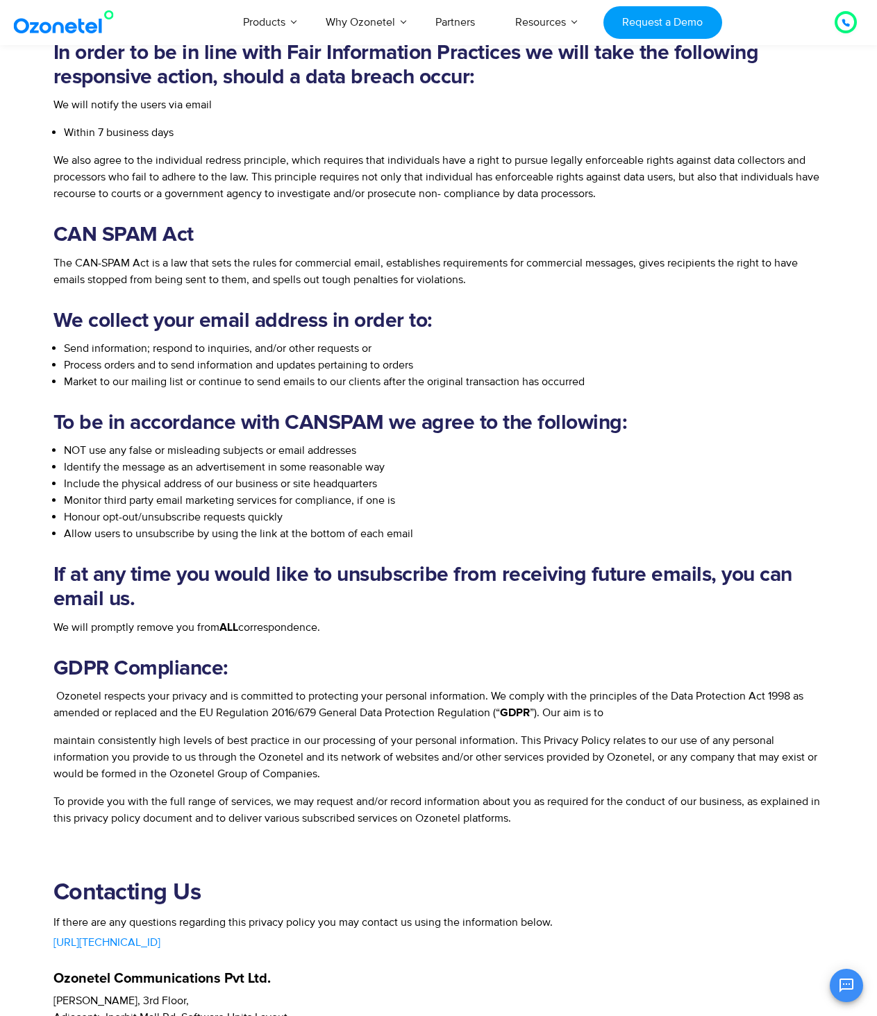
click at [595, 378] on li "Market to our mailing list or continue to send emails to our clients after the …" at bounding box center [444, 381] width 760 height 17
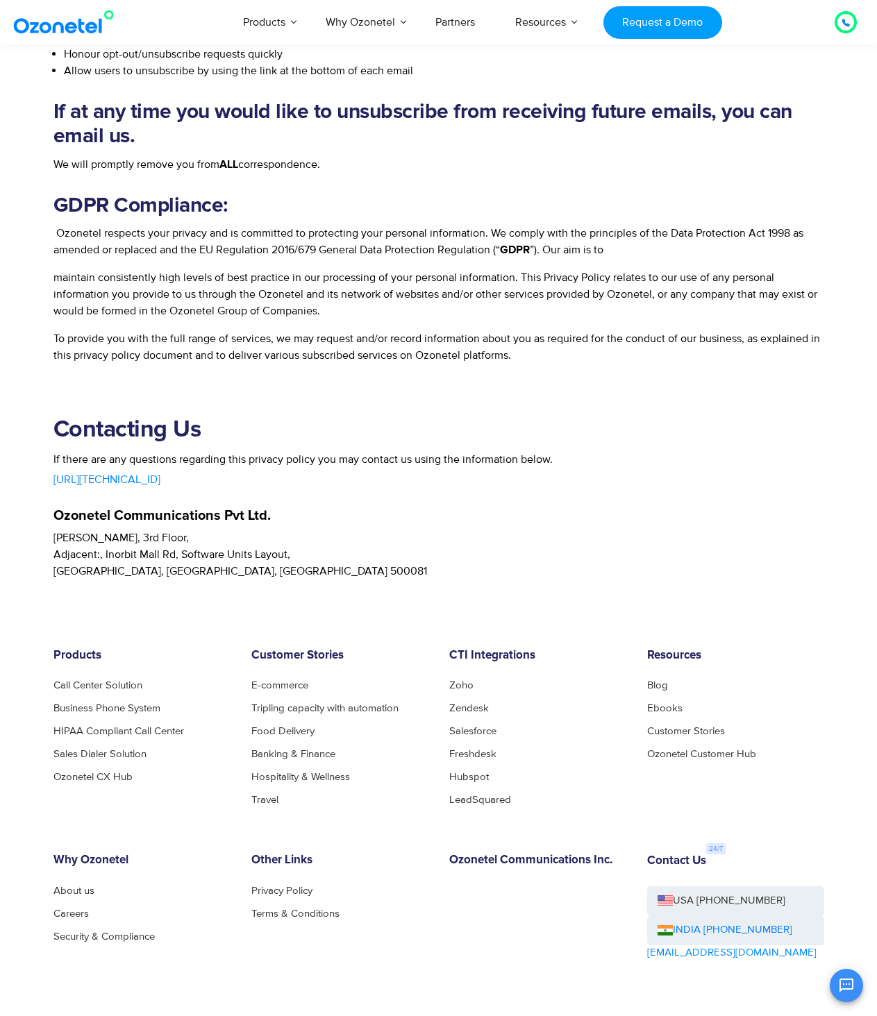
click at [570, 387] on section "Contacting Us If there are any questions regarding this privacy policy you may …" at bounding box center [438, 477] width 877 height 205
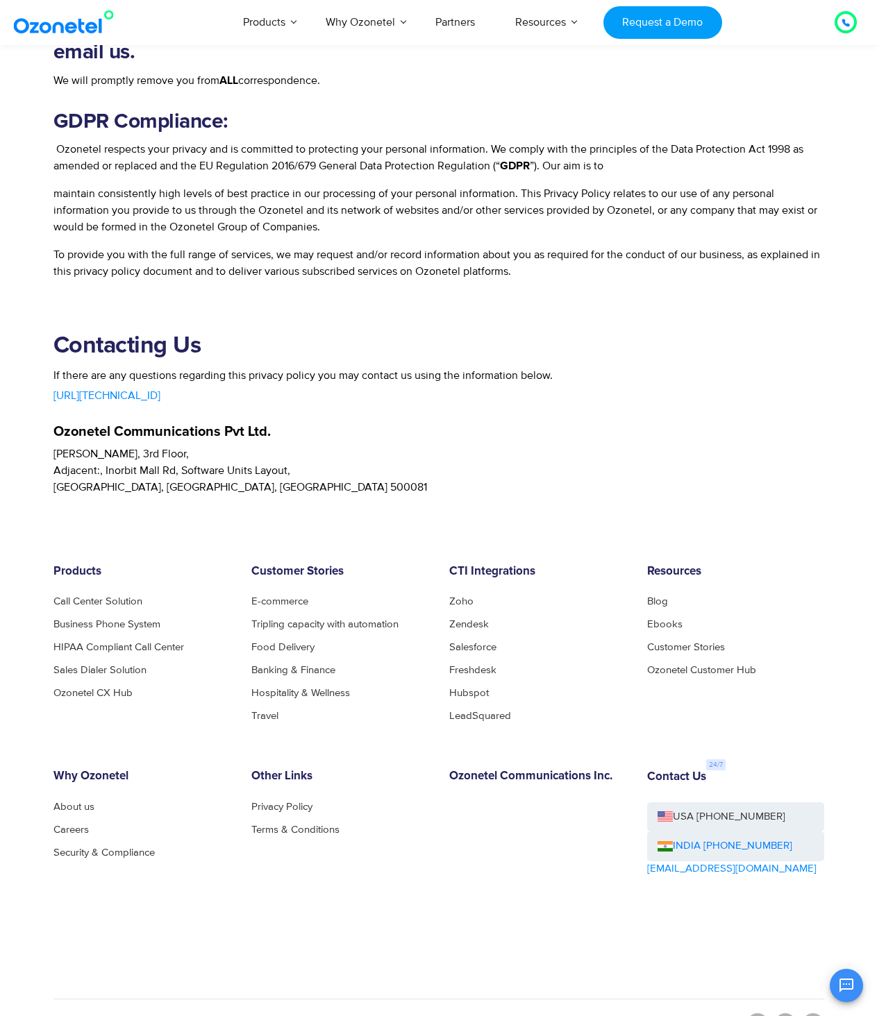
scroll to position [3356, 0]
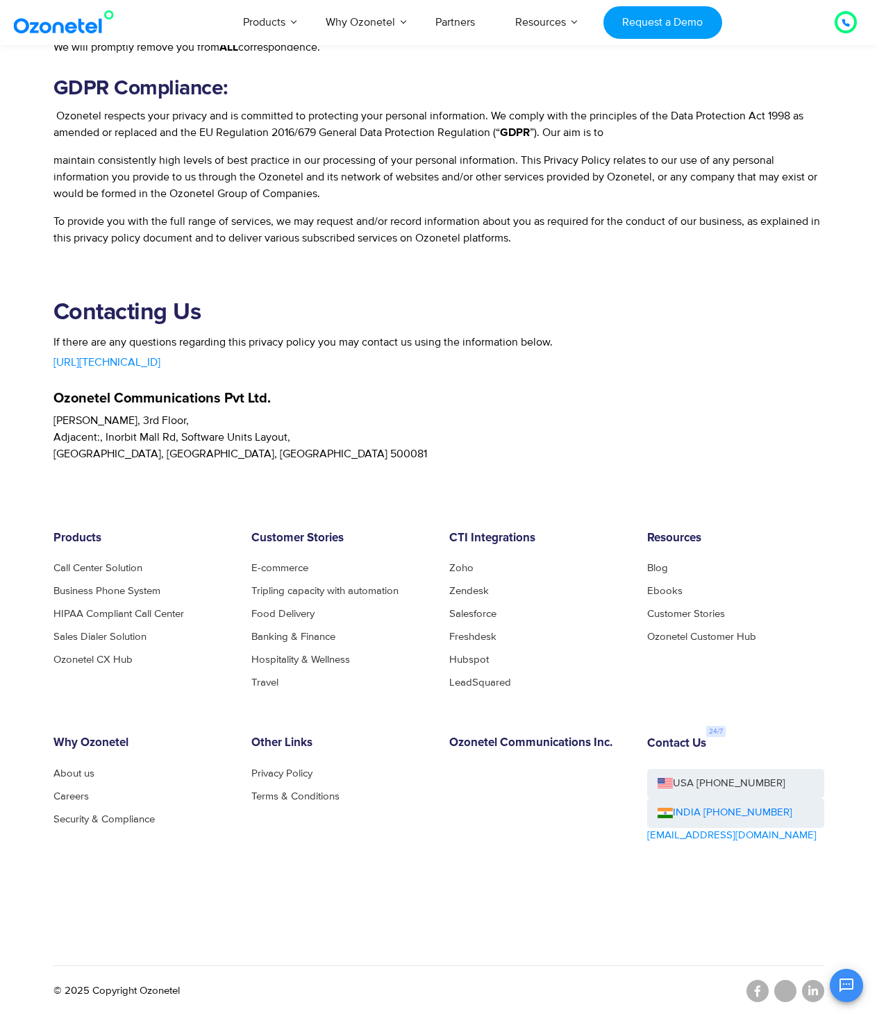
drag, startPoint x: 525, startPoint y: 396, endPoint x: 232, endPoint y: 426, distance: 295.1
click at [524, 396] on h5 "Ozonetel Communications Pvt Ltd." at bounding box center [438, 398] width 770 height 14
click at [107, 444] on p "Sanali Spazio, 3rd Floor, Adjacent:, Inorbit Mall Rd, Software Units Layout, Ma…" at bounding box center [438, 437] width 770 height 50
click at [143, 454] on p "Sanali Spazio, 3rd Floor, Adjacent:, Inorbit Mall Rd, Software Units Layout, Ma…" at bounding box center [438, 437] width 770 height 50
click at [445, 447] on p "Sanali Spazio, 3rd Floor, Adjacent:, Inorbit Mall Rd, Software Units Layout, Ma…" at bounding box center [438, 437] width 770 height 50
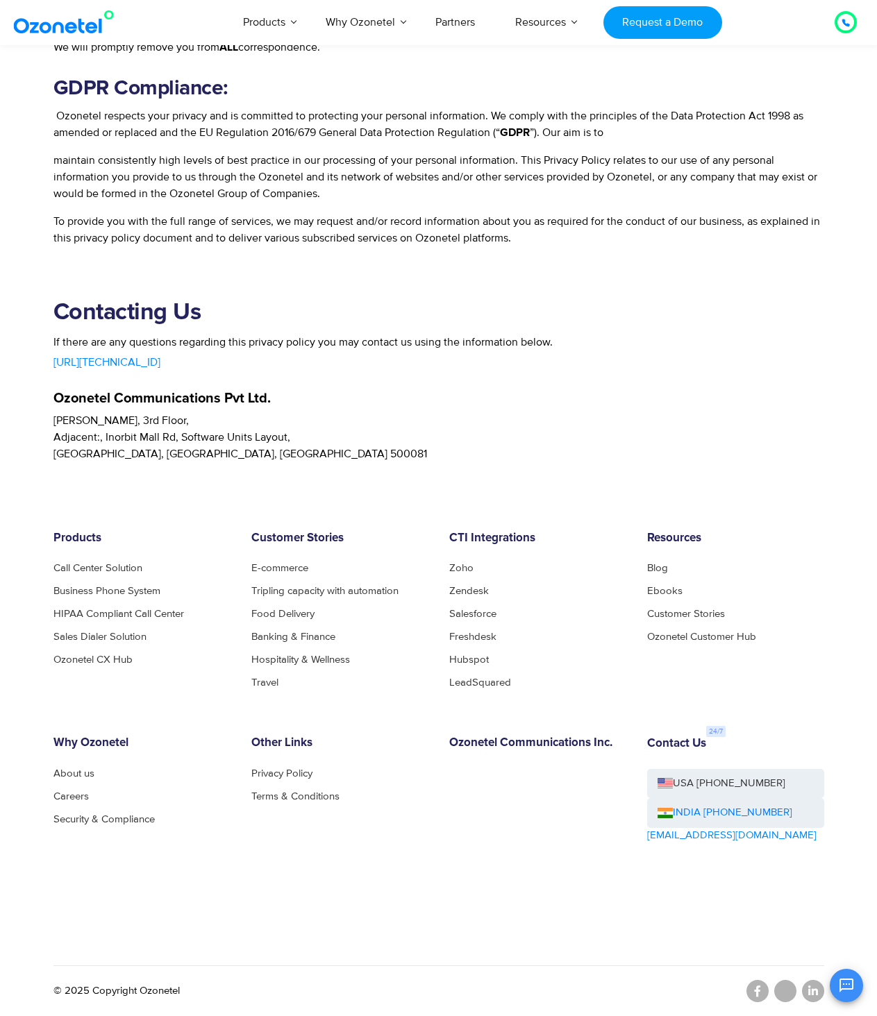
click at [413, 862] on div "Other Links Privacy Policy Terms & Conditions" at bounding box center [340, 819] width 198 height 167
click at [771, 895] on div "Contact Us USA +1-408-440-5445 INDIA +1800-123-150150 sales@ozonetel.com" at bounding box center [735, 819] width 198 height 167
click at [299, 934] on div "Products Call Center Solution Business Phone System HIPAA Compliant Call Center…" at bounding box center [438, 742] width 791 height 420
click at [212, 879] on div "Why Ozonetel About us Careers Security & Compliance" at bounding box center [142, 819] width 198 height 167
click at [380, 423] on p "Sanali Spazio, 3rd Floor, Adjacent:, Inorbit Mall Rd, Software Units Layout, Ma…" at bounding box center [438, 437] width 770 height 50
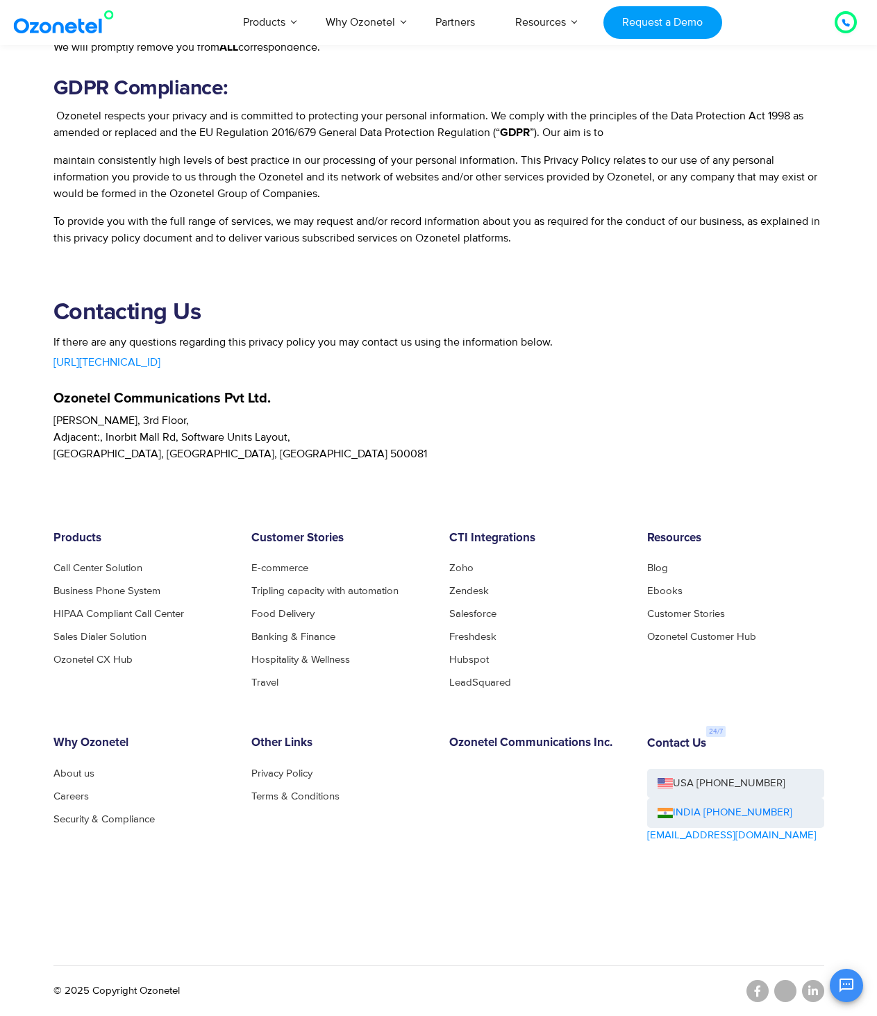
click at [262, 439] on p "Sanali Spazio, 3rd Floor, Adjacent:, Inorbit Mall Rd, Software Units Layout, Ma…" at bounding box center [438, 437] width 770 height 50
drag, startPoint x: 217, startPoint y: 434, endPoint x: 269, endPoint y: 427, distance: 51.9
click at [269, 427] on p "Sanali Spazio, 3rd Floor, Adjacent:, Inorbit Mall Rd, Software Units Layout, Ma…" at bounding box center [438, 437] width 770 height 50
click at [288, 425] on p "Sanali Spazio, 3rd Floor, Adjacent:, Inorbit Mall Rd, Software Units Layout, Ma…" at bounding box center [438, 437] width 770 height 50
click at [240, 435] on p "Sanali Spazio, 3rd Floor, Adjacent:, Inorbit Mall Rd, Software Units Layout, Ma…" at bounding box center [438, 437] width 770 height 50
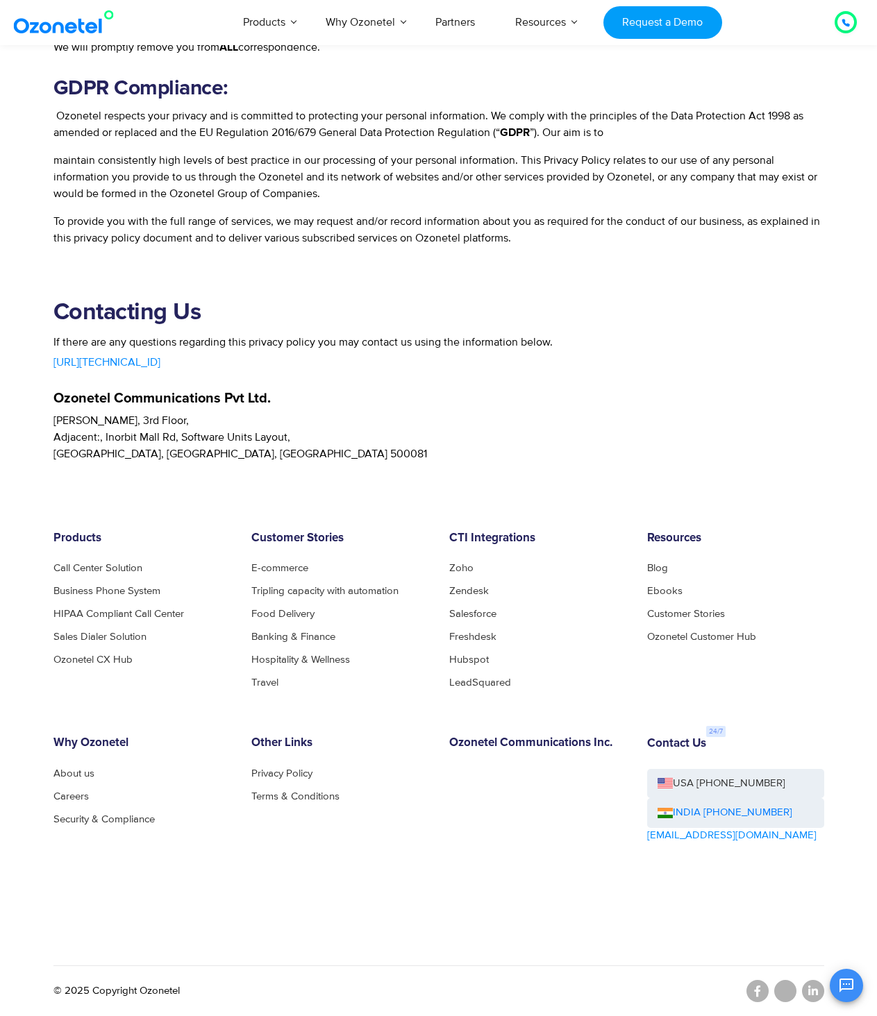
click at [498, 427] on p "Sanali Spazio, 3rd Floor, Adjacent:, Inorbit Mall Rd, Software Units Layout, Ma…" at bounding box center [438, 437] width 770 height 50
drag, startPoint x: 390, startPoint y: 463, endPoint x: 221, endPoint y: 450, distance: 169.8
click at [369, 464] on footer "Products Call Center Solution Business Phone System HIPAA Compliant Call Center…" at bounding box center [438, 739] width 877 height 554
drag, startPoint x: 270, startPoint y: 450, endPoint x: 300, endPoint y: 453, distance: 30.0
click at [207, 453] on p "Sanali Spazio, 3rd Floor, Adjacent:, Inorbit Mall Rd, Software Units Layout, Ma…" at bounding box center [438, 437] width 770 height 50
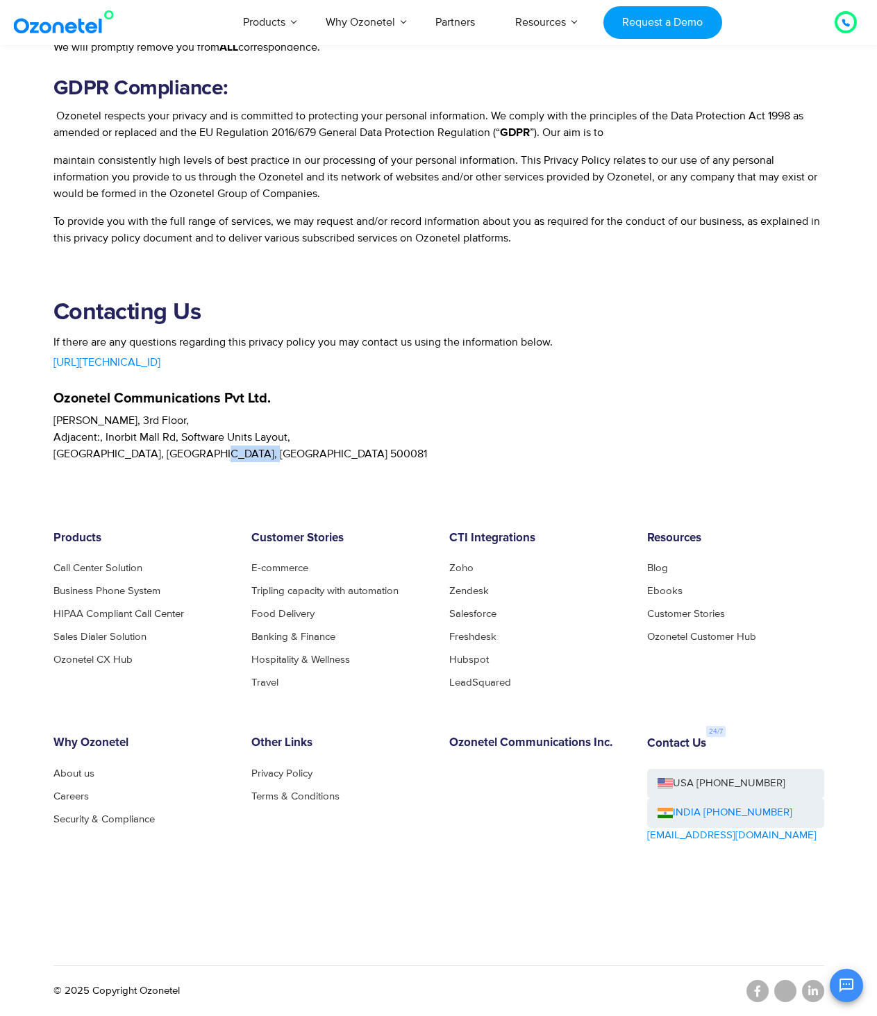
click at [301, 455] on p "Sanali Spazio, 3rd Floor, Adjacent:, Inorbit Mall Rd, Software Units Layout, Ma…" at bounding box center [438, 437] width 770 height 50
click at [228, 455] on p "Sanali Spazio, 3rd Floor, Adjacent:, Inorbit Mall Rd, Software Units Layout, Ma…" at bounding box center [438, 437] width 770 height 50
click at [219, 456] on p "Sanali Spazio, 3rd Floor, Adjacent:, Inorbit Mall Rd, Software Units Layout, Ma…" at bounding box center [438, 437] width 770 height 50
click at [272, 450] on p "Sanali Spazio, 3rd Floor, Adjacent:, Inorbit Mall Rd, Software Units Layout, Ma…" at bounding box center [438, 437] width 770 height 50
drag, startPoint x: 350, startPoint y: 402, endPoint x: 346, endPoint y: 409, distance: 7.8
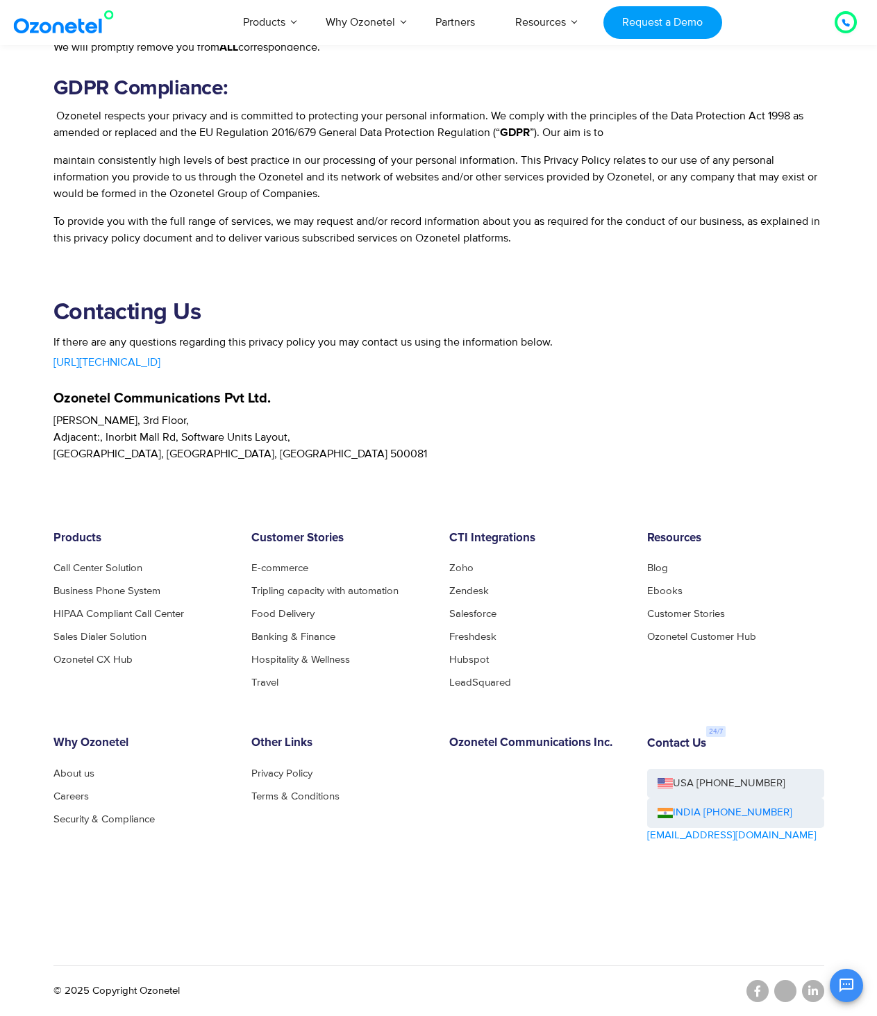
click at [348, 405] on div "Contacting Us If there are any questions regarding this privacy policy you may …" at bounding box center [438, 380] width 770 height 163
click at [277, 450] on p "Sanali Spazio, 3rd Floor, Adjacent:, Inorbit Mall Rd, Software Units Layout, Ma…" at bounding box center [438, 437] width 770 height 50
drag, startPoint x: 408, startPoint y: 515, endPoint x: 407, endPoint y: 498, distance: 17.4
click at [408, 514] on footer "Products Call Center Solution Business Phone System HIPAA Compliant Call Center…" at bounding box center [438, 739] width 877 height 554
click at [389, 418] on p "Sanali Spazio, 3rd Floor, Adjacent:, Inorbit Mall Rd, Software Units Layout, Ma…" at bounding box center [438, 437] width 770 height 50
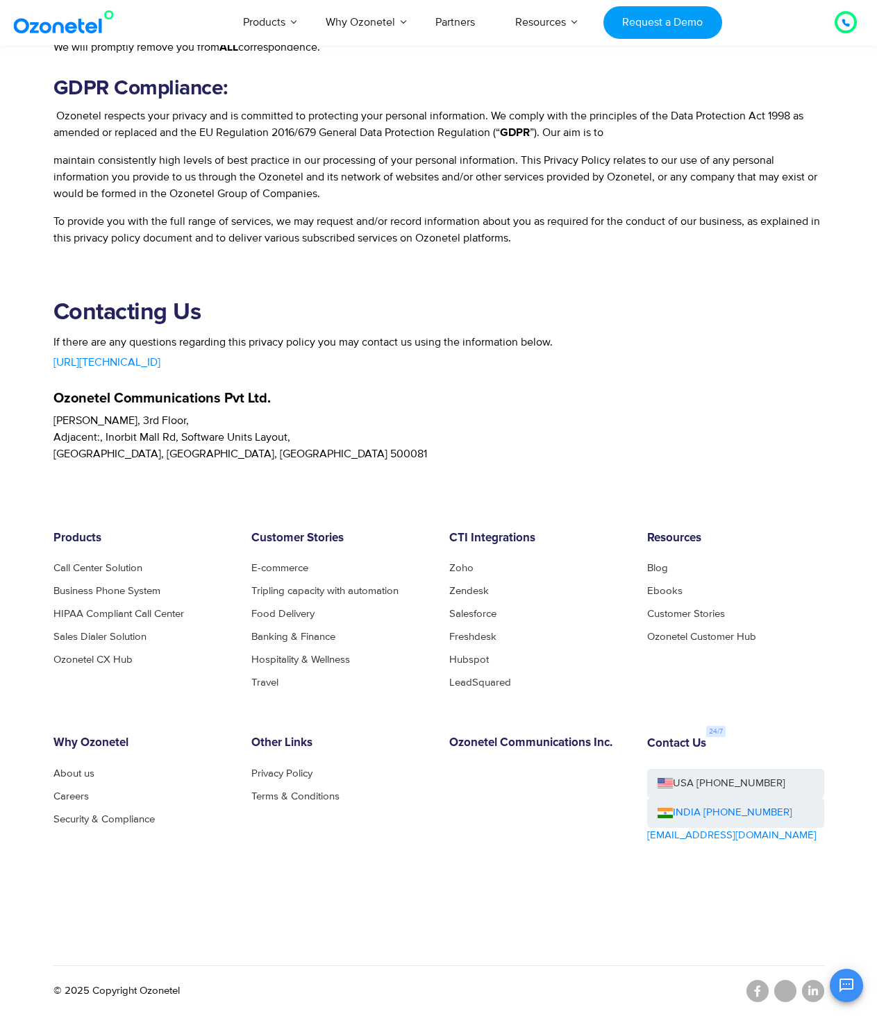
click at [446, 443] on p "Sanali Spazio, 3rd Floor, Adjacent:, Inorbit Mall Rd, Software Units Layout, Ma…" at bounding box center [438, 437] width 770 height 50
click at [368, 399] on h5 "Ozonetel Communications Pvt Ltd." at bounding box center [438, 398] width 770 height 14
drag, startPoint x: 420, startPoint y: 411, endPoint x: 448, endPoint y: 443, distance: 43.3
click at [420, 413] on div "Sanali Spazio, 3rd Floor, Adjacent:, Inorbit Mall Rd, Software Units Layout, Ma…" at bounding box center [438, 433] width 770 height 57
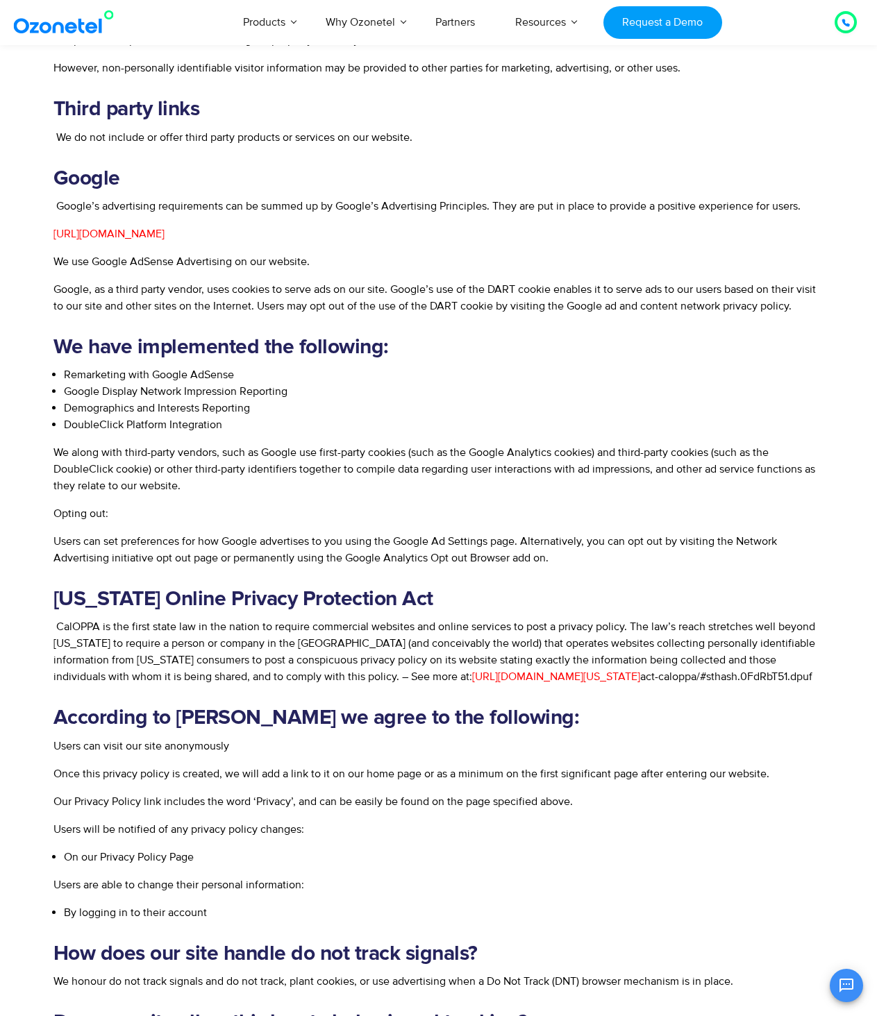
scroll to position [117, 0]
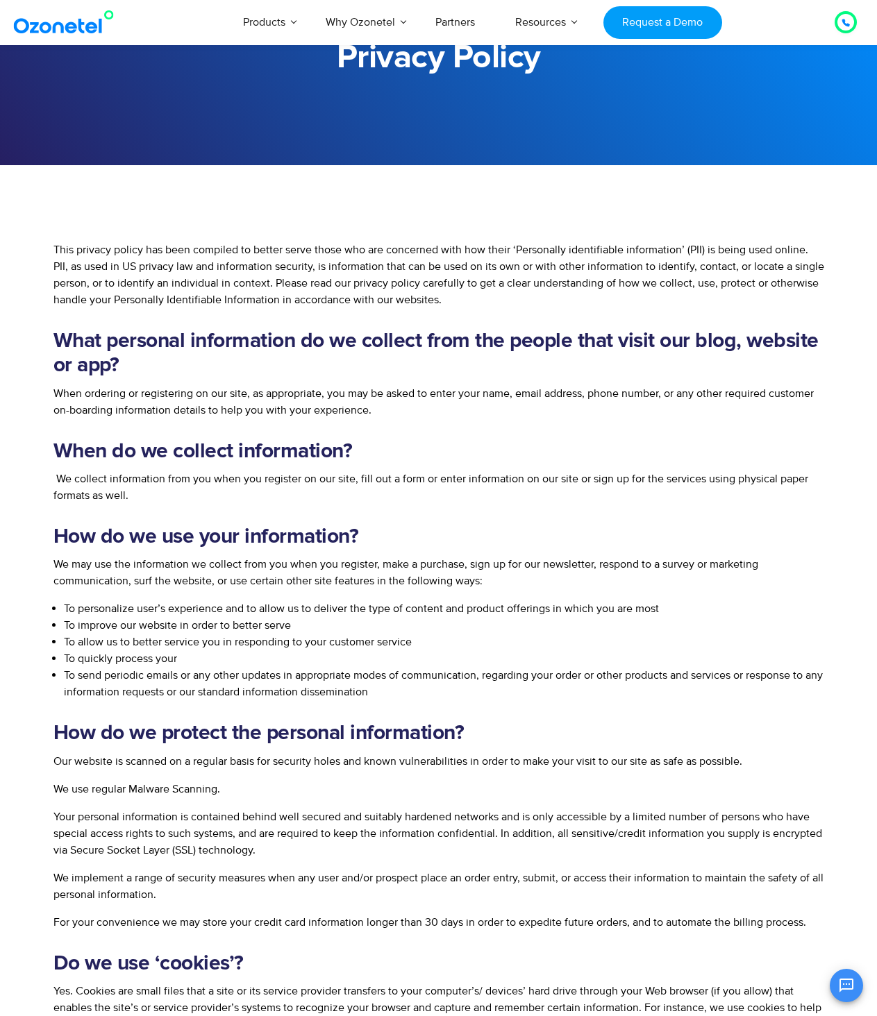
drag, startPoint x: 484, startPoint y: 438, endPoint x: 582, endPoint y: 432, distance: 98.7
click at [568, 269] on p "This privacy policy has been compiled to better serve those who are concerned w…" at bounding box center [438, 275] width 770 height 67
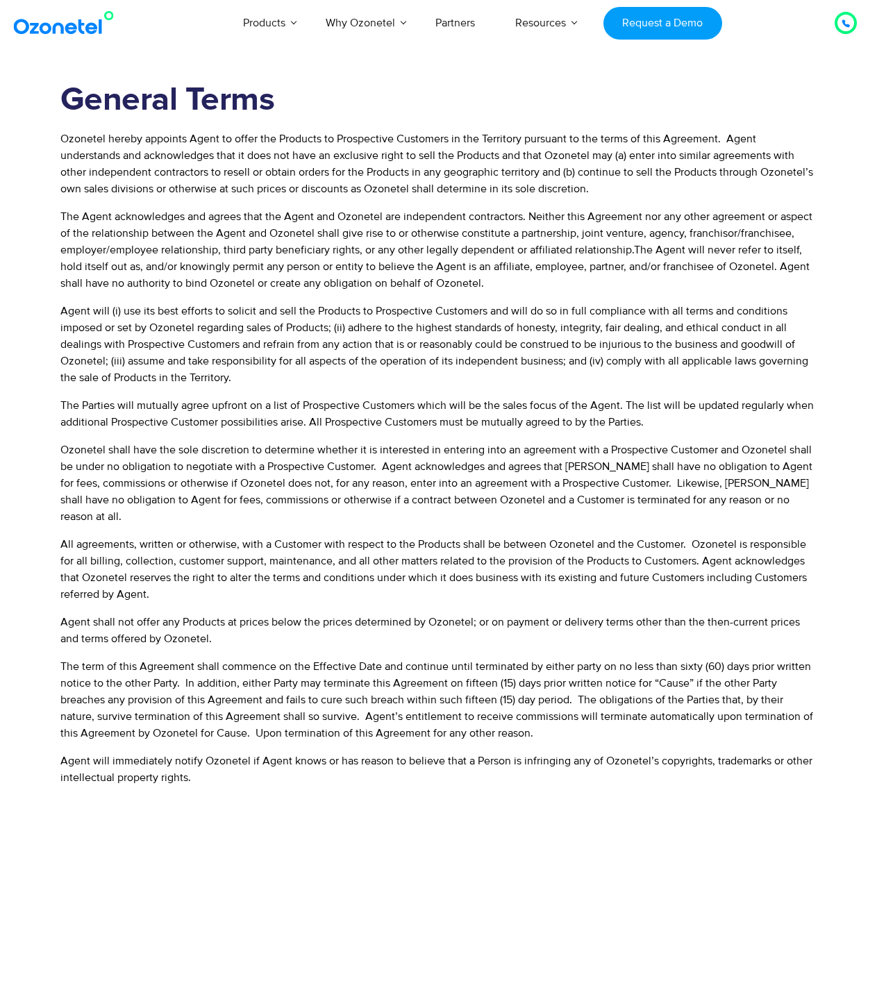
click at [315, 362] on span "Agent will (i) use its best efforts to solicit and sell the Products to Prospec…" at bounding box center [433, 344] width 747 height 81
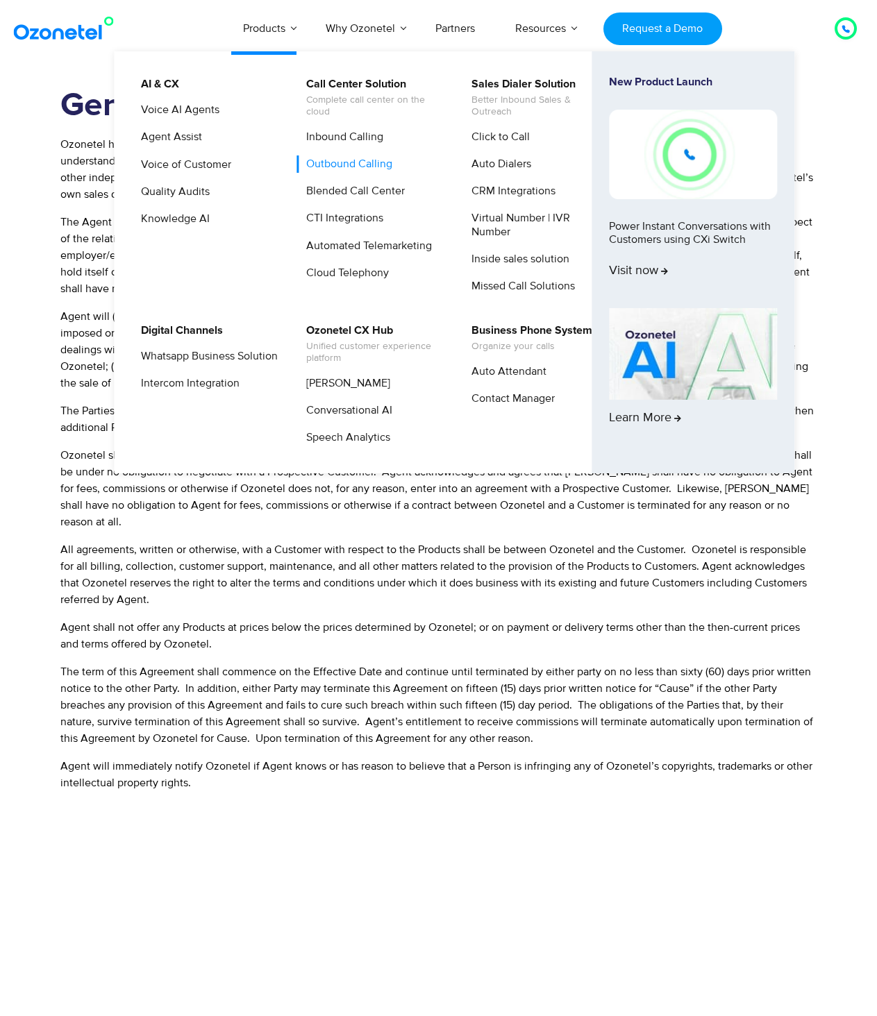
scroll to position [524, 0]
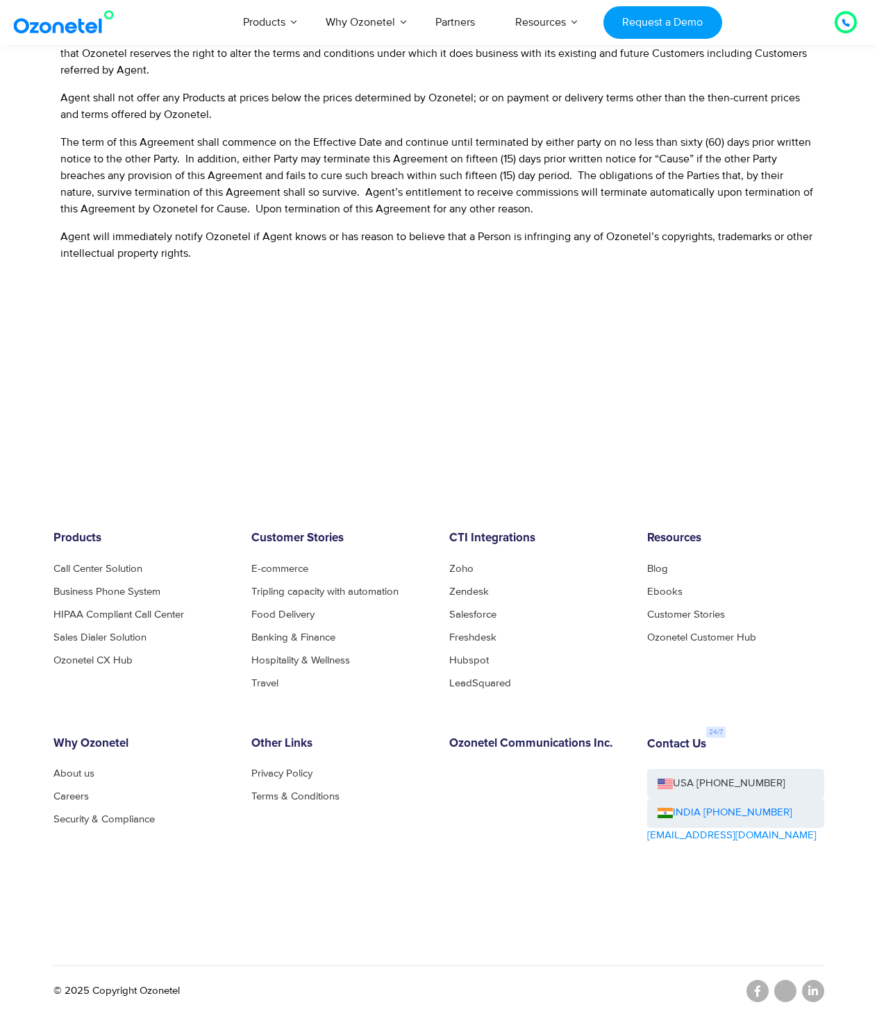
drag, startPoint x: 677, startPoint y: 385, endPoint x: 692, endPoint y: 387, distance: 14.6
click at [677, 385] on main "General Terms Ozonetel hereby appoints Agent to offer the Products to Prospecti…" at bounding box center [438, 6] width 877 height 912
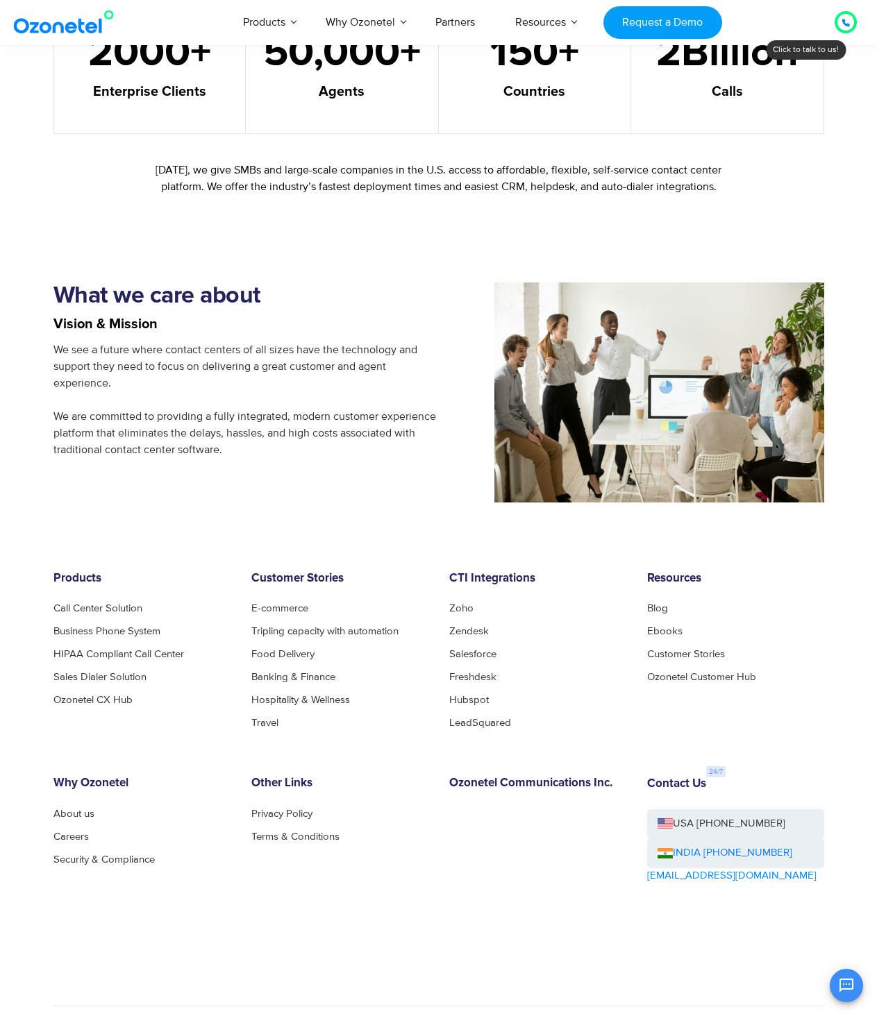
click at [288, 373] on span "We see a future where contact centers of all sizes have the technology and supp…" at bounding box center [244, 400] width 382 height 114
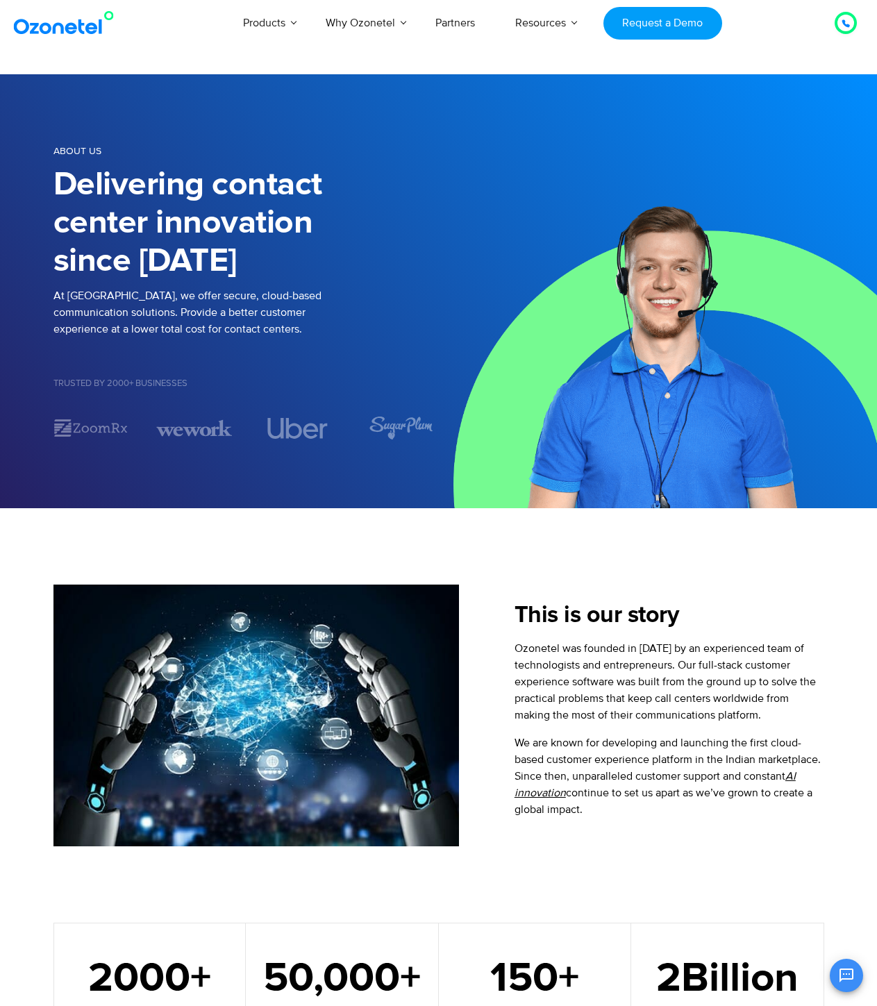
click at [158, 296] on p "At Ozonetel, we offer secure, cloud-based communication solutions. Provide a be…" at bounding box center [245, 312] width 385 height 50
drag, startPoint x: 83, startPoint y: 316, endPoint x: 220, endPoint y: 314, distance: 137.4
click at [220, 314] on p "At Ozonetel, we offer secure, cloud-based communication solutions. Provide a be…" at bounding box center [245, 312] width 385 height 50
click at [248, 312] on p "At Ozonetel, we offer secure, cloud-based communication solutions. Provide a be…" at bounding box center [245, 312] width 385 height 50
drag, startPoint x: 158, startPoint y: 291, endPoint x: 297, endPoint y: 300, distance: 139.7
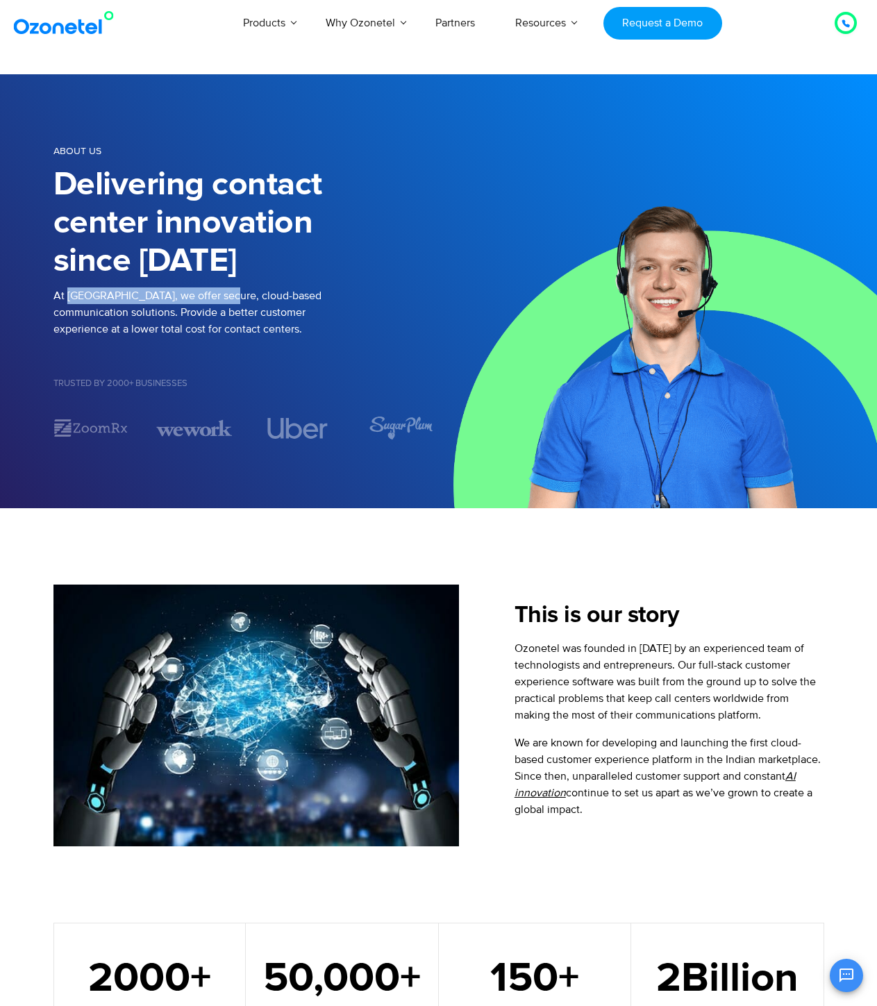
click at [273, 302] on p "At Ozonetel, we offer secure, cloud-based communication solutions. Provide a be…" at bounding box center [245, 312] width 385 height 50
click at [354, 302] on p "At Ozonetel, we offer secure, cloud-based communication solutions. Provide a be…" at bounding box center [245, 312] width 385 height 50
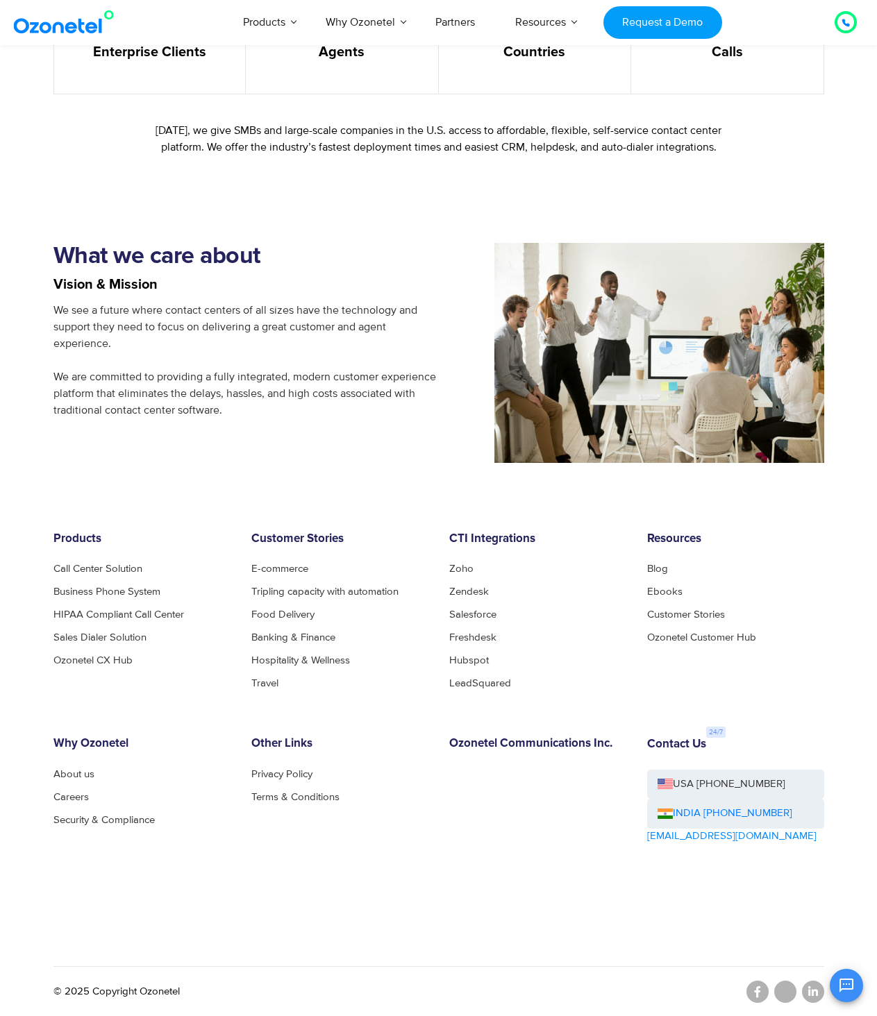
scroll to position [965, 0]
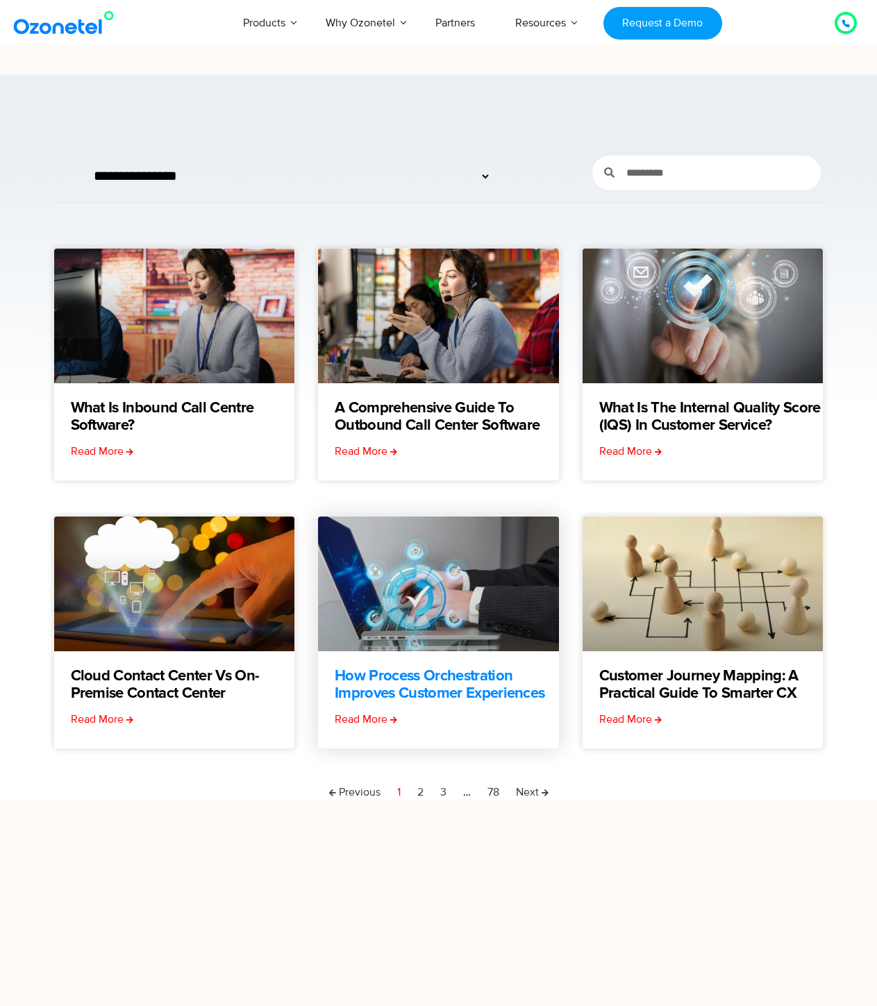
drag, startPoint x: 421, startPoint y: 791, endPoint x: 443, endPoint y: 688, distance: 105.1
click at [421, 791] on link "Page 2" at bounding box center [420, 792] width 6 height 17
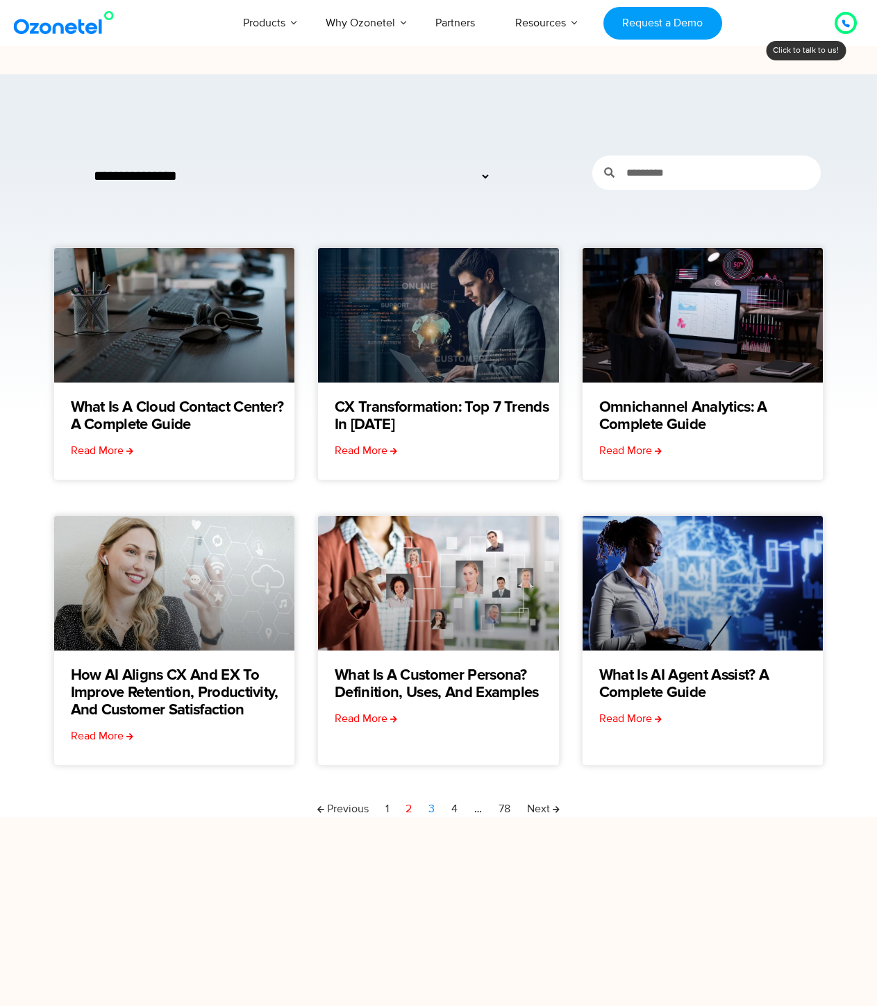
click at [432, 811] on link "Page 3" at bounding box center [431, 808] width 6 height 17
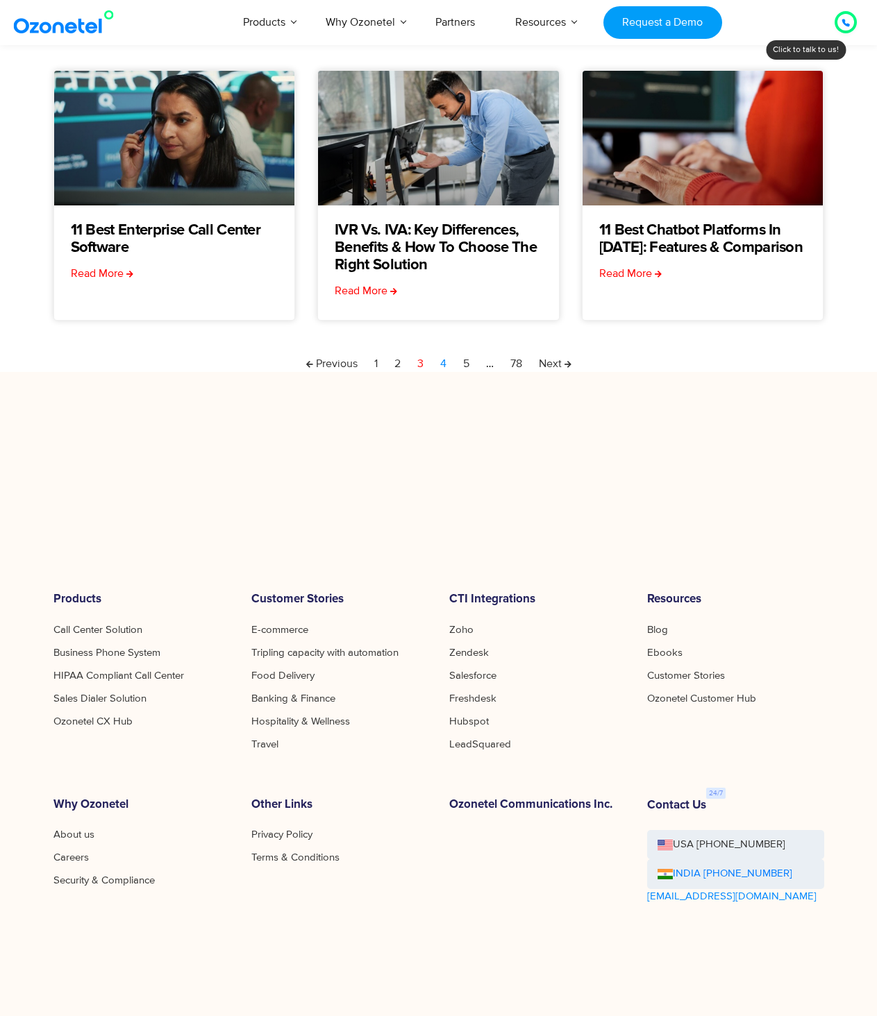
click at [442, 360] on link "Page 4" at bounding box center [443, 363] width 6 height 17
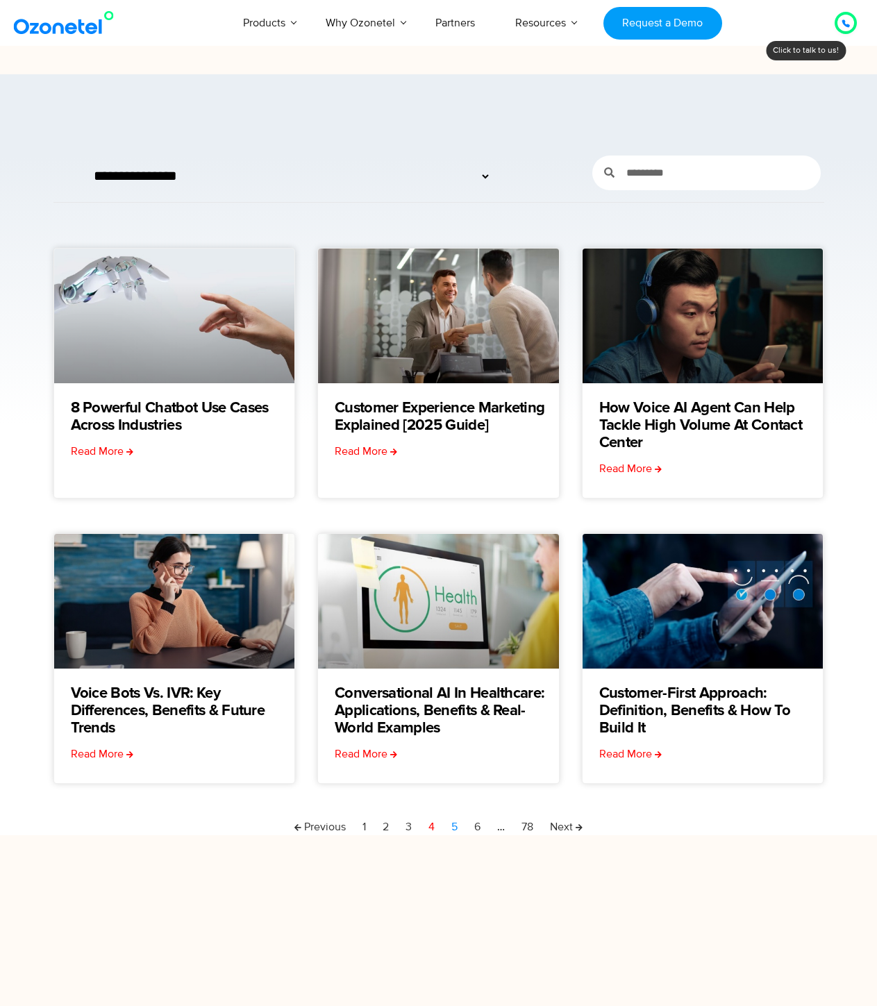
click at [453, 828] on link "Page 5" at bounding box center [454, 826] width 6 height 17
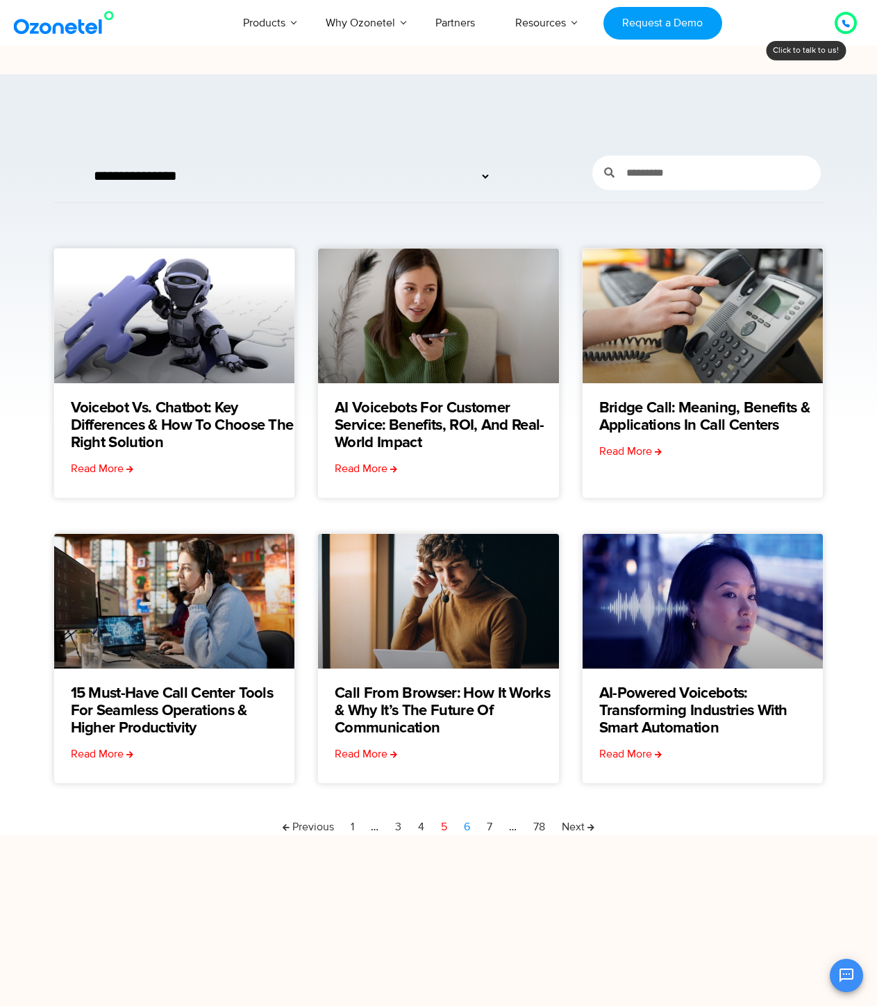
click at [468, 825] on link "Page 6" at bounding box center [467, 826] width 6 height 17
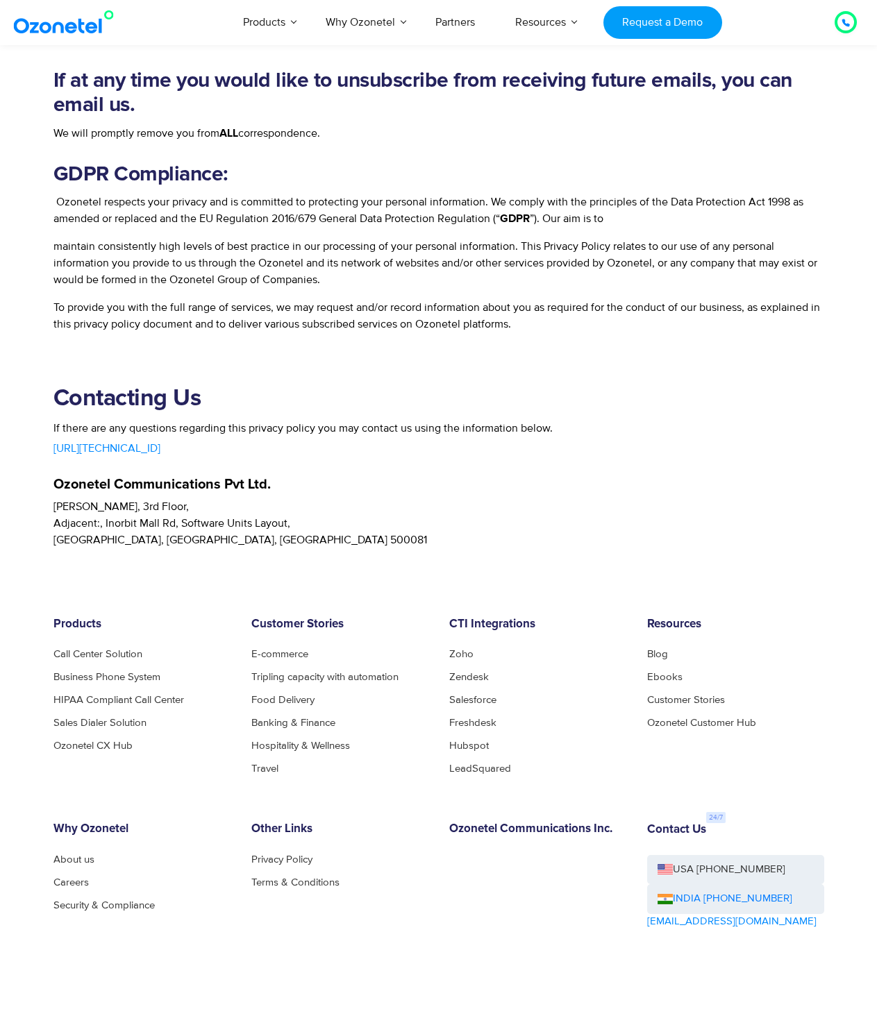
scroll to position [3356, 0]
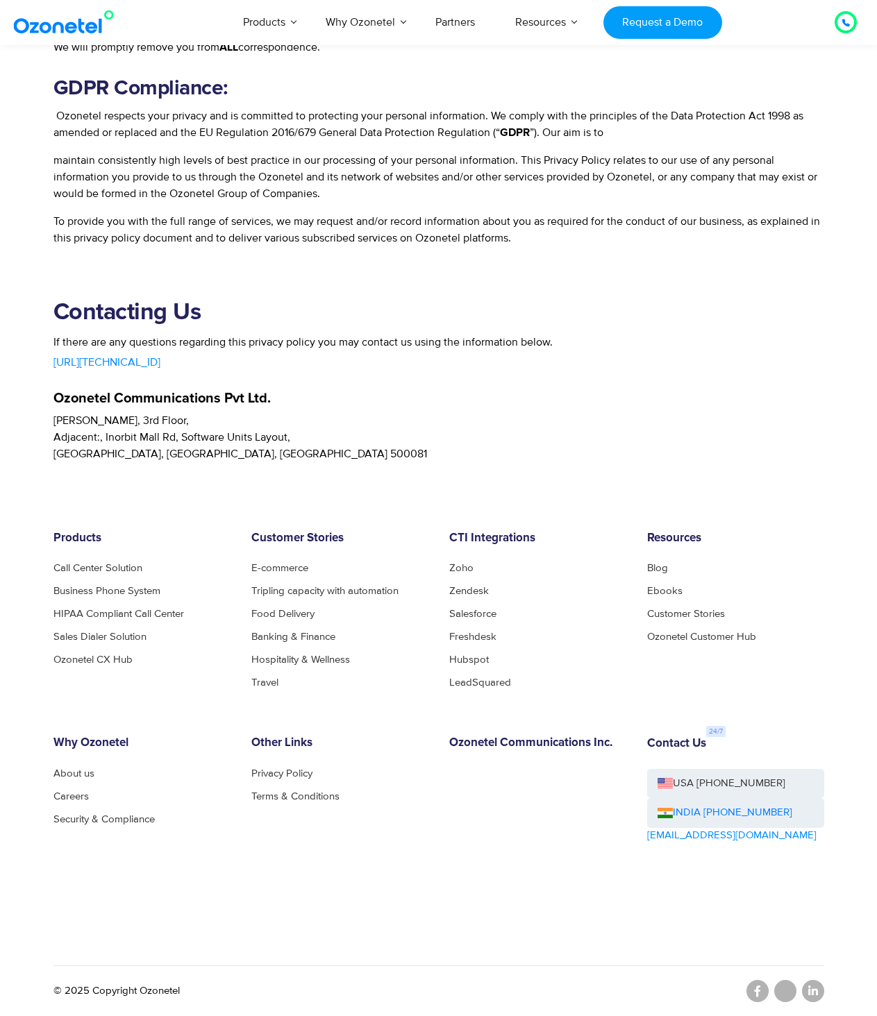
click at [382, 376] on div "Ozonetel Communications Pvt Ltd." at bounding box center [438, 388] width 770 height 35
